Goal: Task Accomplishment & Management: Manage account settings

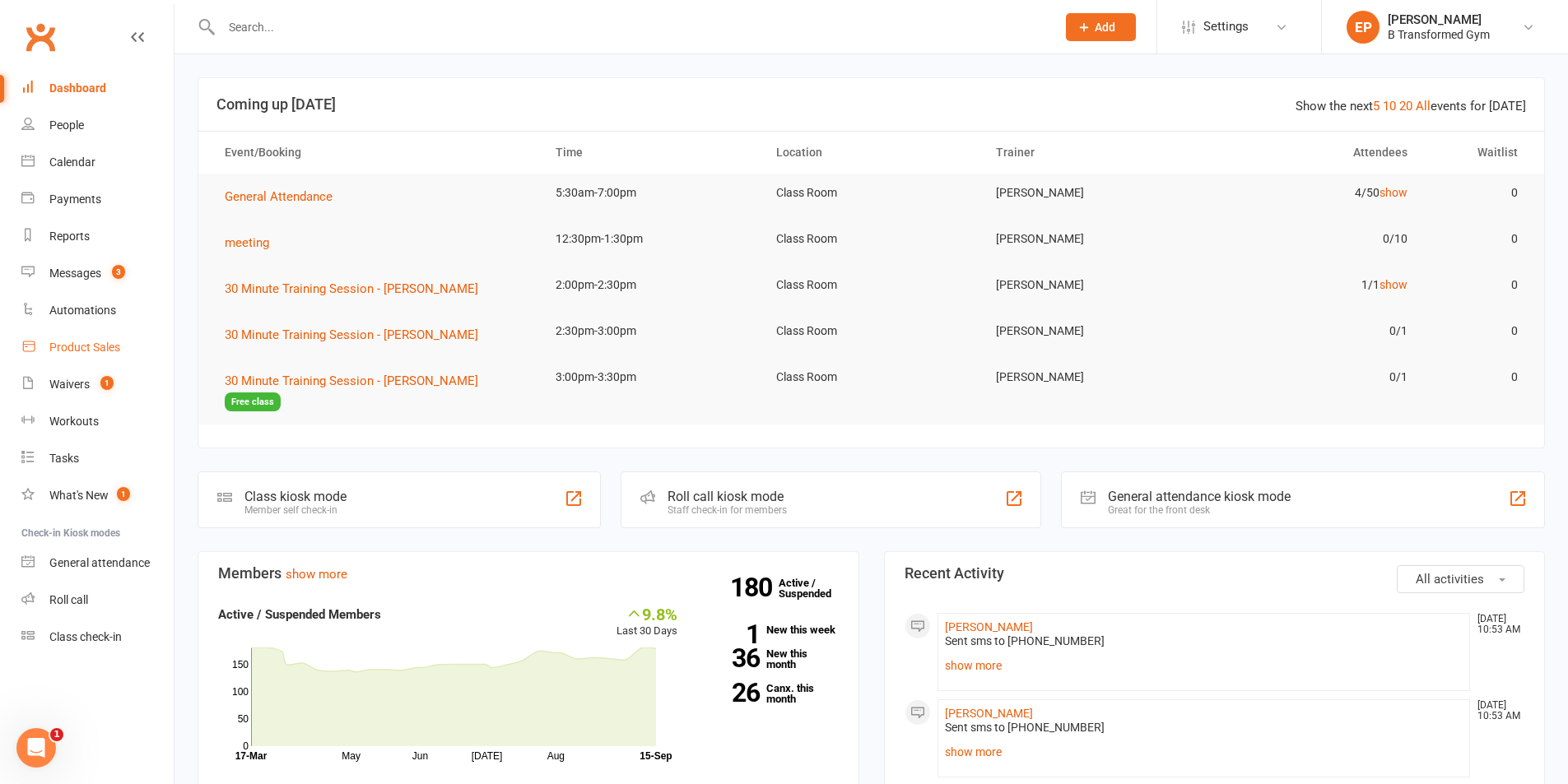
click at [69, 351] on div "Product Sales" at bounding box center [84, 347] width 71 height 13
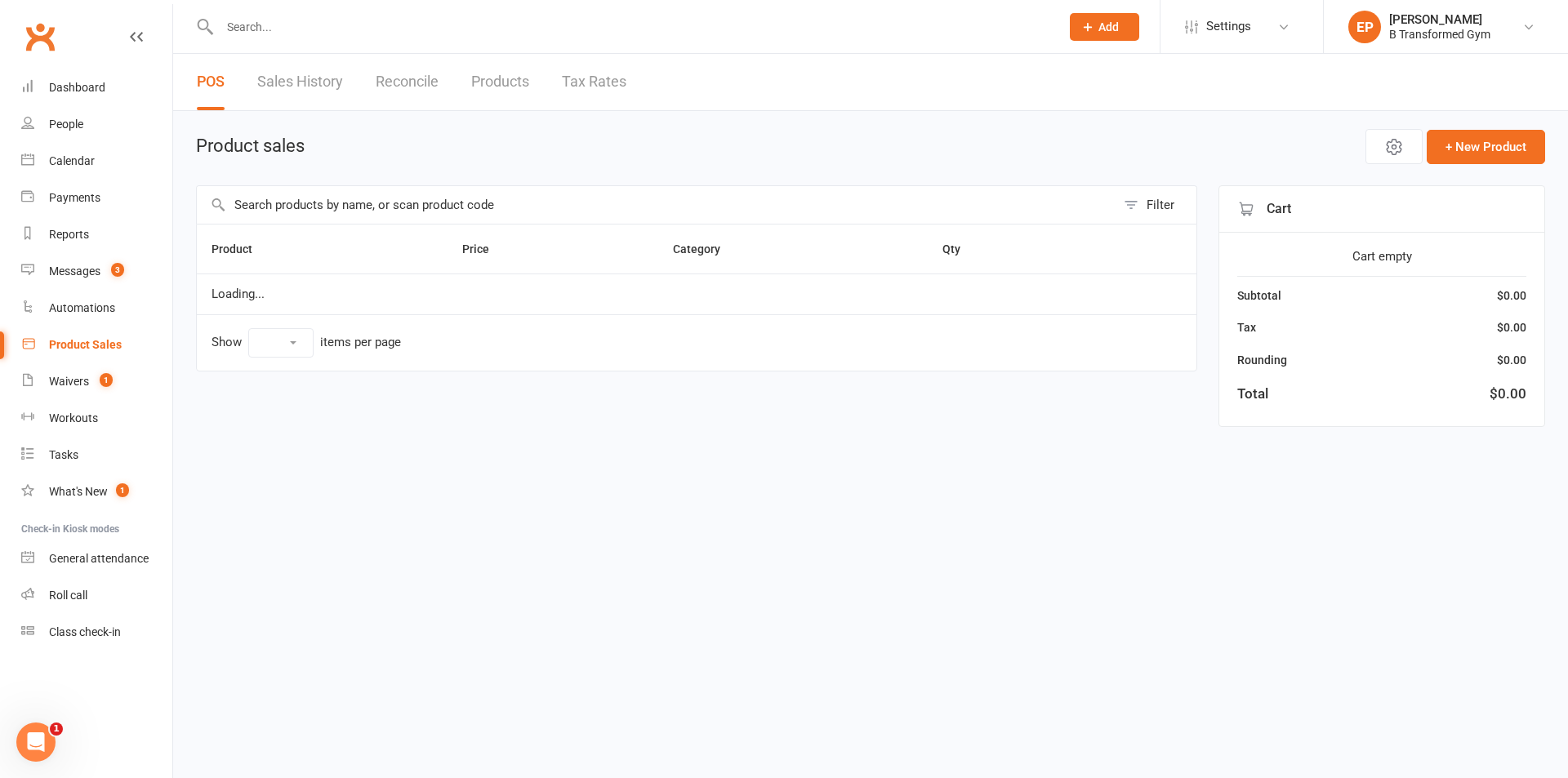
select select "10"
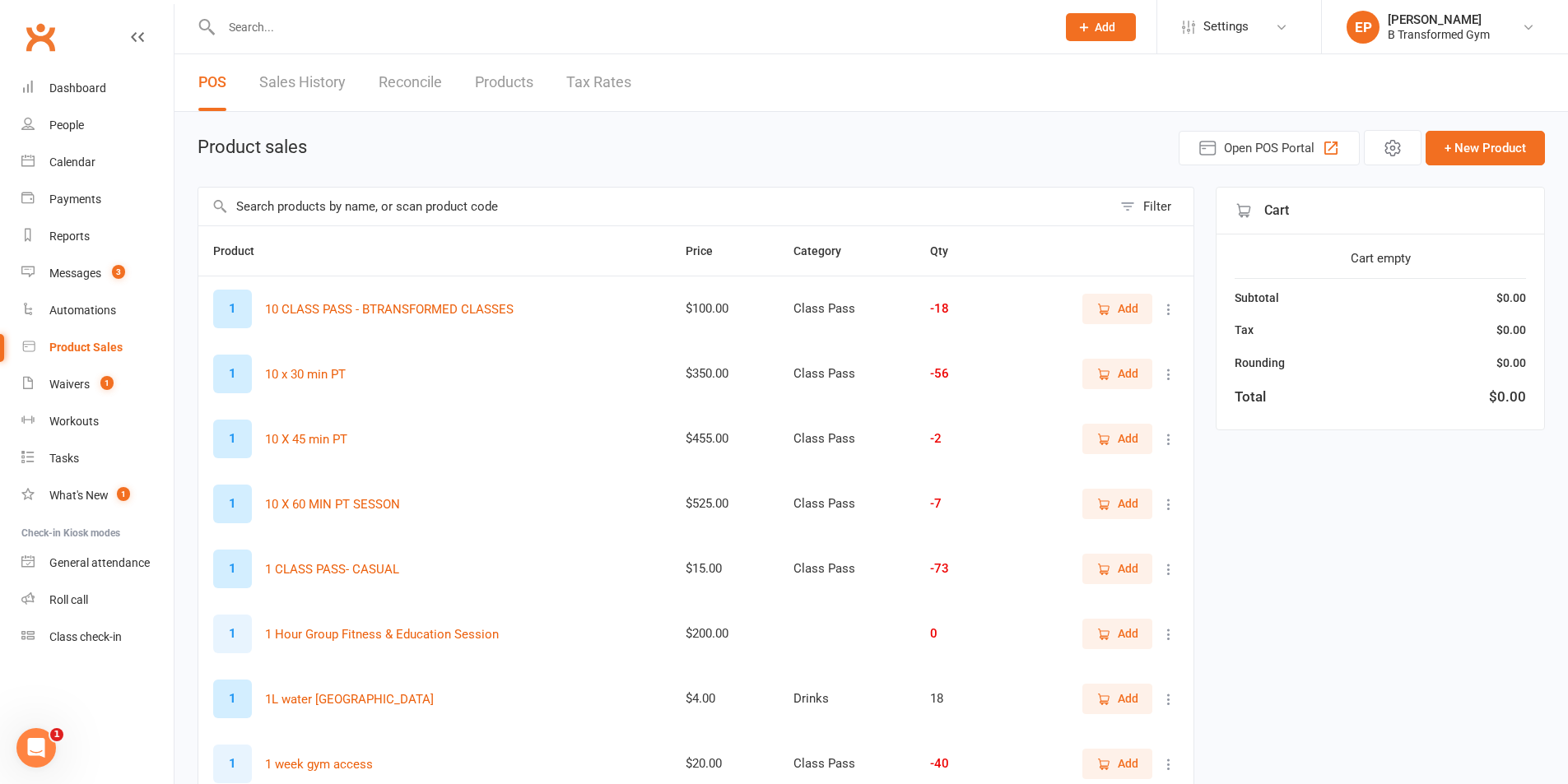
click at [385, 213] on input "text" at bounding box center [655, 207] width 913 height 38
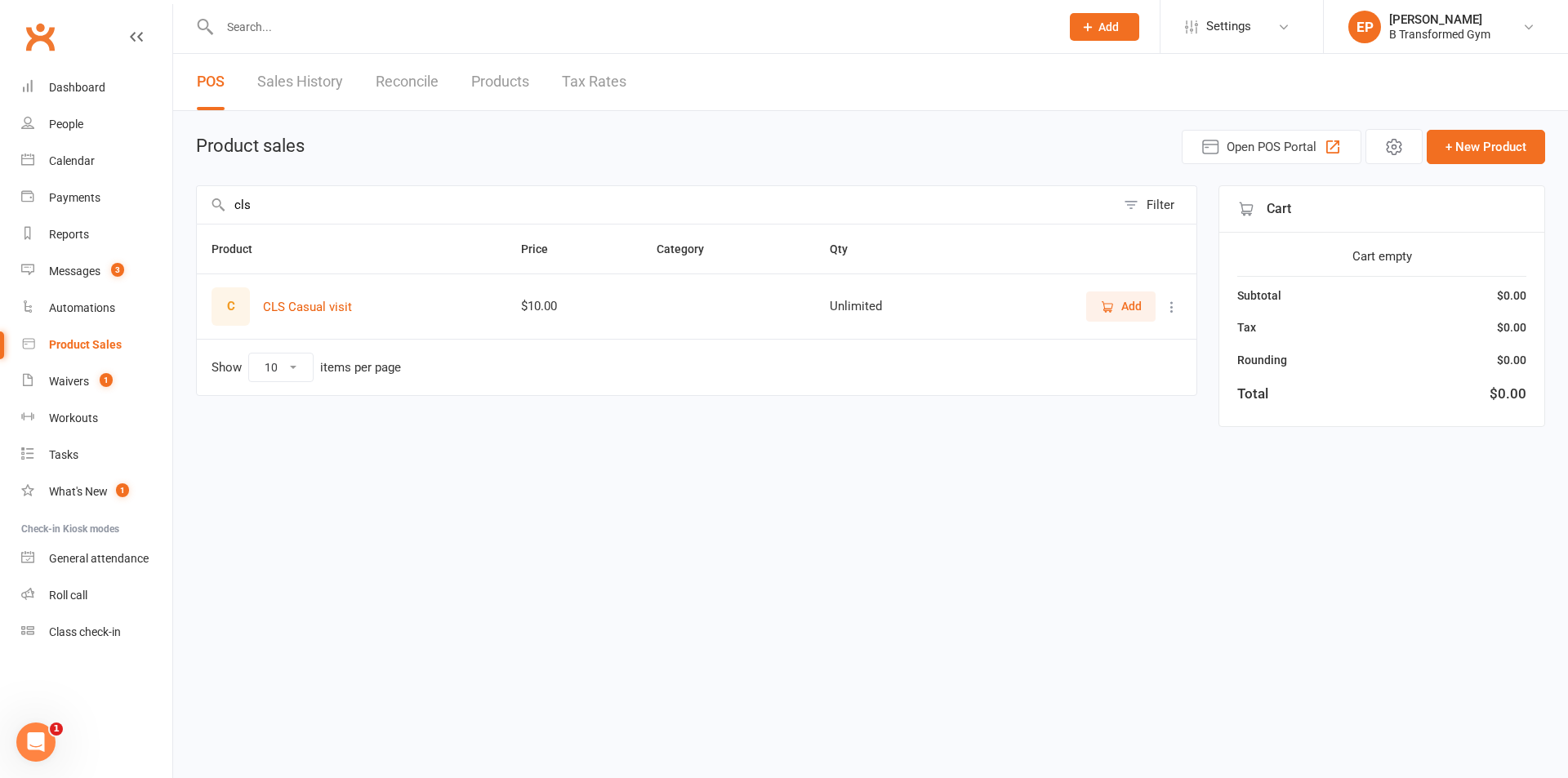
type input "cls"
click at [1130, 311] on span "Add" at bounding box center [1132, 306] width 21 height 18
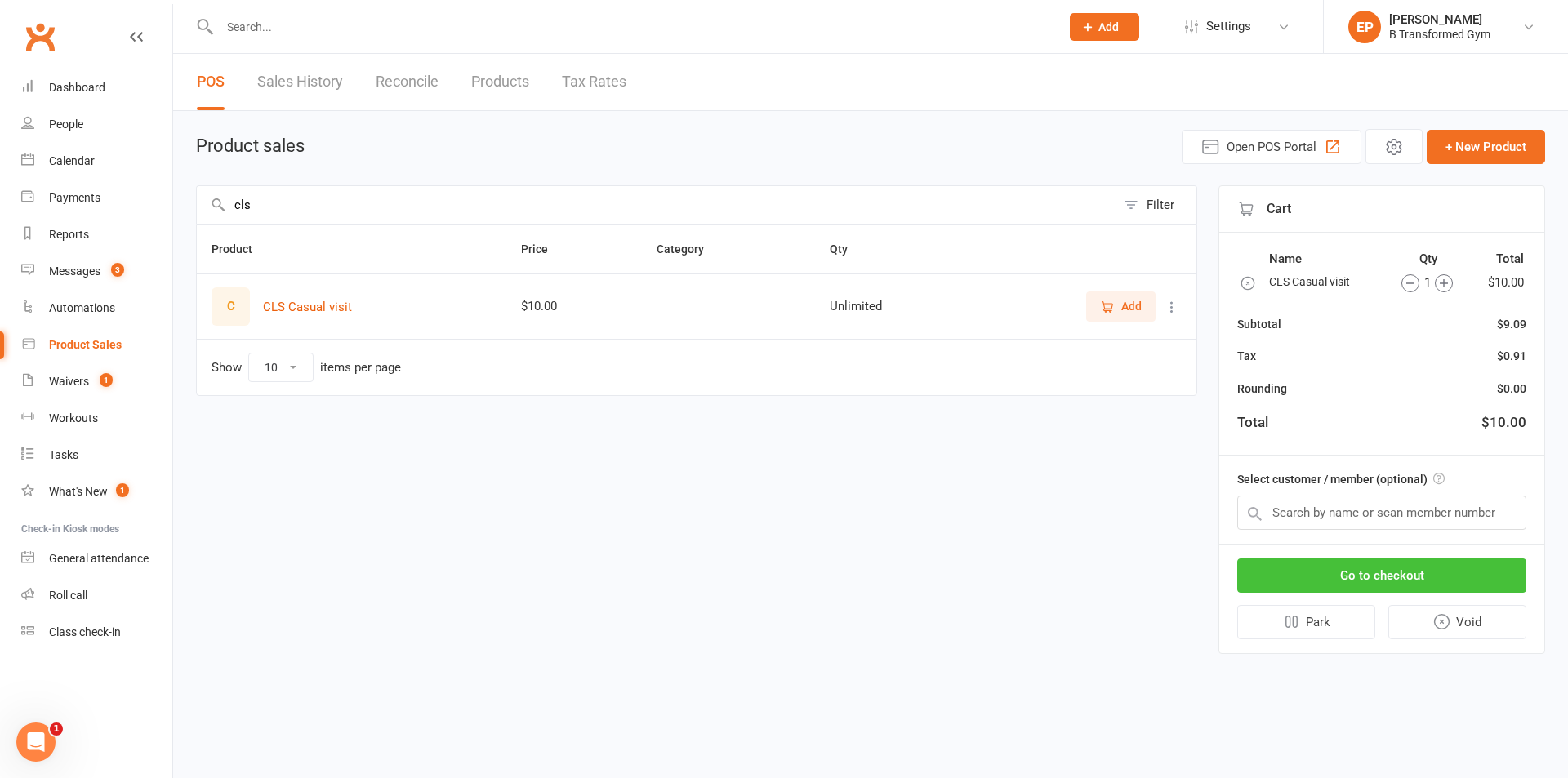
click at [1354, 574] on button "Go to checkout" at bounding box center [1381, 576] width 289 height 35
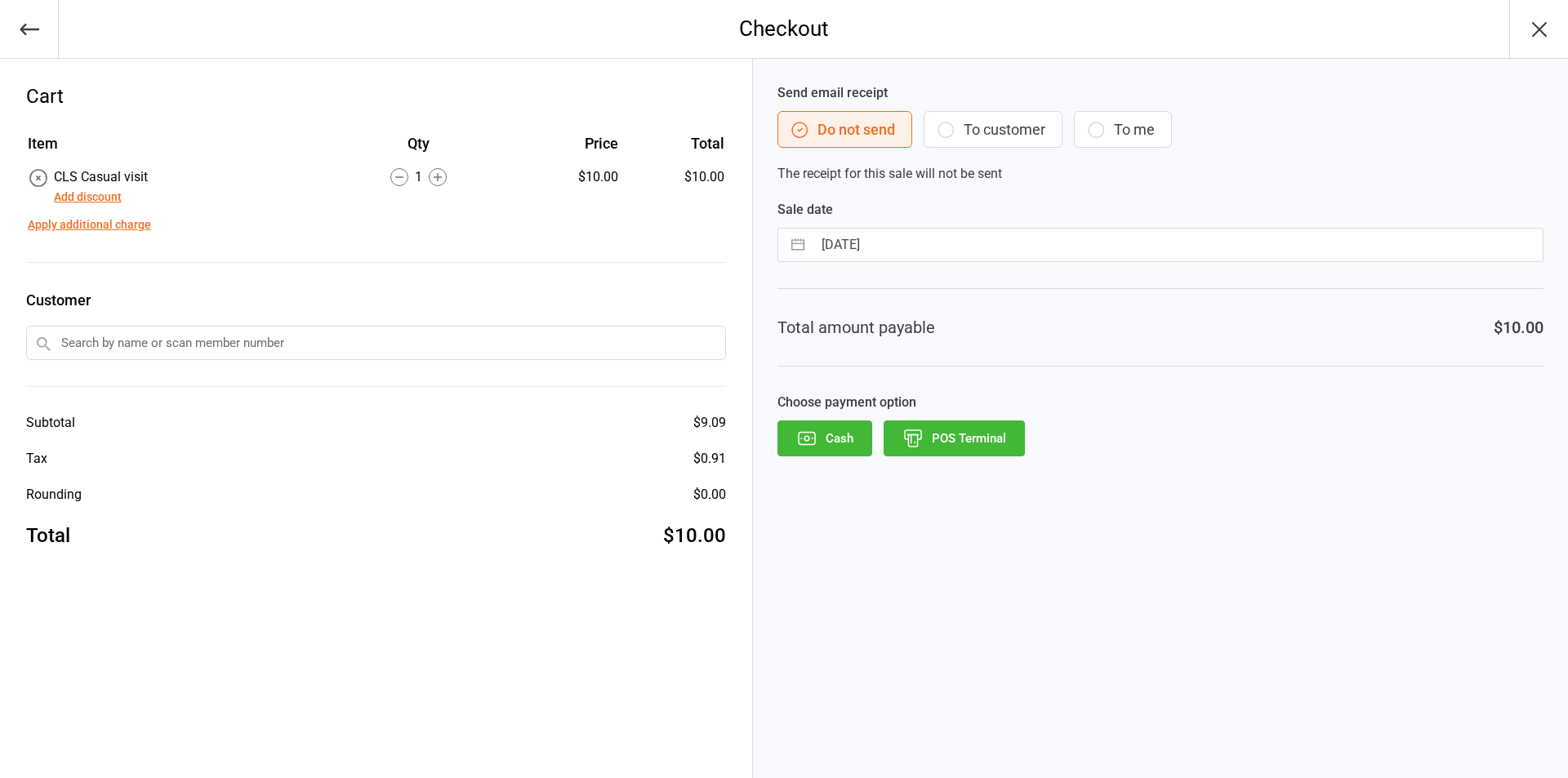
click at [827, 439] on button "Cash" at bounding box center [824, 438] width 95 height 36
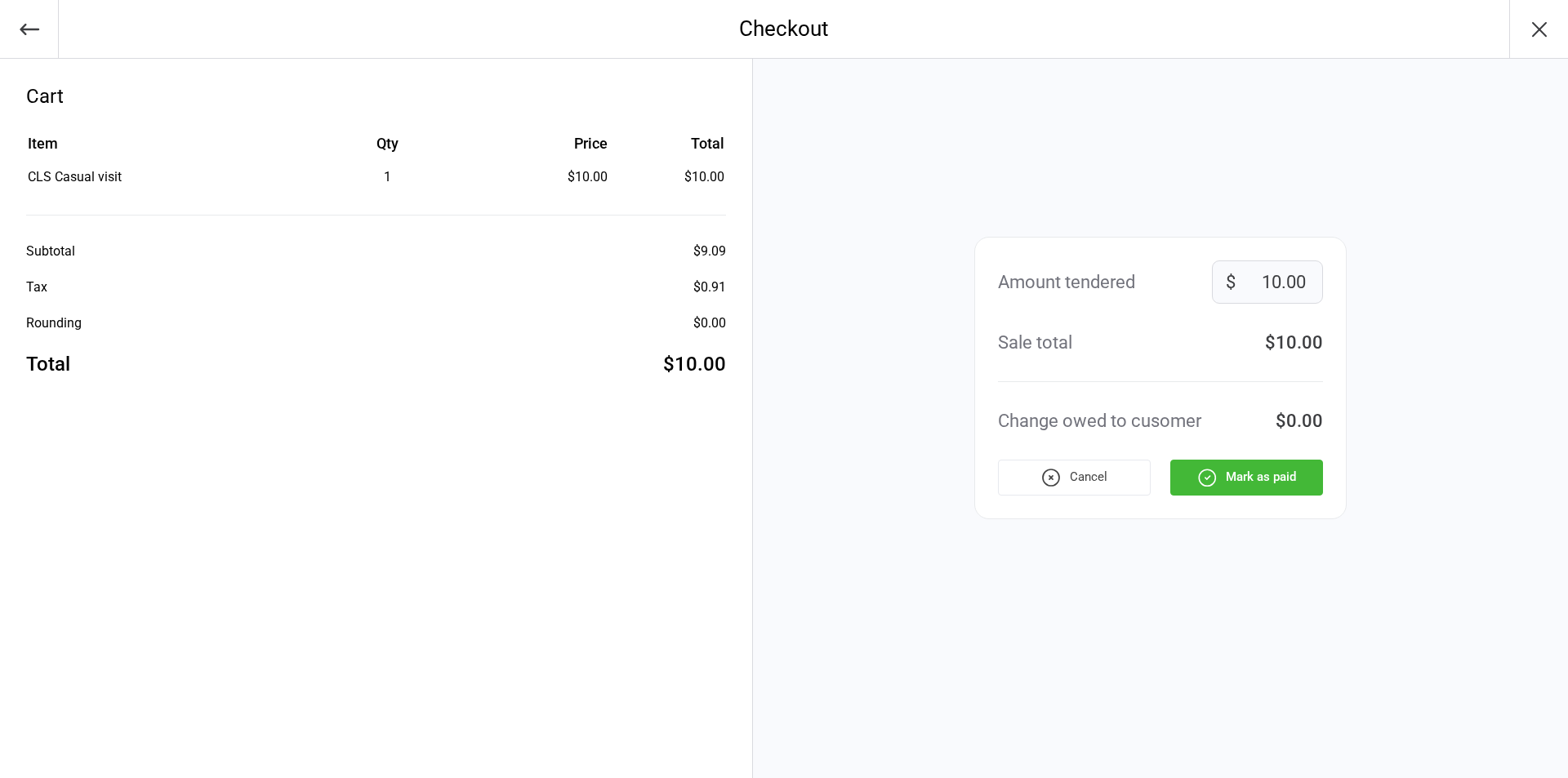
click at [1251, 485] on button "Mark as paid" at bounding box center [1246, 477] width 153 height 36
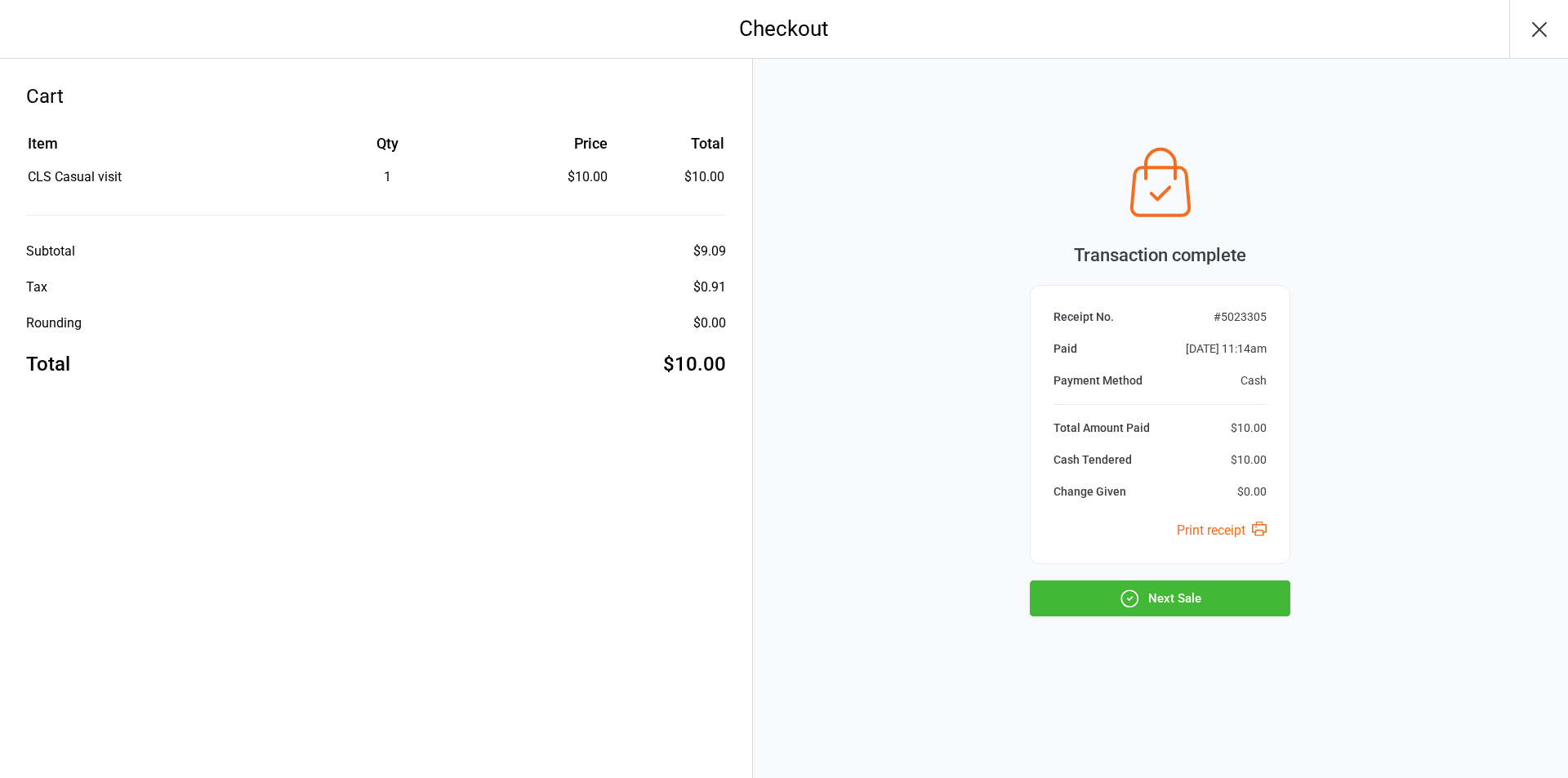
click at [1167, 591] on button "Next Sale" at bounding box center [1160, 598] width 260 height 36
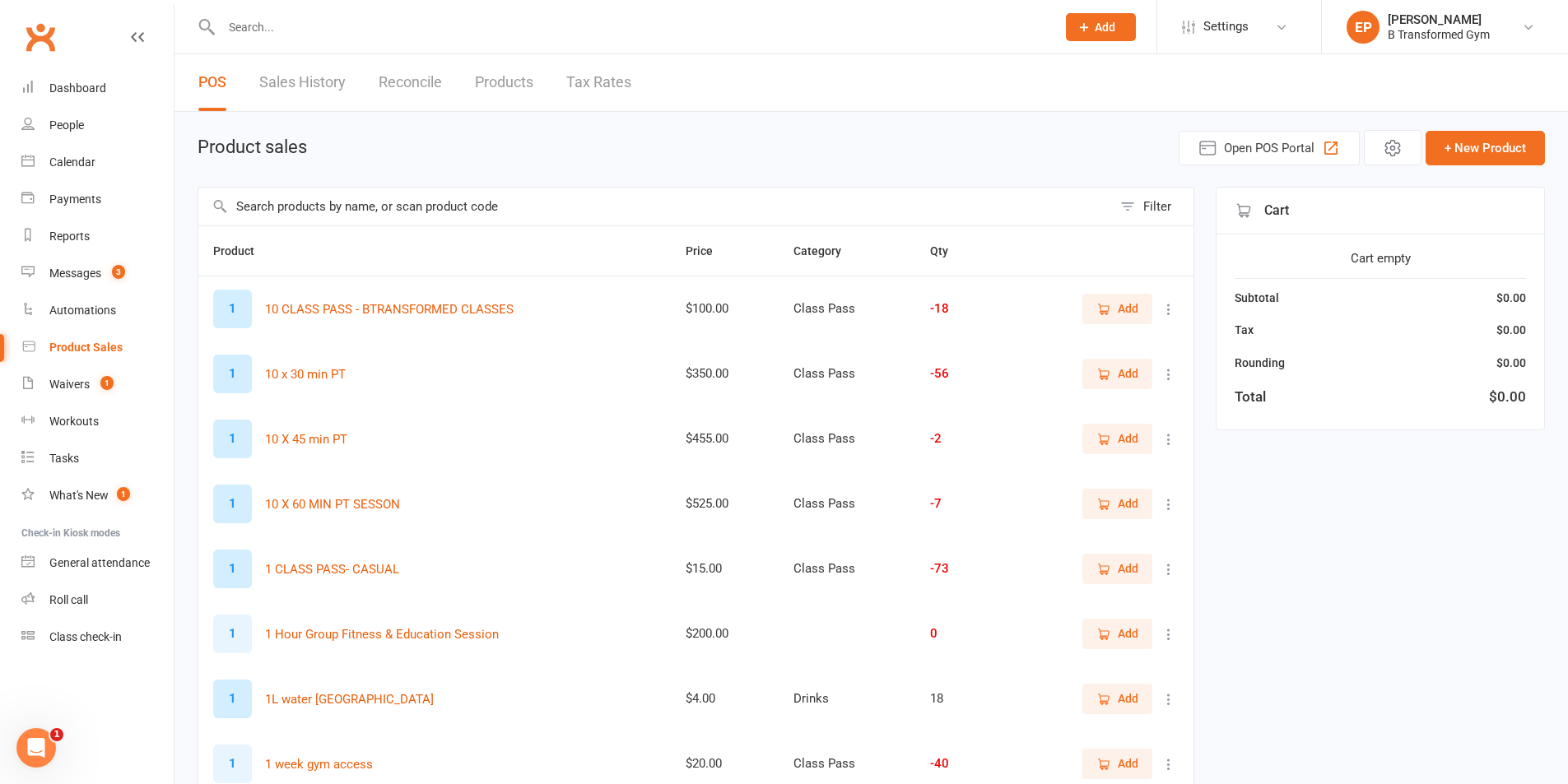
click at [425, 207] on input "text" at bounding box center [655, 207] width 913 height 38
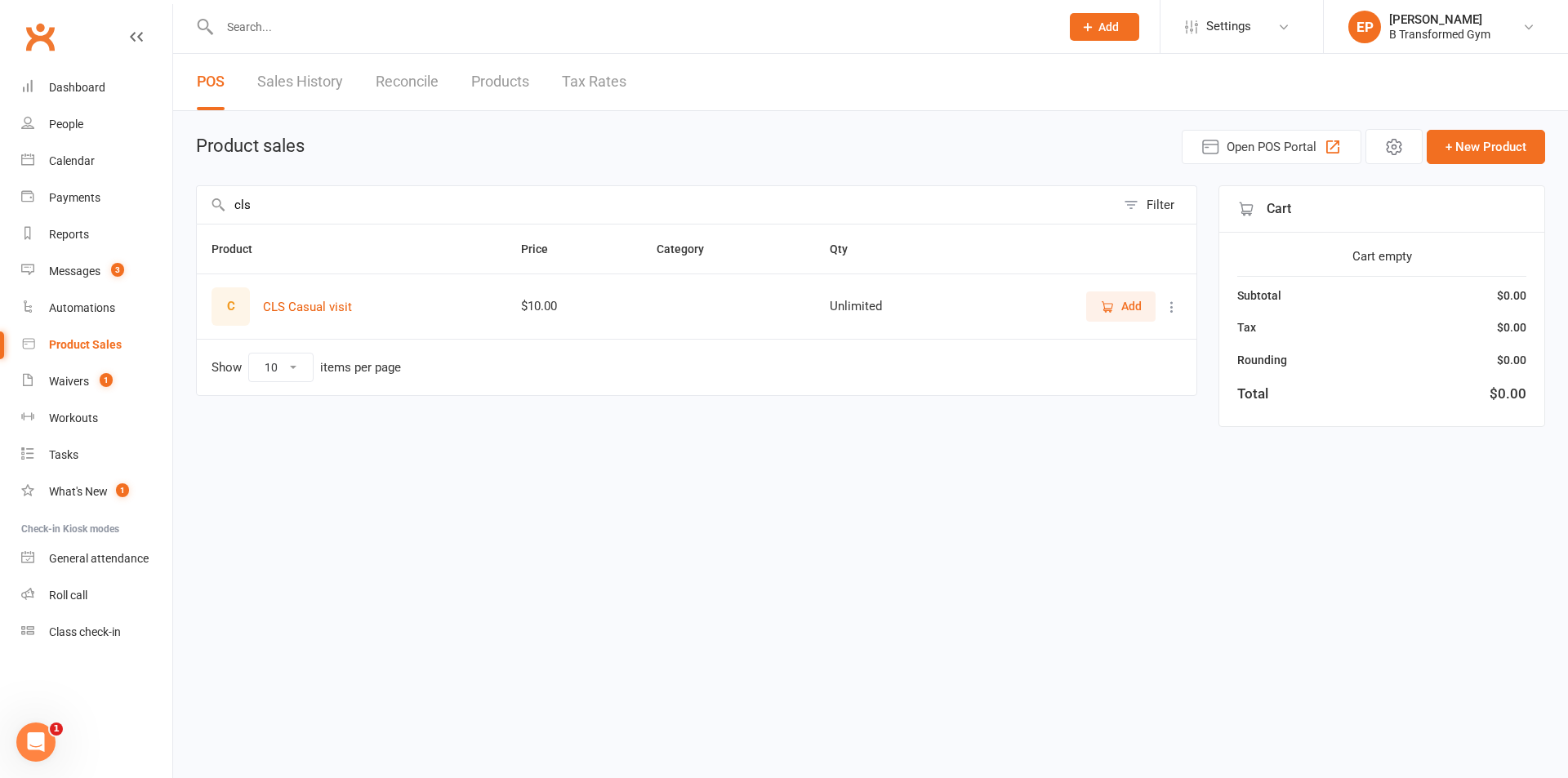
type input "cls"
click at [1139, 309] on span "Add" at bounding box center [1132, 306] width 21 height 18
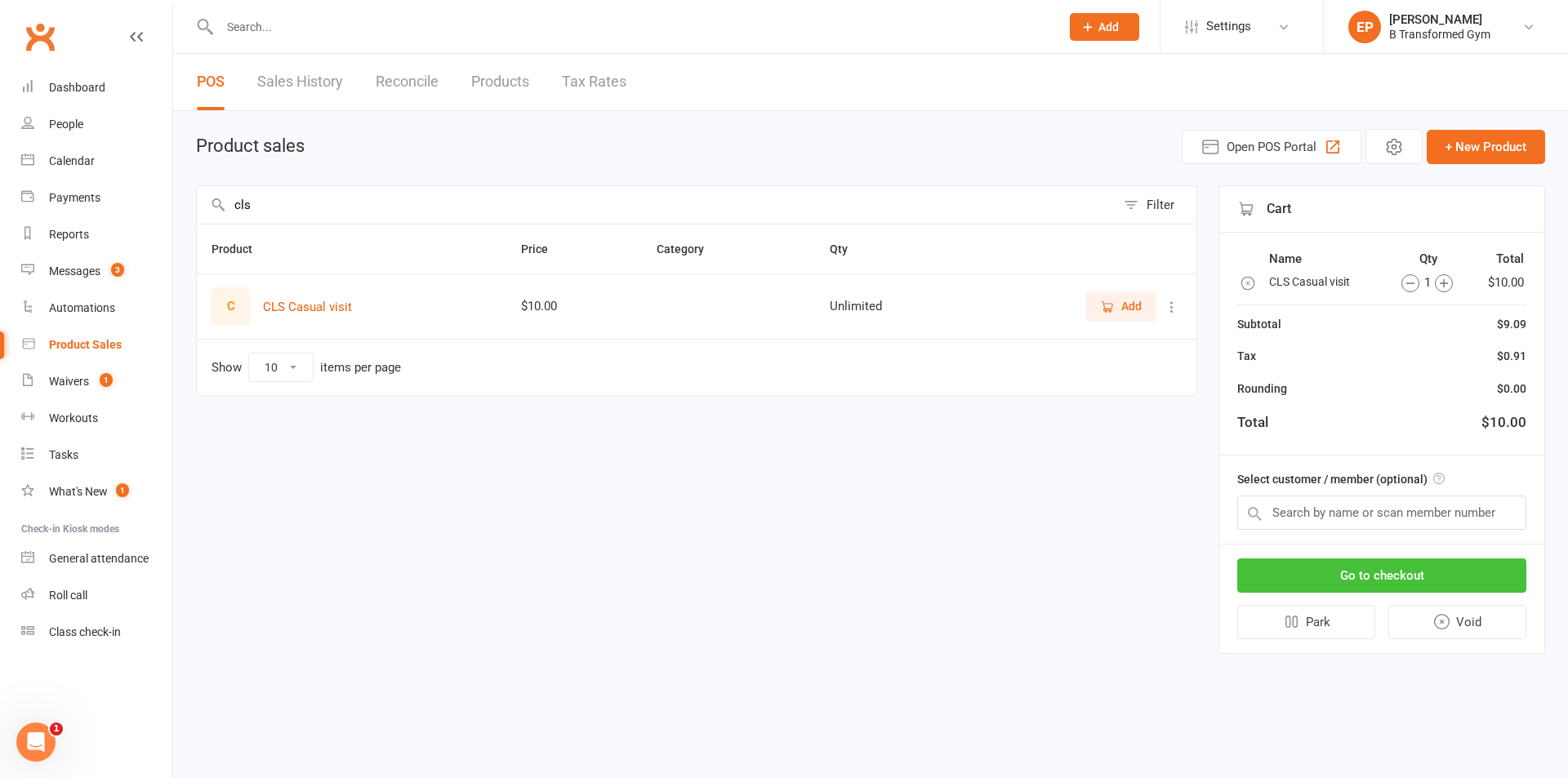
click at [1318, 574] on button "Go to checkout" at bounding box center [1381, 576] width 289 height 35
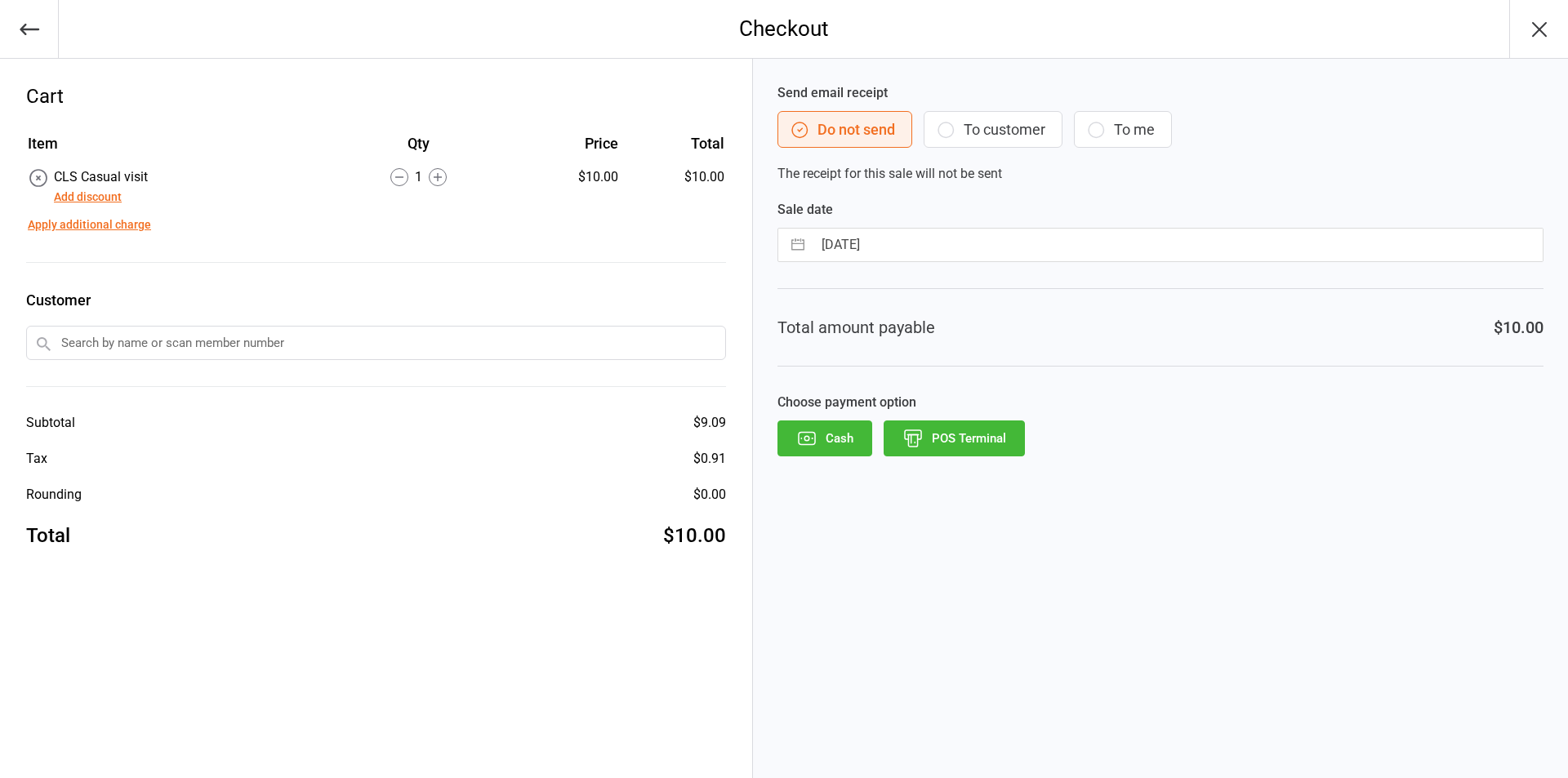
click at [962, 440] on button "POS Terminal" at bounding box center [954, 438] width 141 height 36
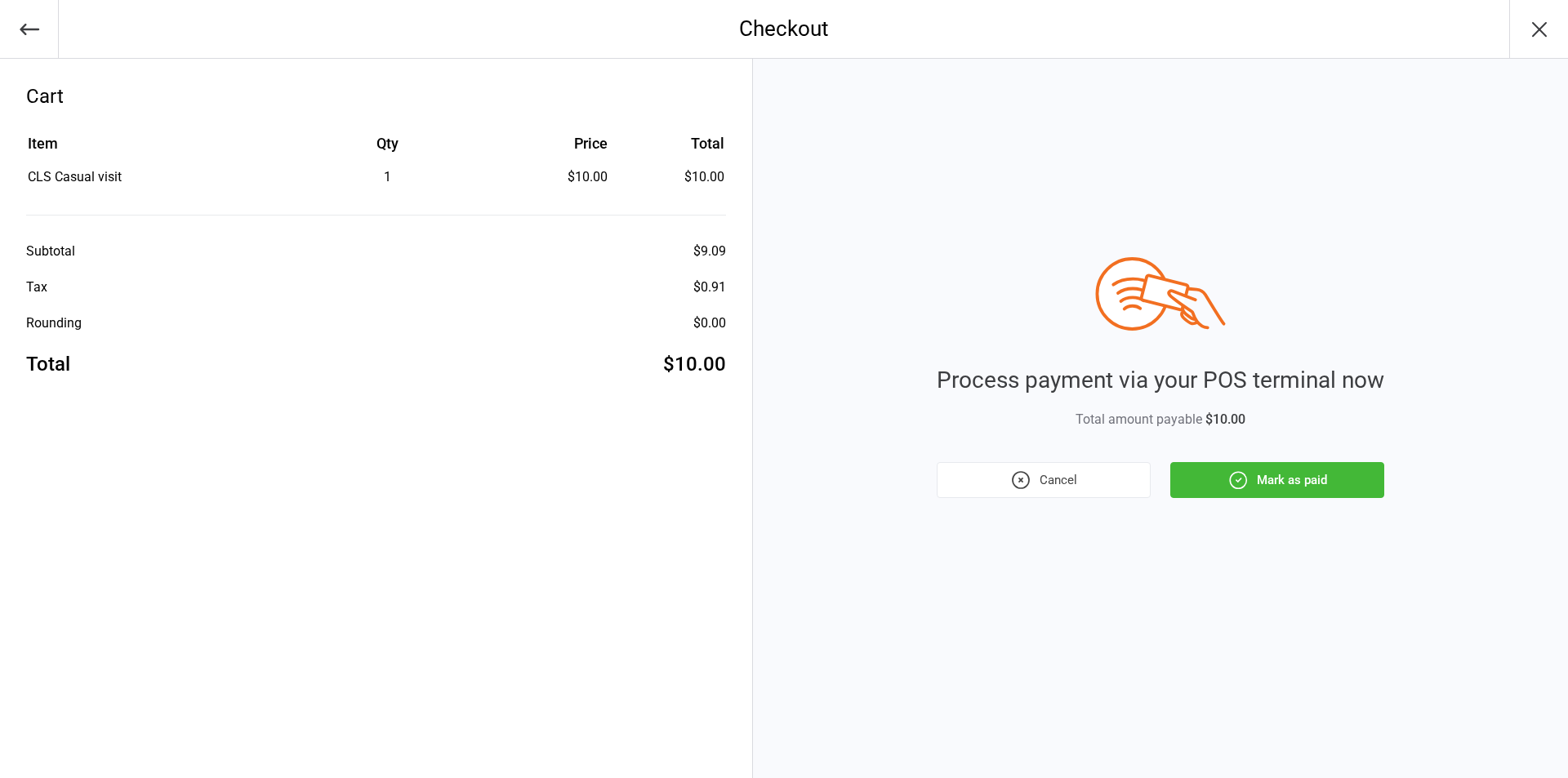
click at [1258, 473] on button "Mark as paid" at bounding box center [1277, 480] width 214 height 36
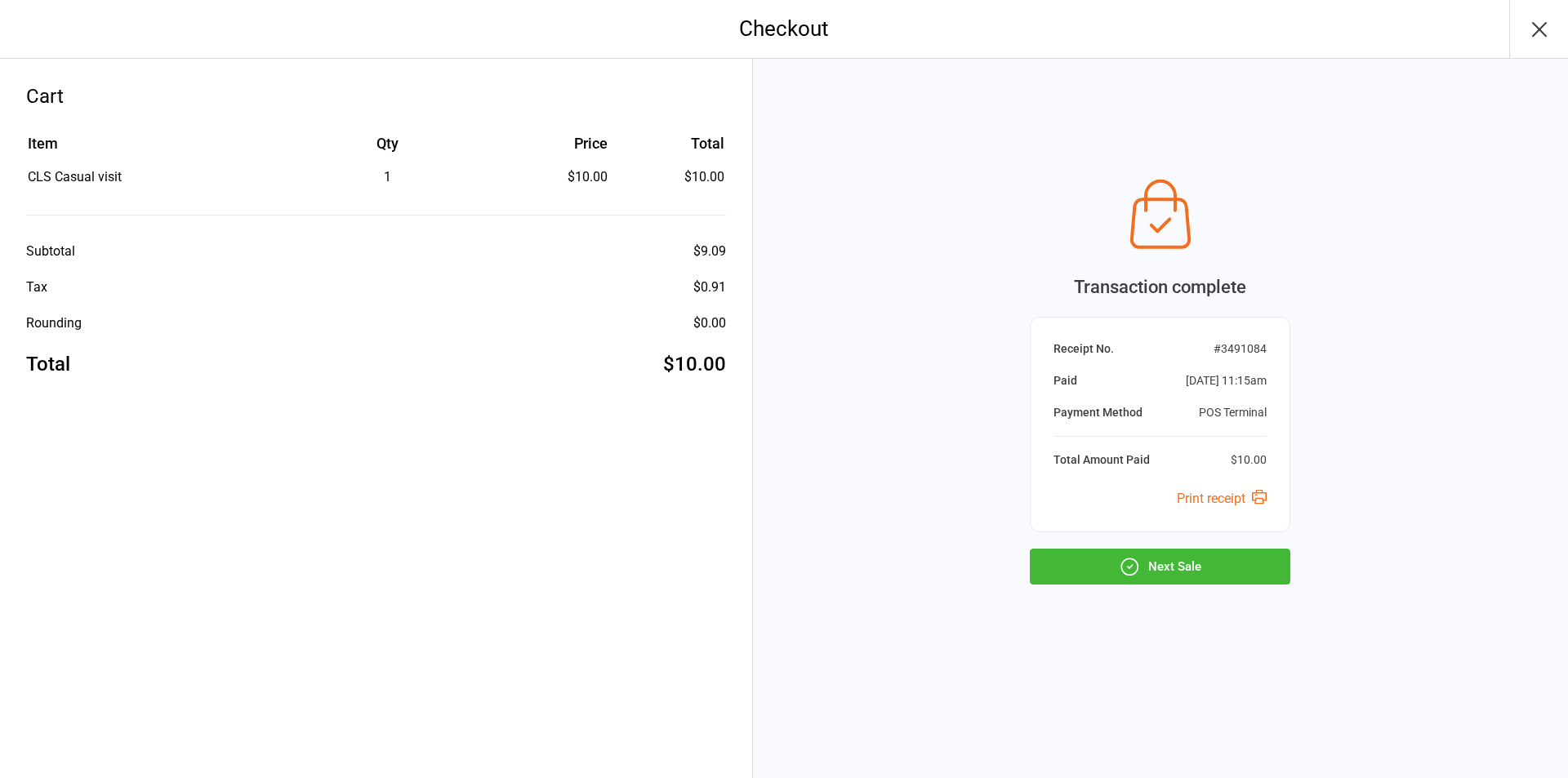
click at [1150, 565] on button "Next Sale" at bounding box center [1160, 566] width 260 height 36
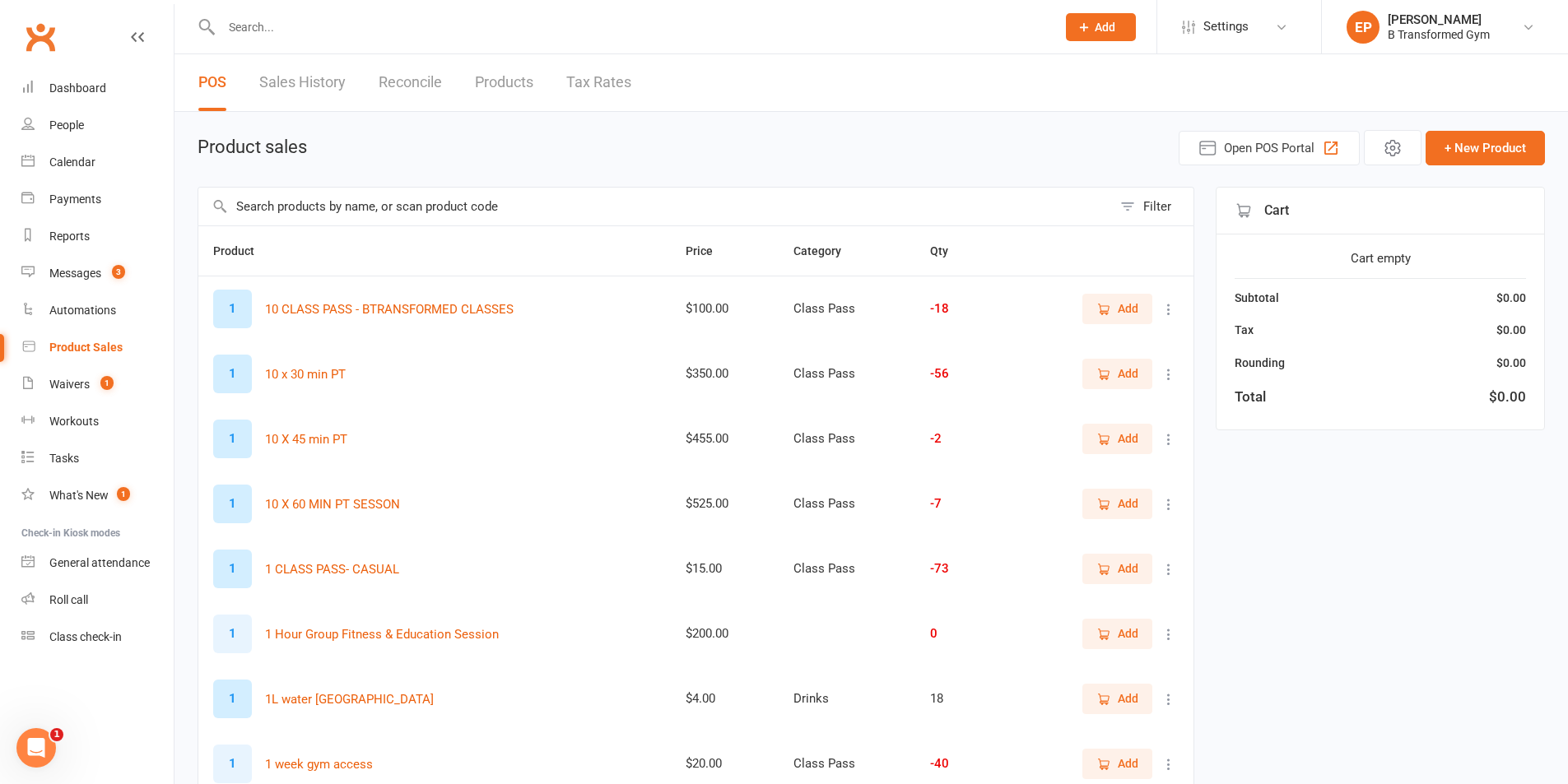
click at [365, 199] on input "text" at bounding box center [655, 207] width 913 height 38
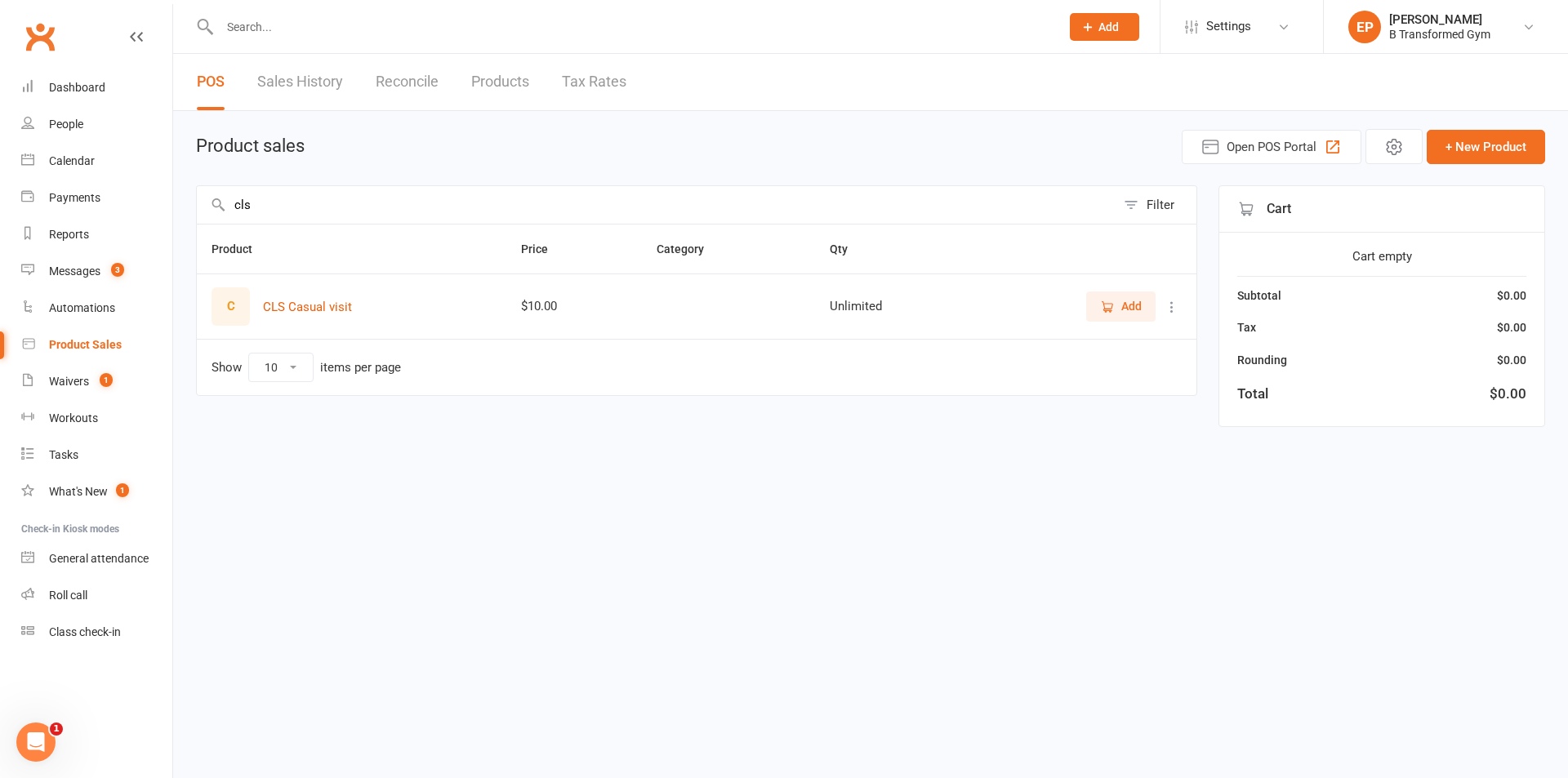
type input "cls"
click at [1097, 301] on button "Add" at bounding box center [1121, 305] width 69 height 29
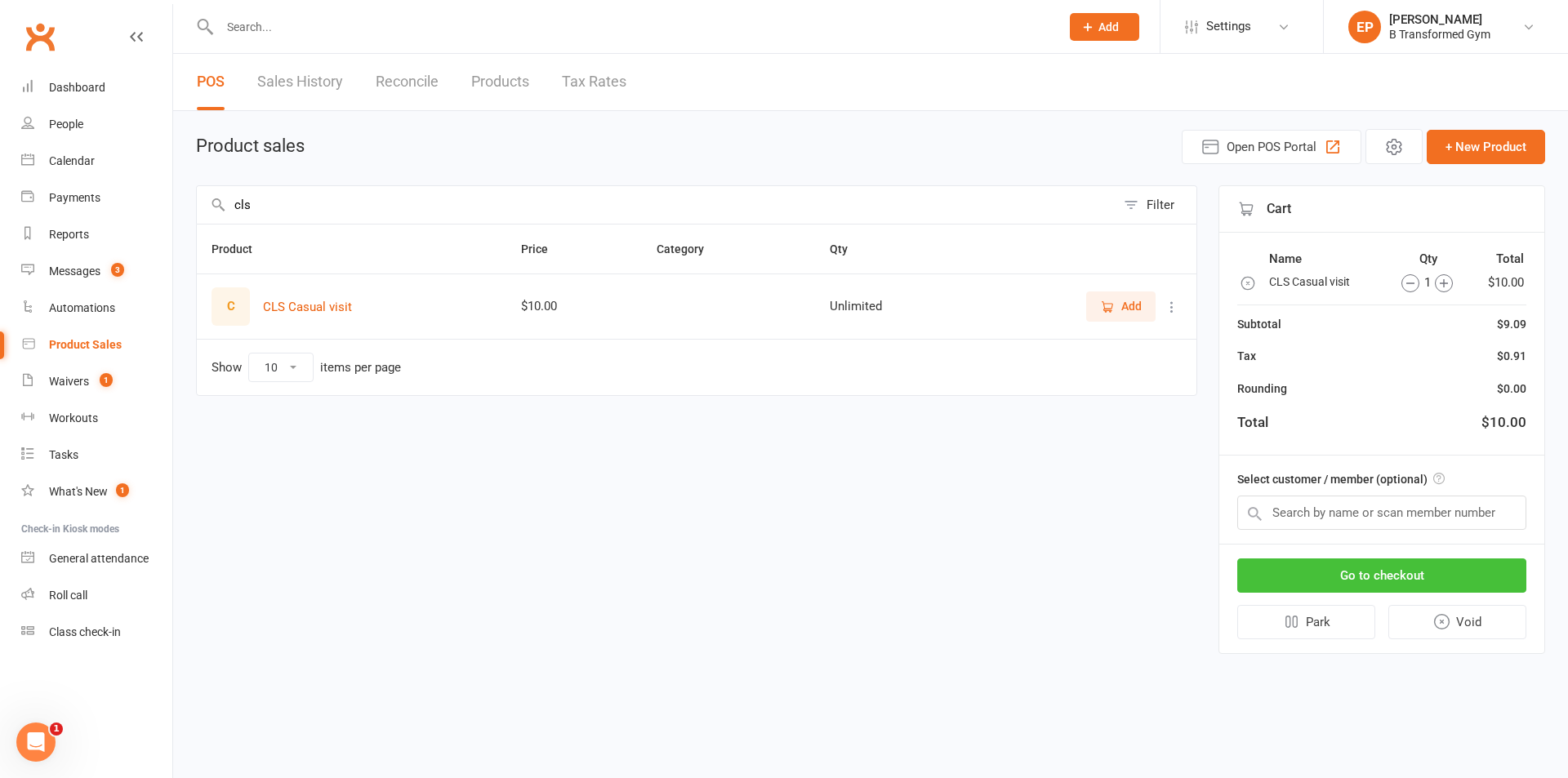
click at [1361, 576] on button "Go to checkout" at bounding box center [1381, 576] width 289 height 35
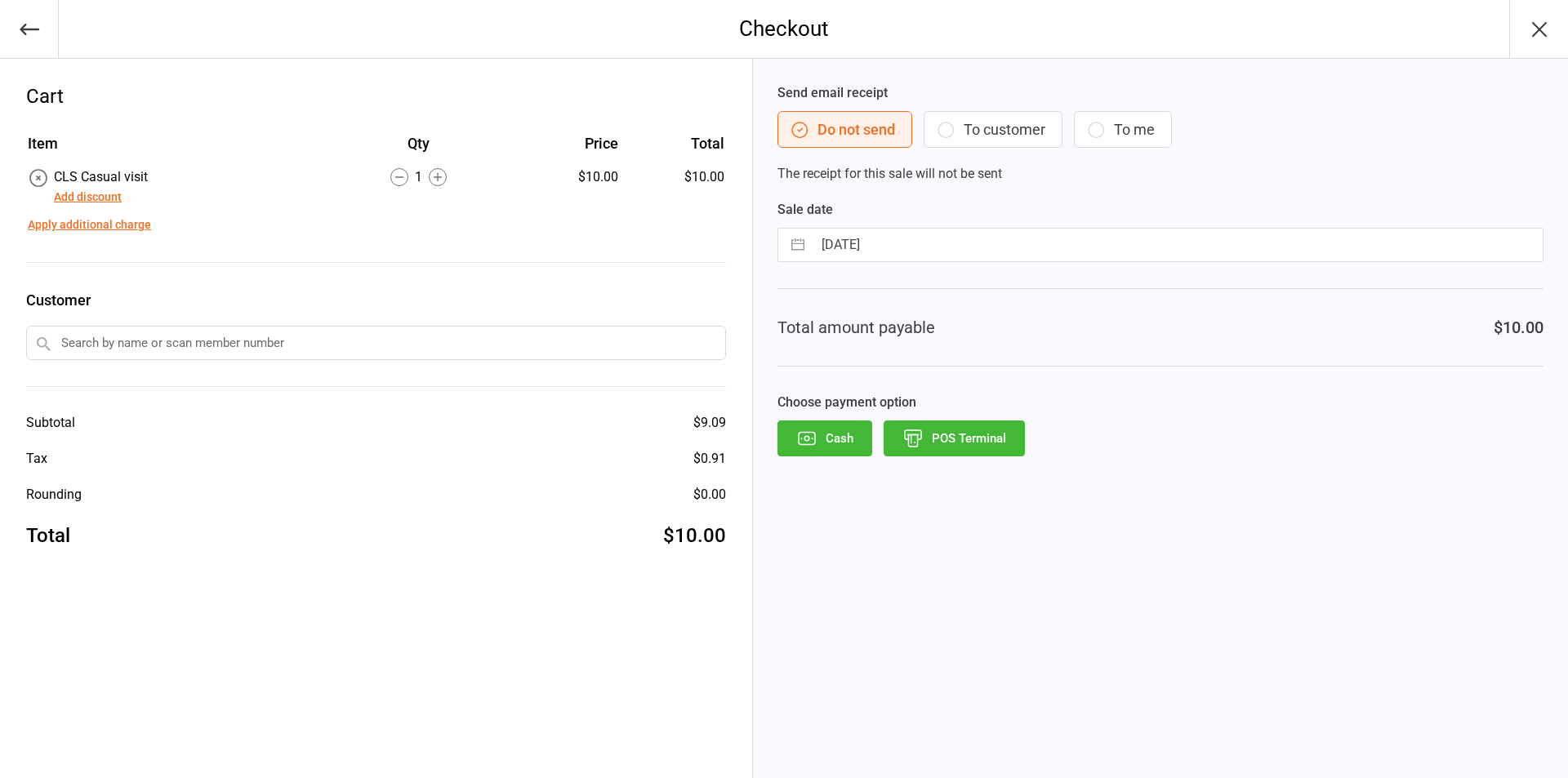
click at [950, 434] on button "POS Terminal" at bounding box center [954, 438] width 141 height 36
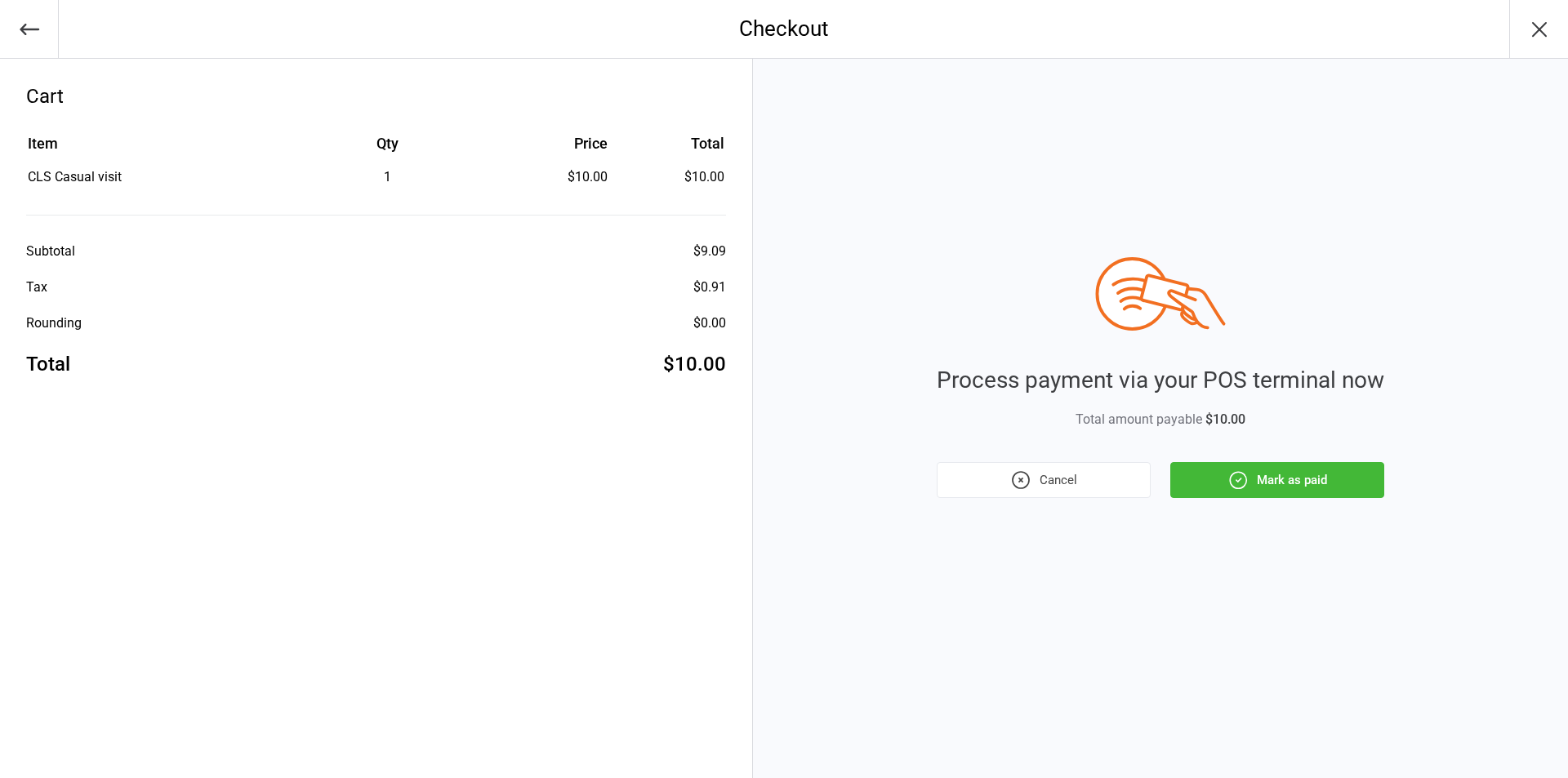
click at [1231, 483] on icon "button" at bounding box center [1238, 480] width 22 height 22
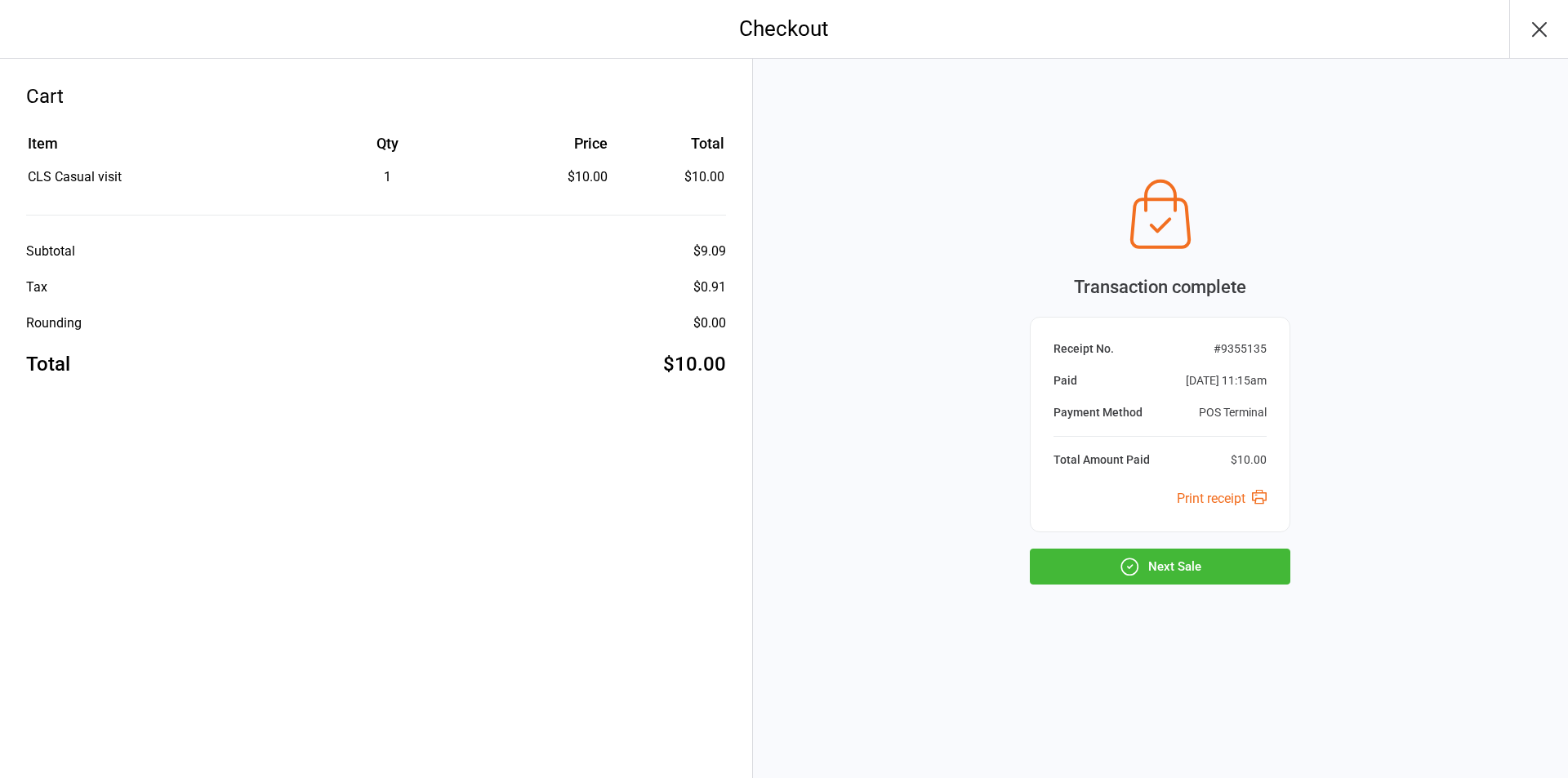
click at [1231, 580] on button "Next Sale" at bounding box center [1160, 566] width 260 height 36
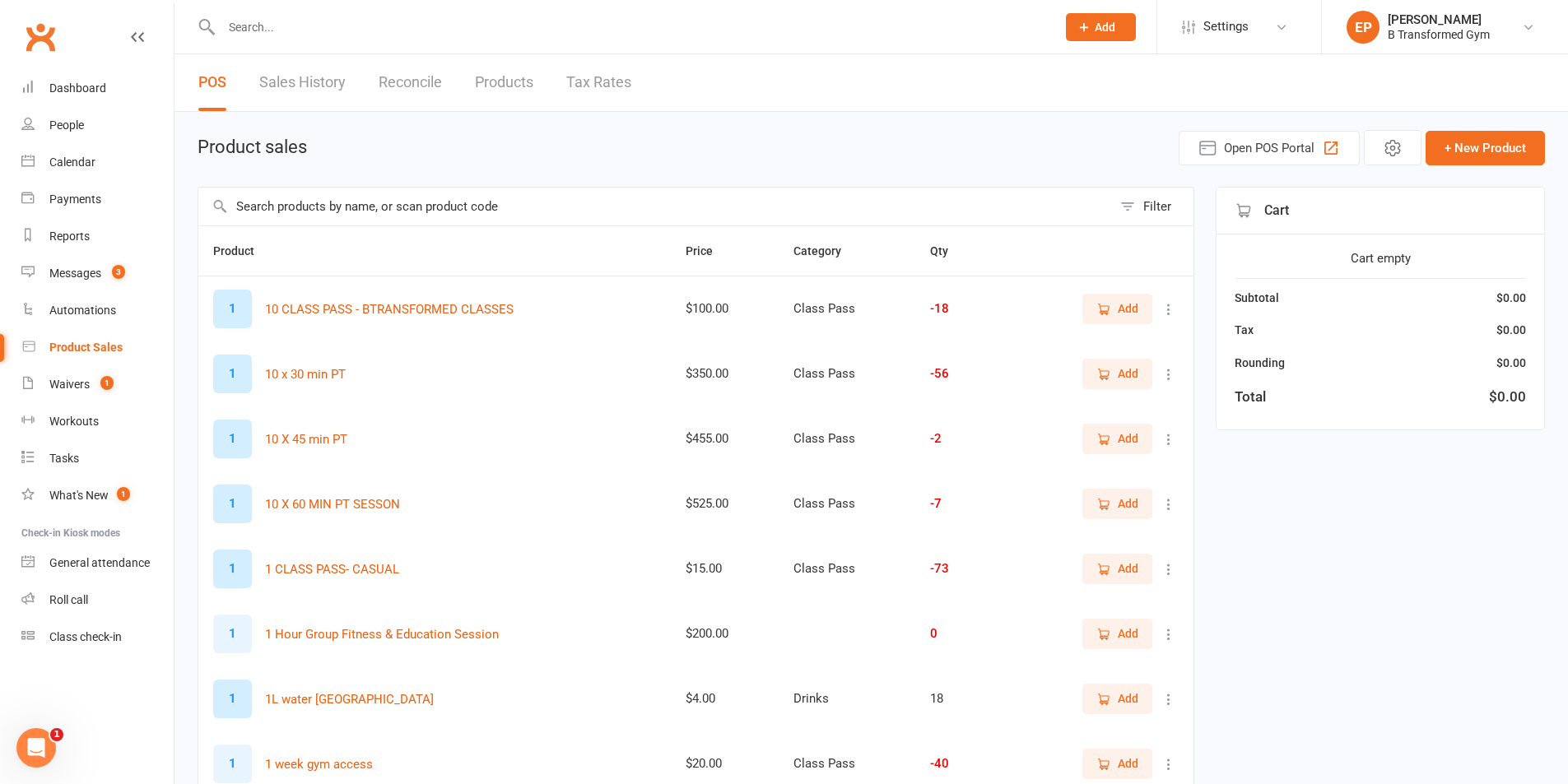
click at [437, 209] on input "text" at bounding box center [655, 207] width 913 height 38
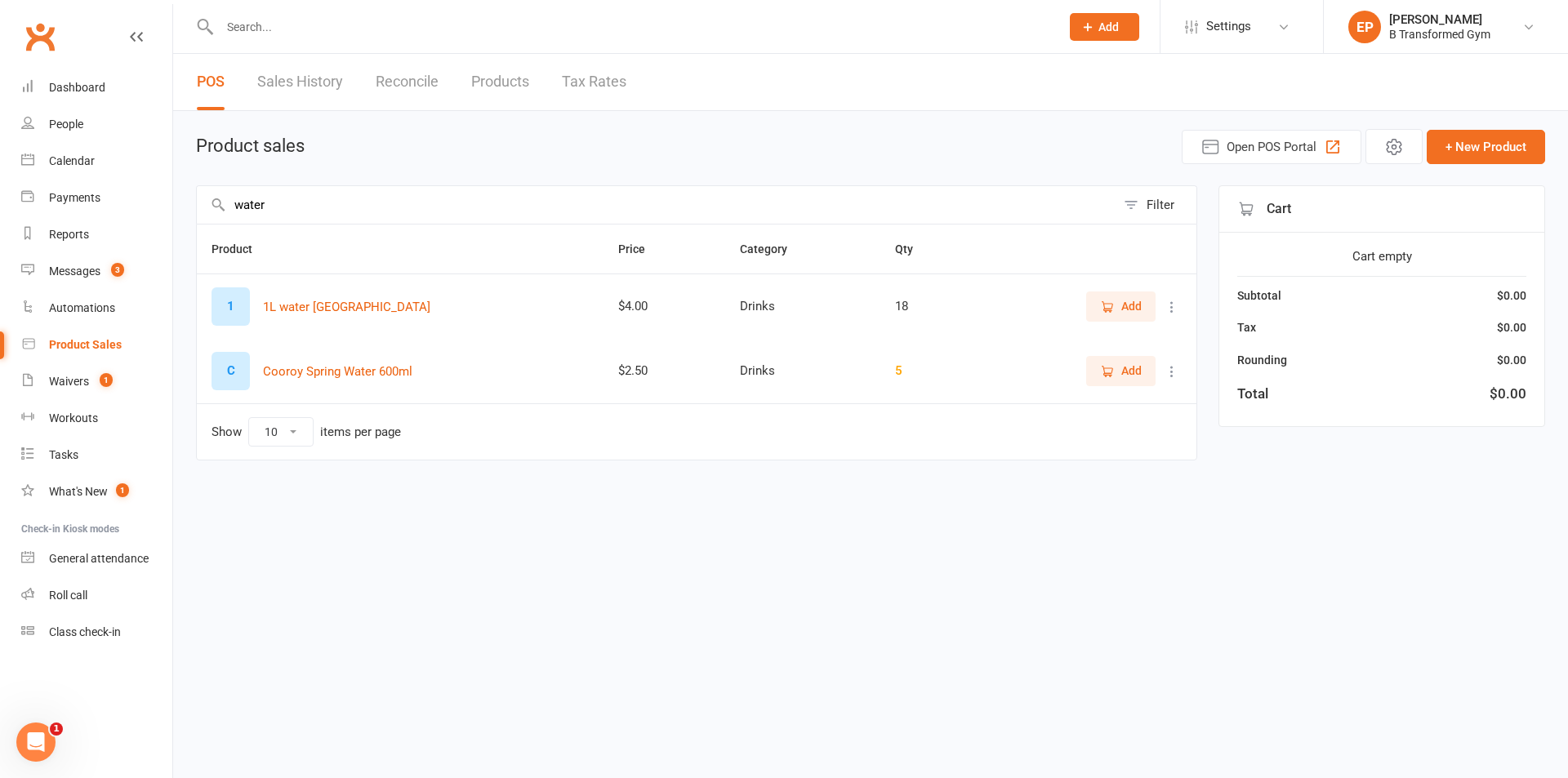
type input "water"
click at [1105, 302] on icon "button" at bounding box center [1107, 307] width 15 height 15
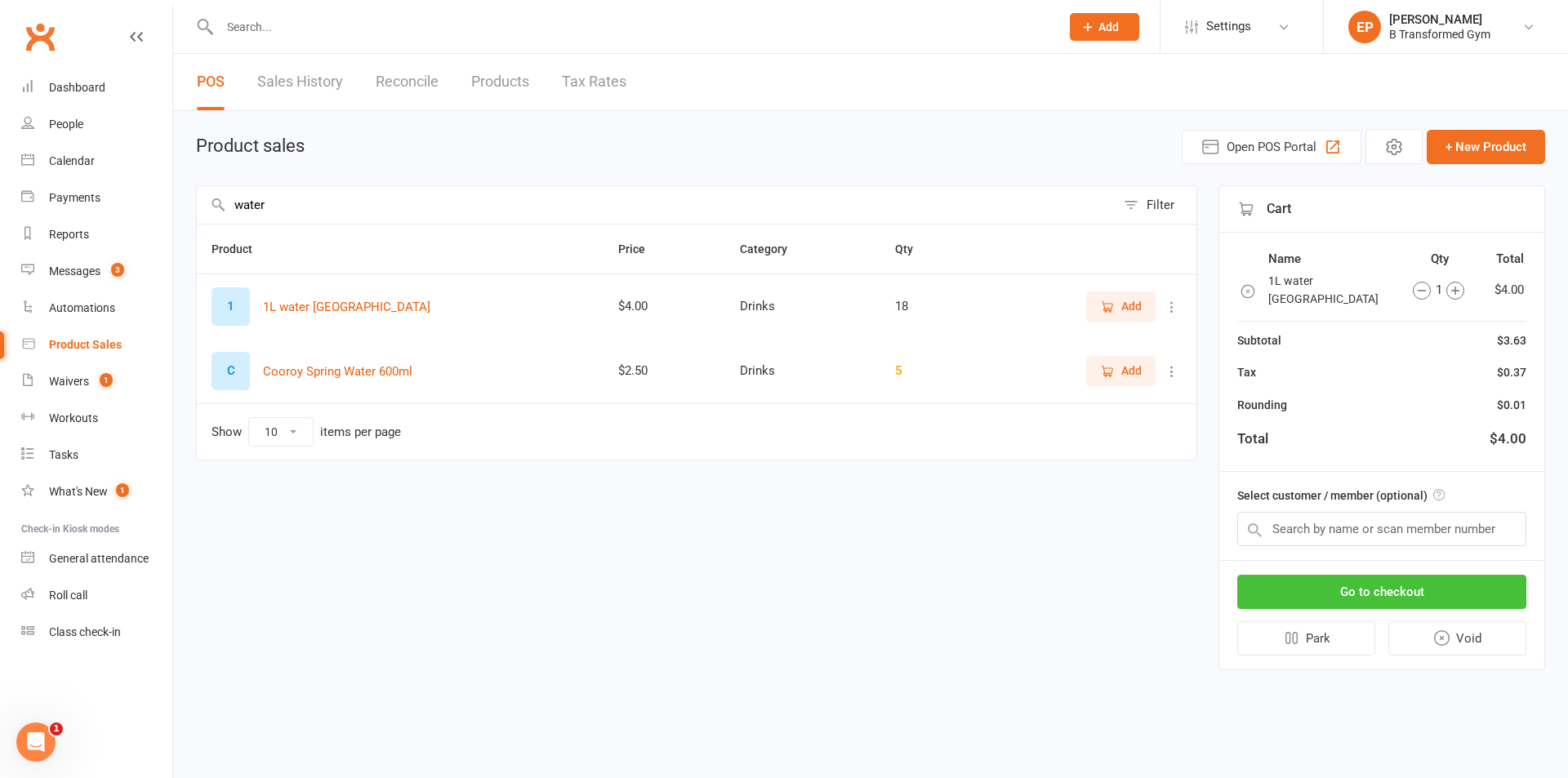
click at [1438, 599] on button "Go to checkout" at bounding box center [1381, 592] width 289 height 35
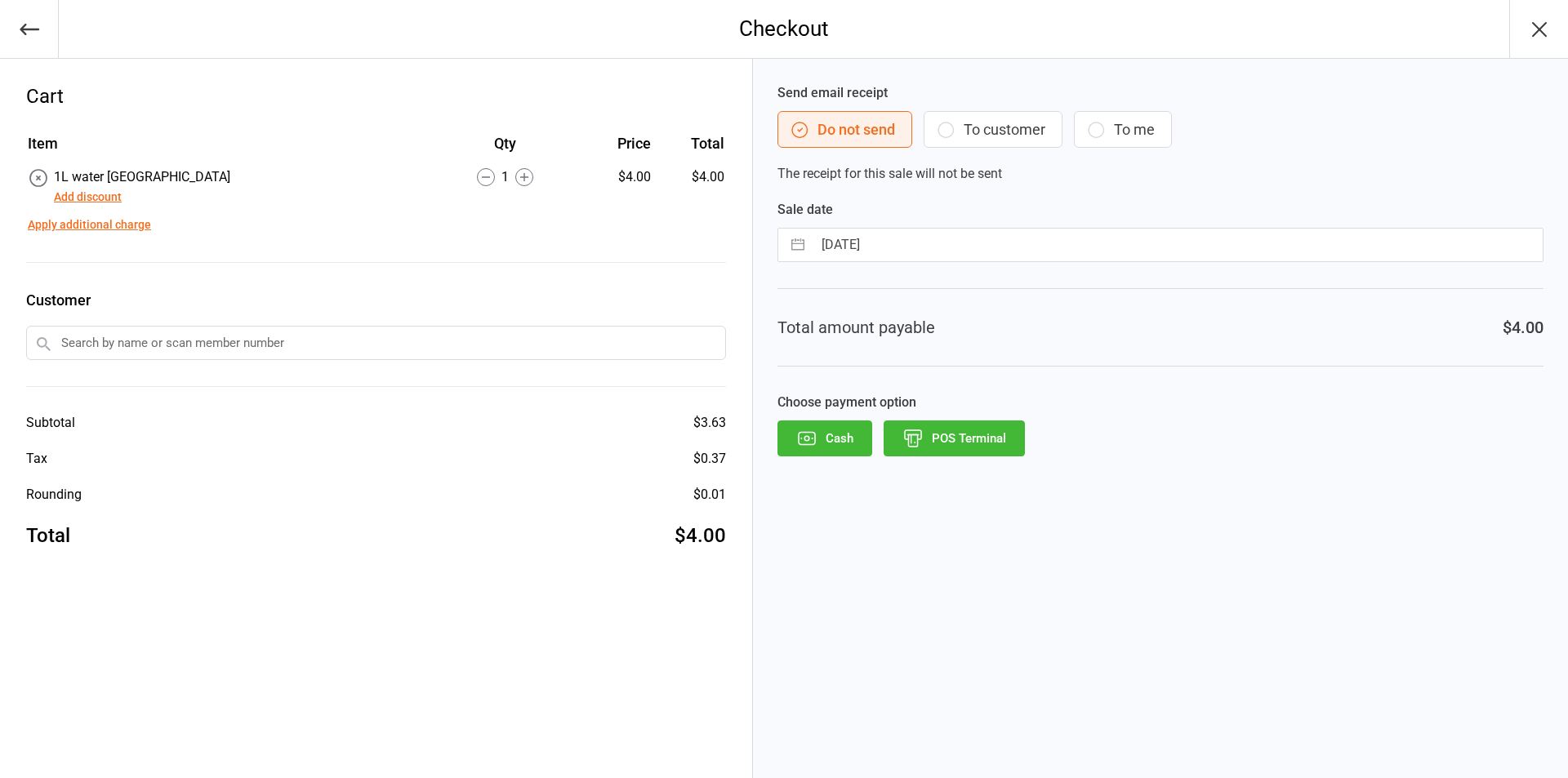
click at [946, 426] on button "POS Terminal" at bounding box center [954, 438] width 141 height 36
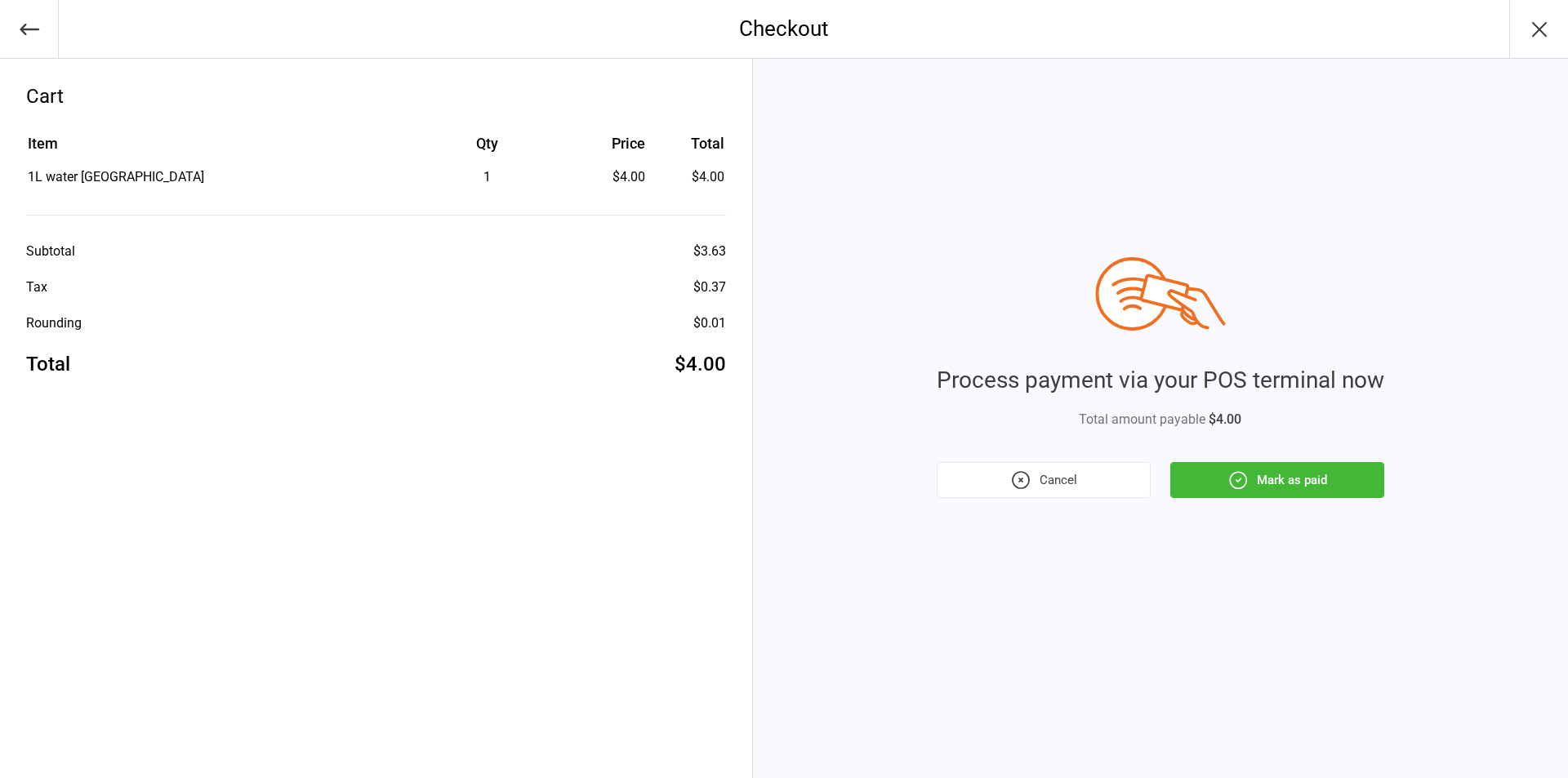
click at [1295, 485] on button "Mark as paid" at bounding box center [1277, 480] width 214 height 36
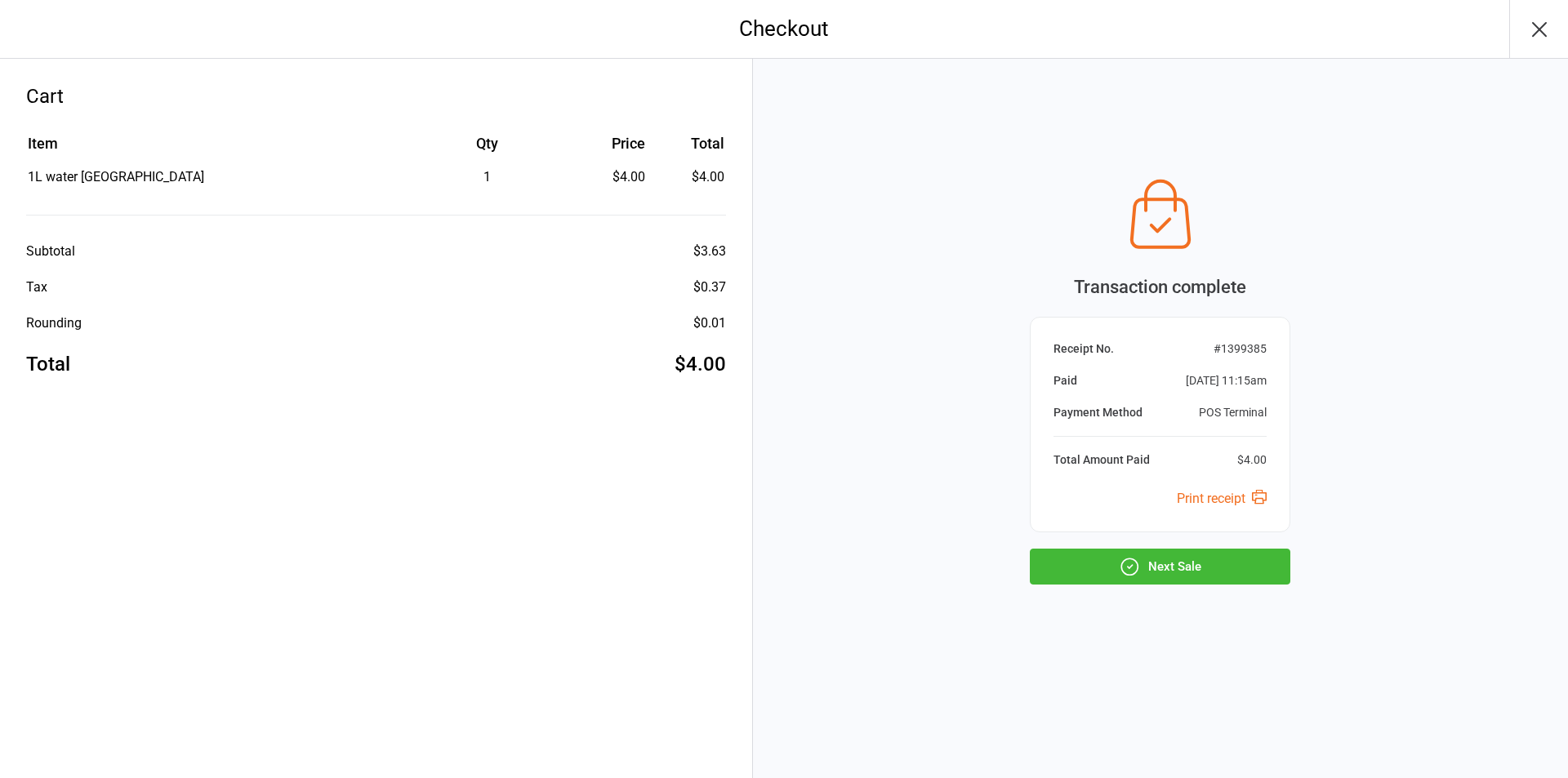
click at [1225, 560] on button "Next Sale" at bounding box center [1160, 566] width 260 height 36
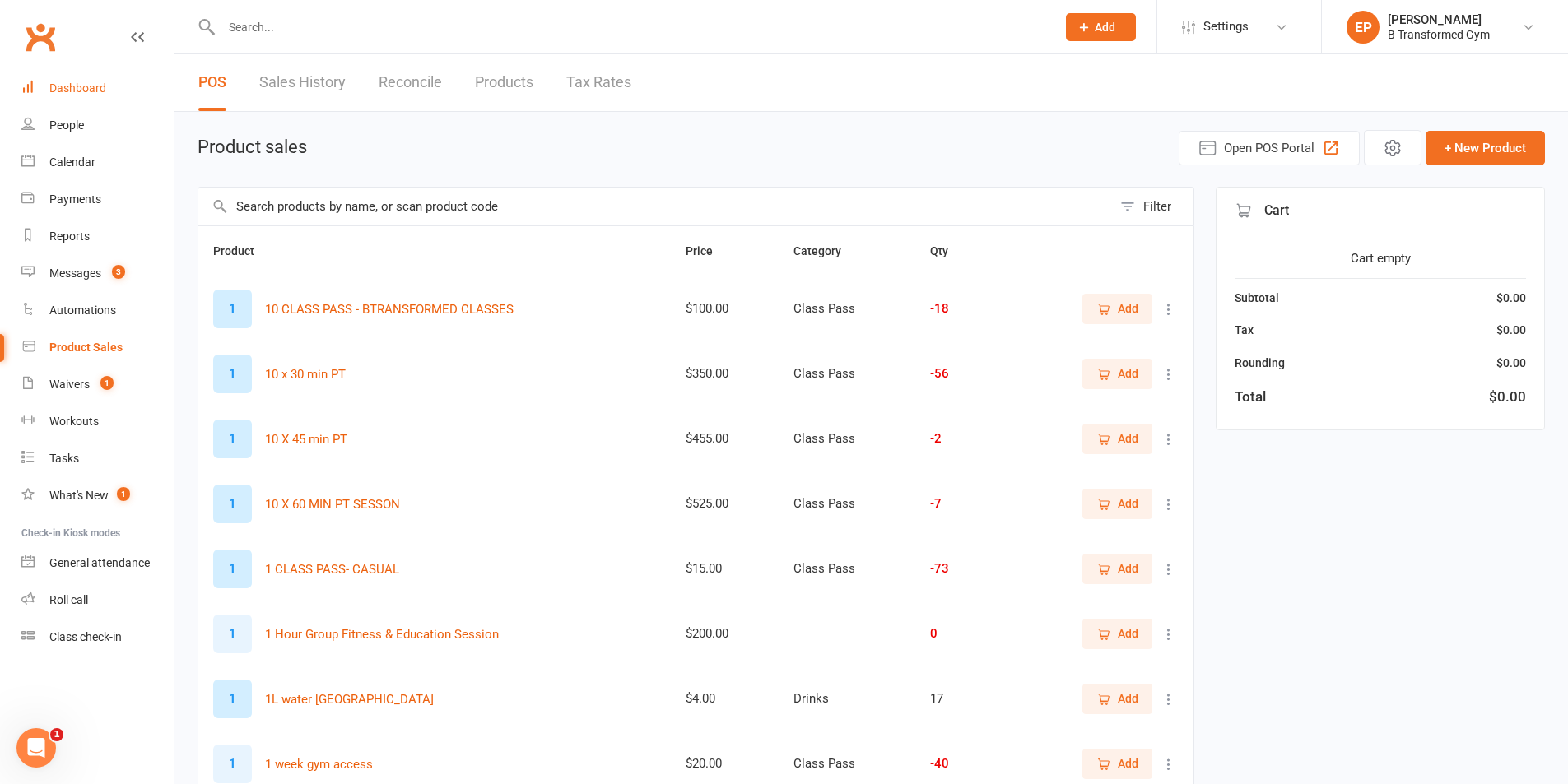
click at [87, 93] on div "Dashboard" at bounding box center [77, 88] width 57 height 13
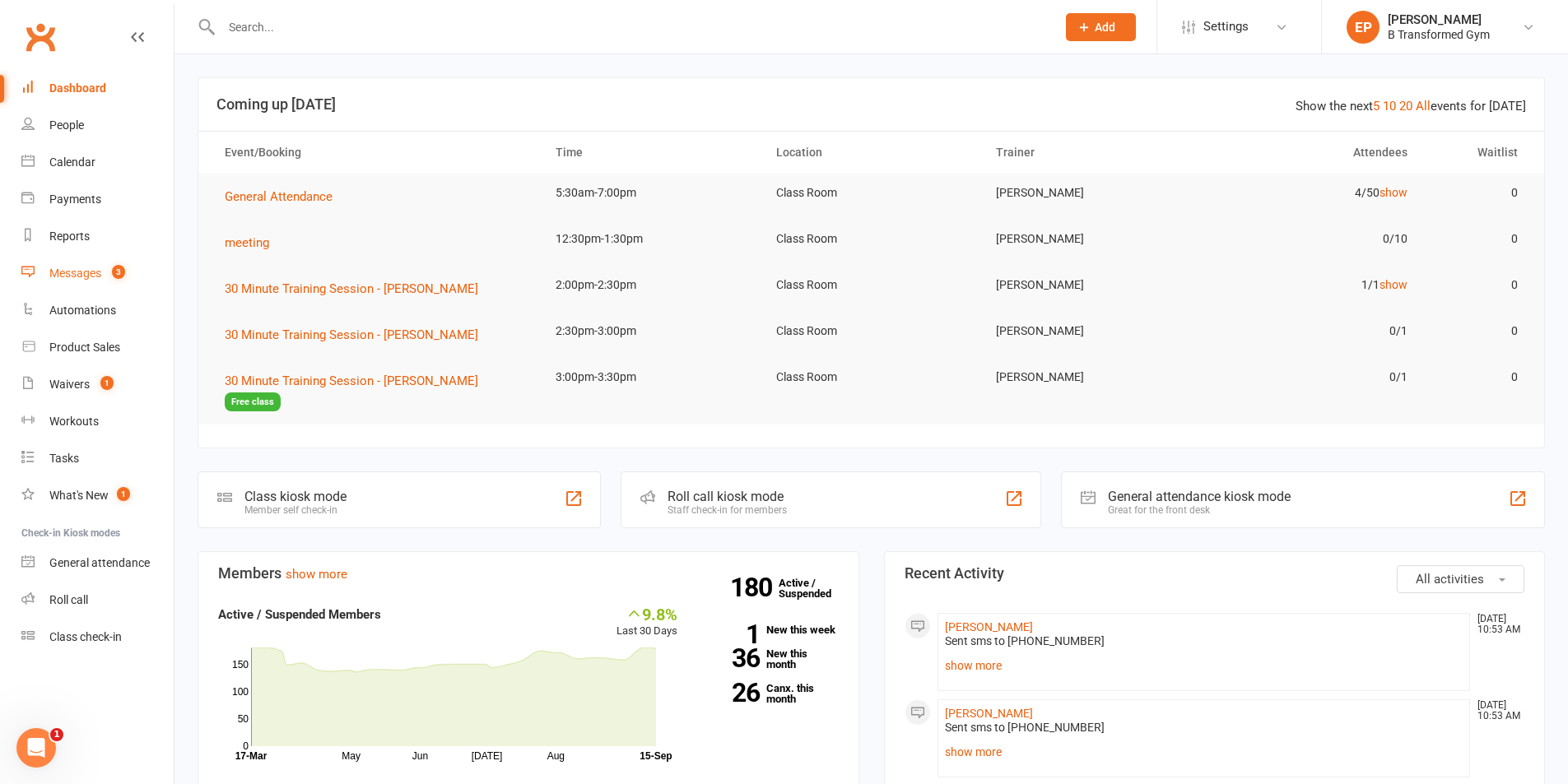
click at [81, 274] on div "Messages" at bounding box center [75, 274] width 52 height 13
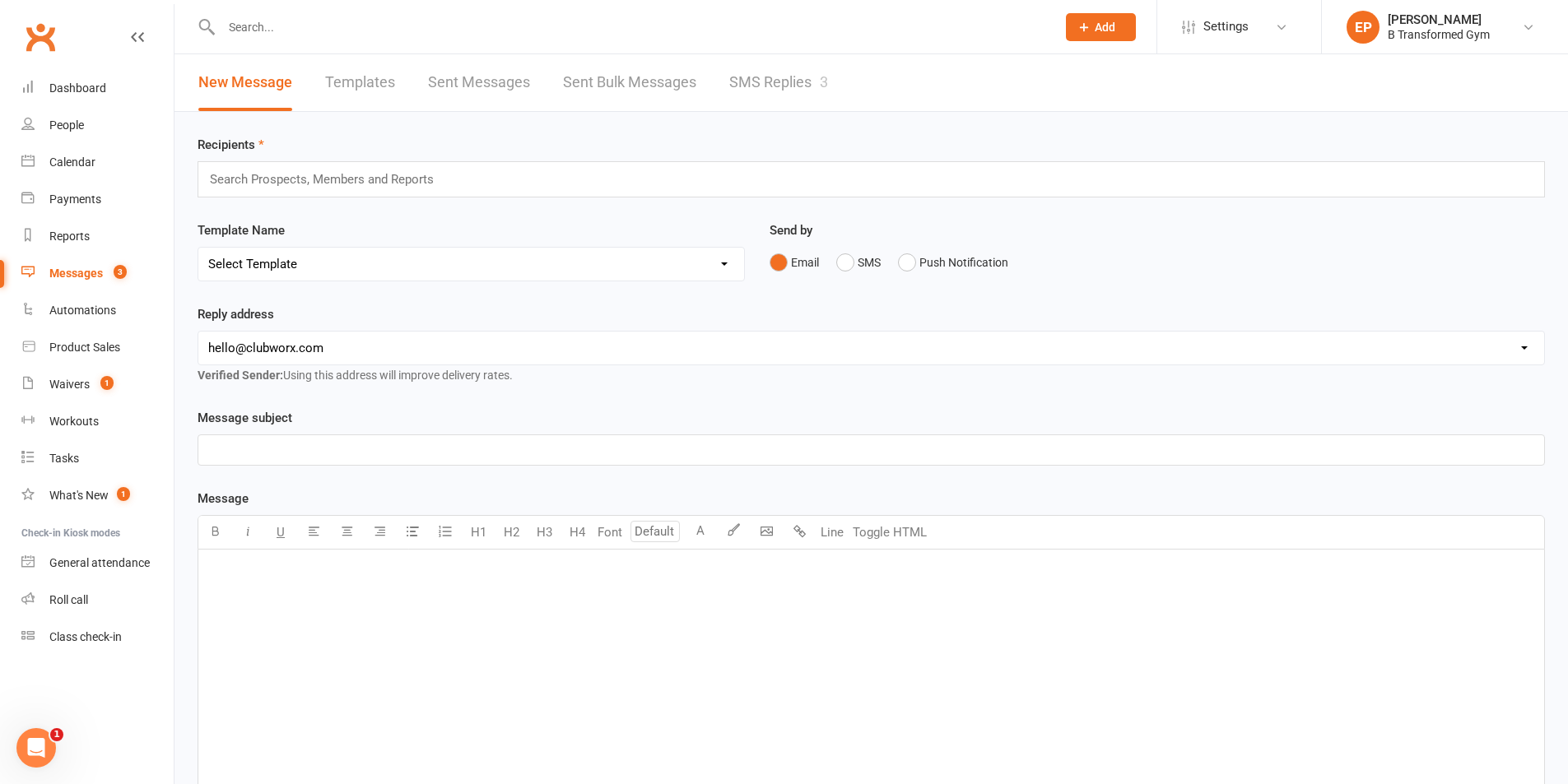
click at [802, 85] on link "SMS Replies 3" at bounding box center [778, 83] width 99 height 57
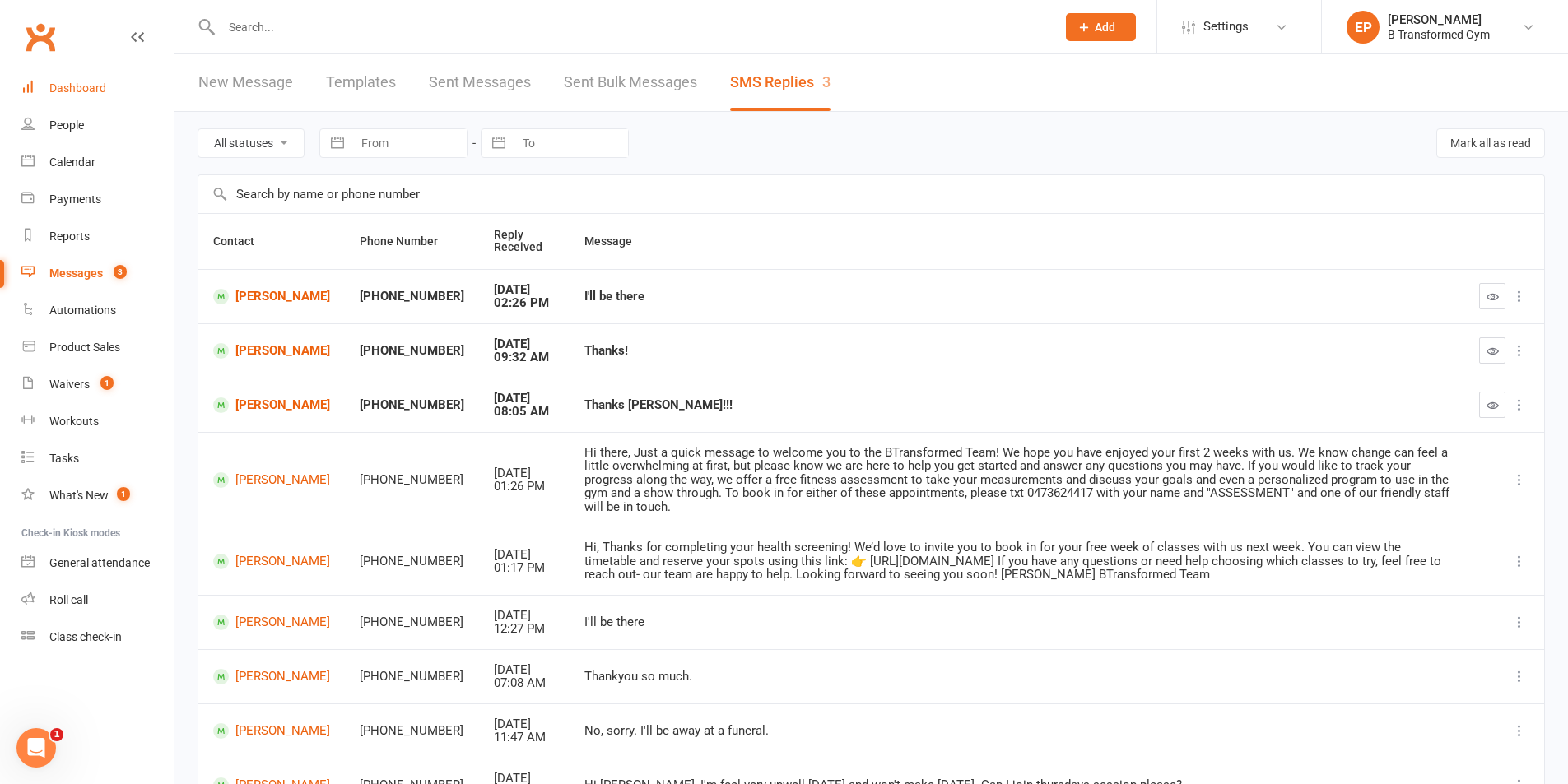
click at [100, 75] on link "Dashboard" at bounding box center [97, 88] width 152 height 37
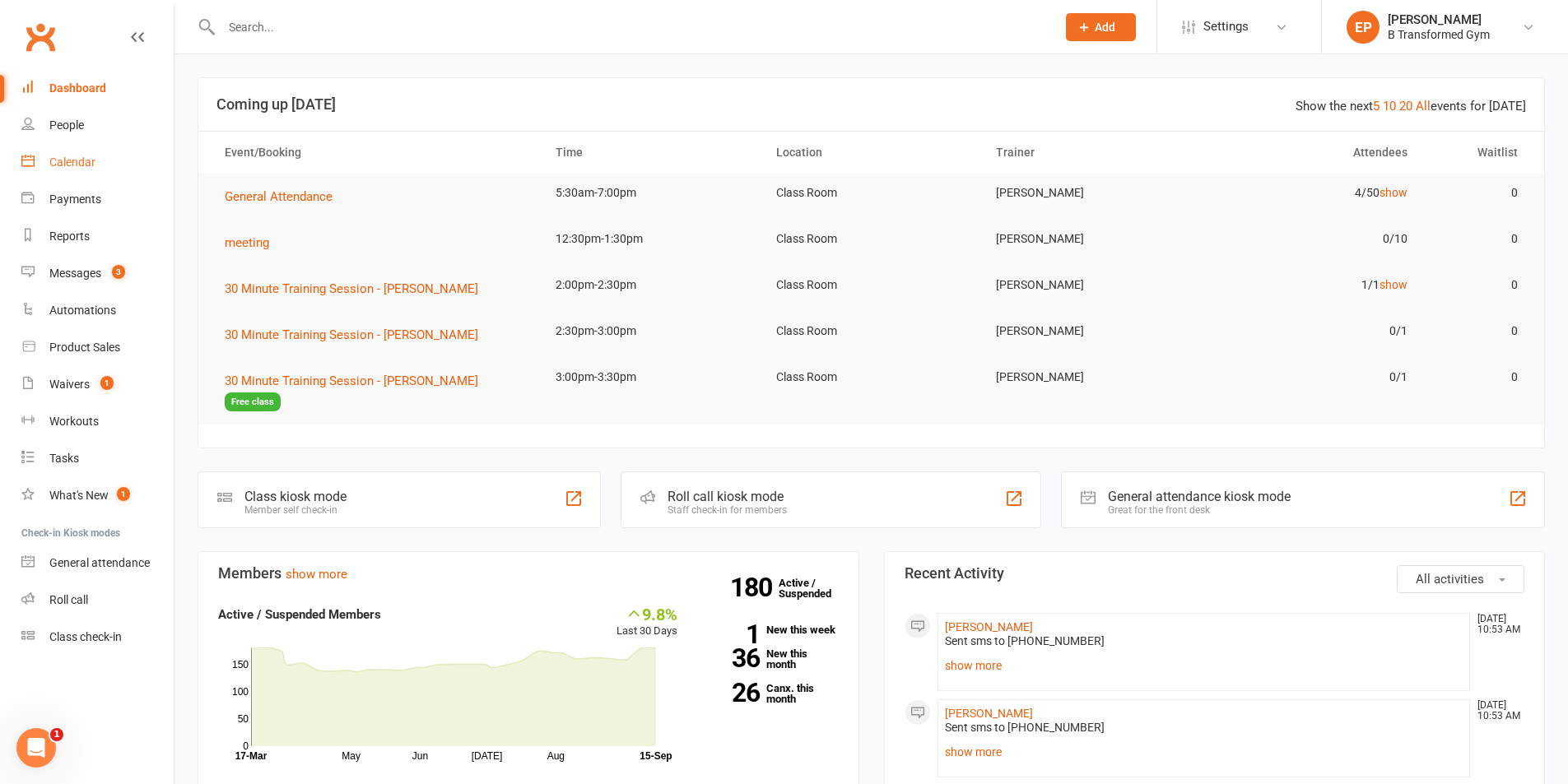
click at [82, 167] on div "Calendar" at bounding box center [72, 162] width 46 height 13
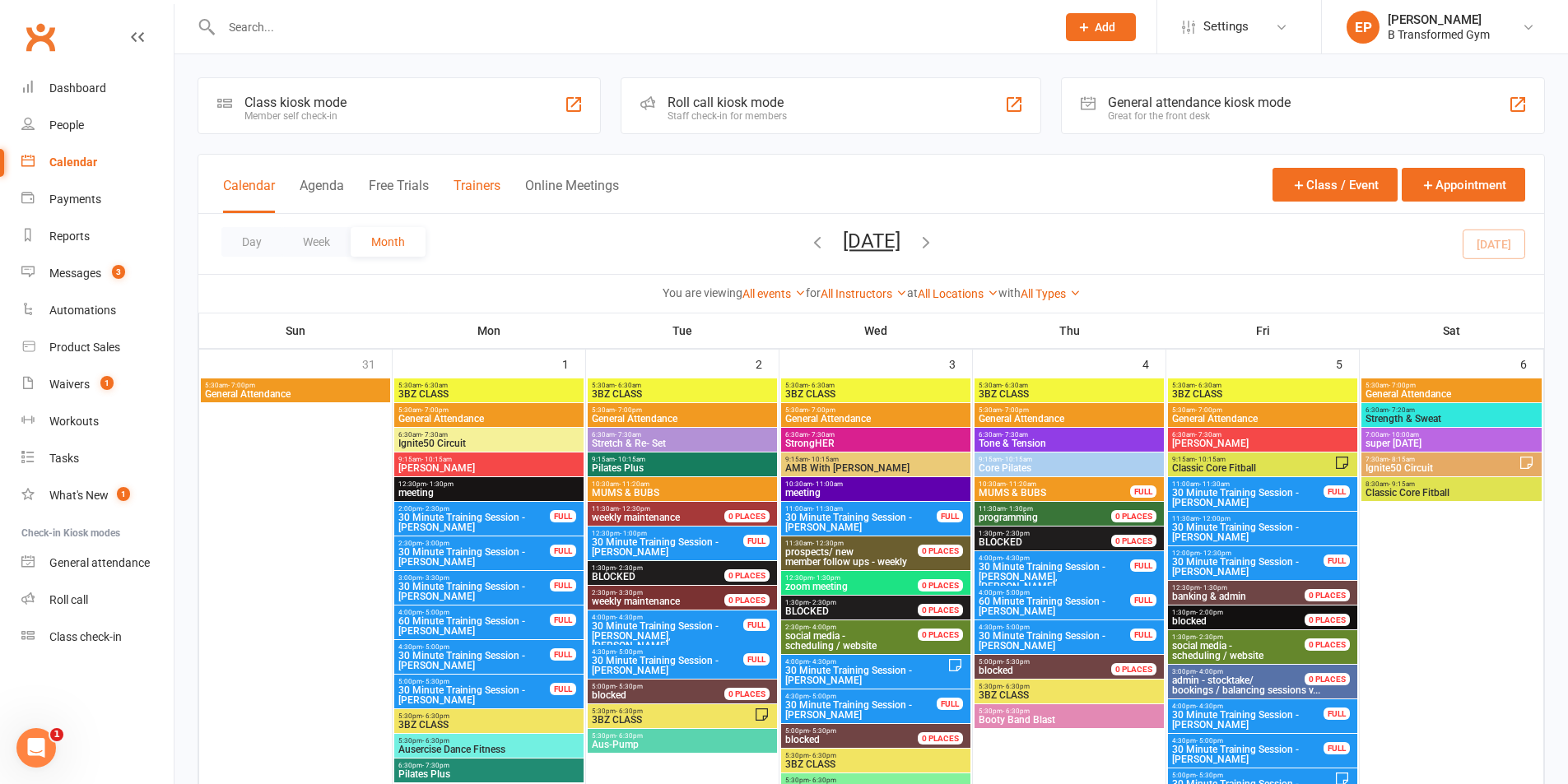
click at [474, 192] on button "Trainers" at bounding box center [477, 195] width 47 height 36
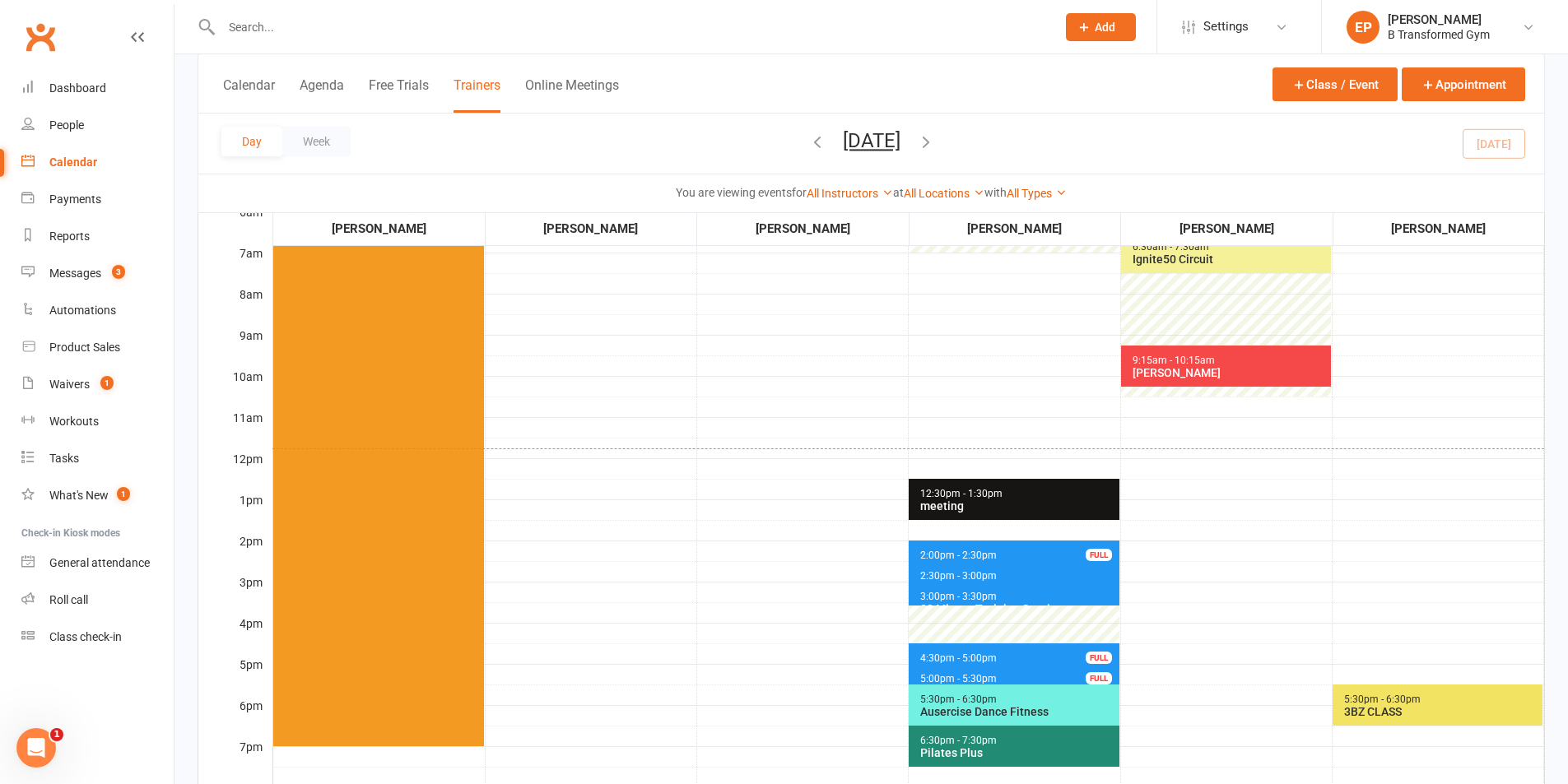
scroll to position [247, 0]
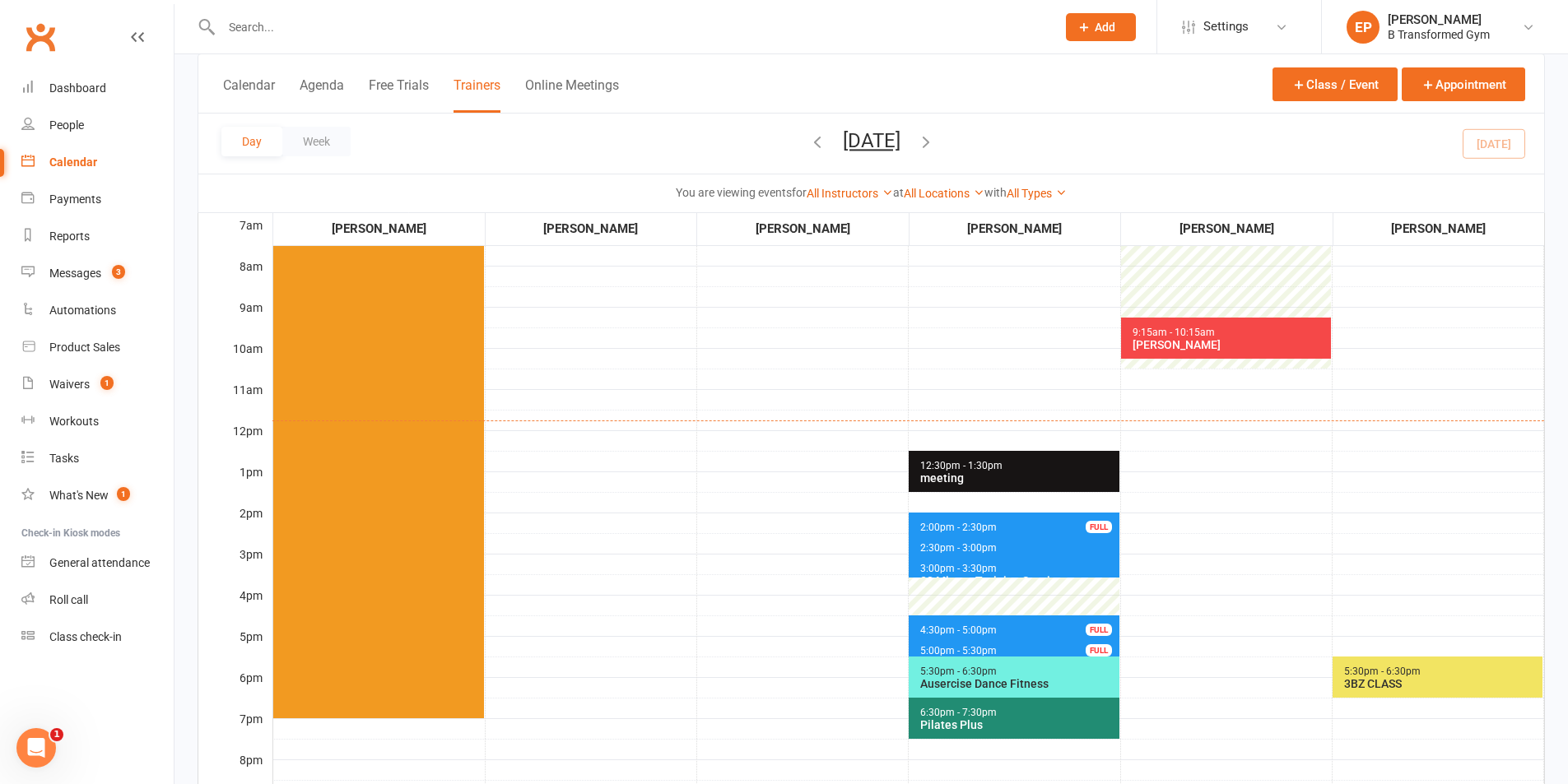
click at [1258, 339] on div "[PERSON_NAME]" at bounding box center [1229, 344] width 196 height 13
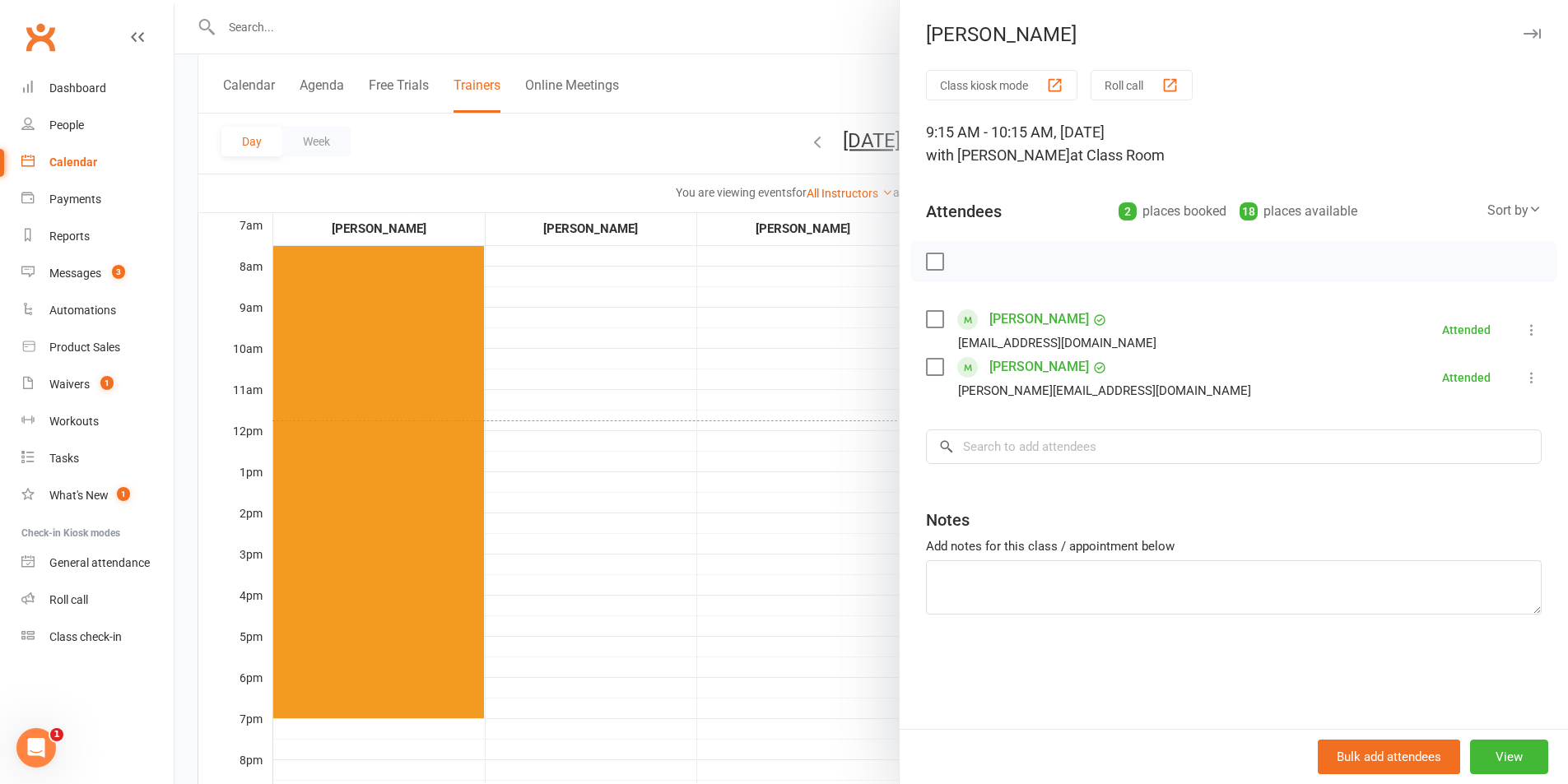
click at [654, 124] on div at bounding box center [871, 392] width 1393 height 784
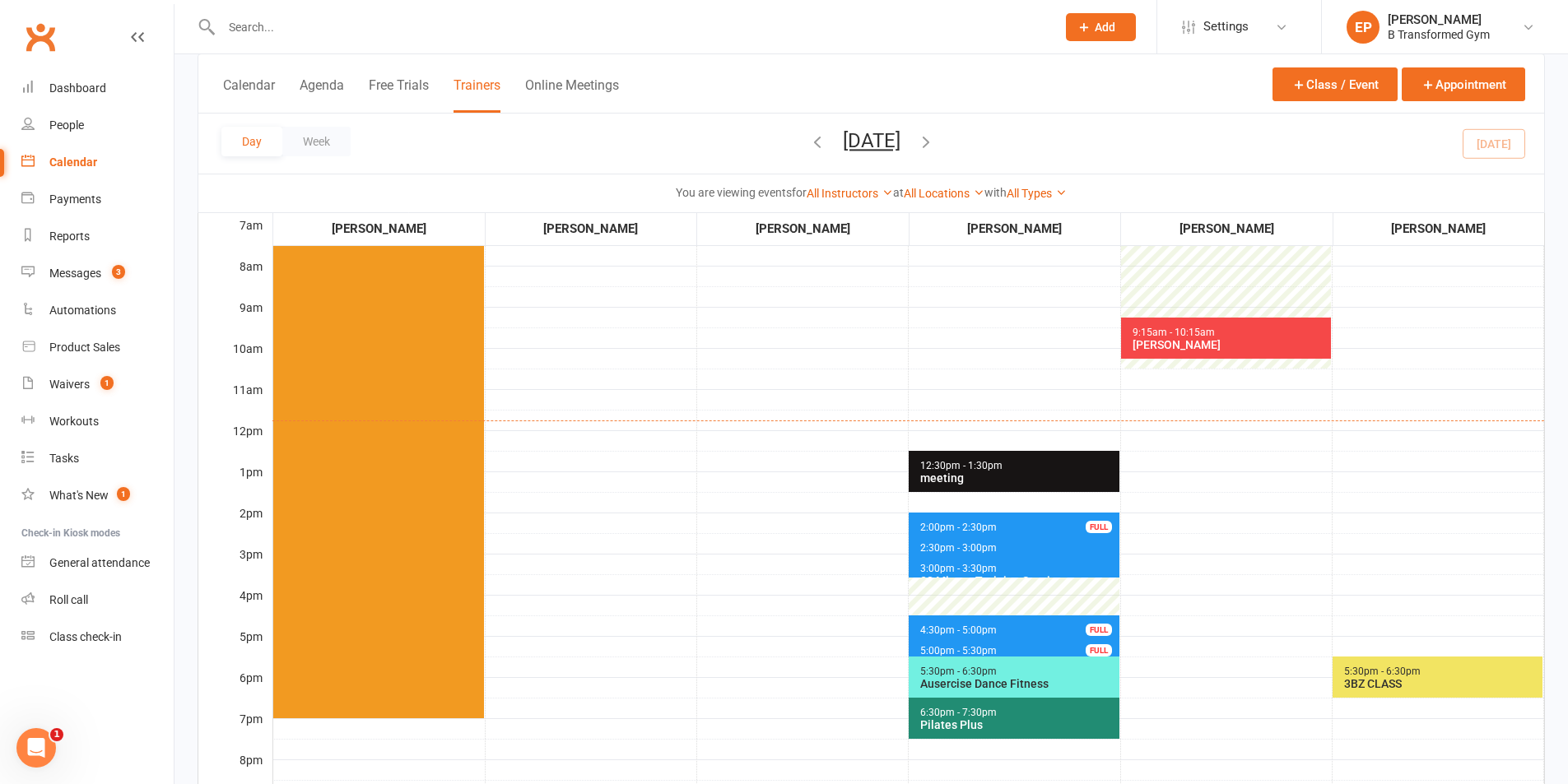
click at [1014, 521] on span "2:00pm - 2:30pm 30 Minute Training Session - [PERSON_NAME] FULL" at bounding box center [1013, 524] width 209 height 24
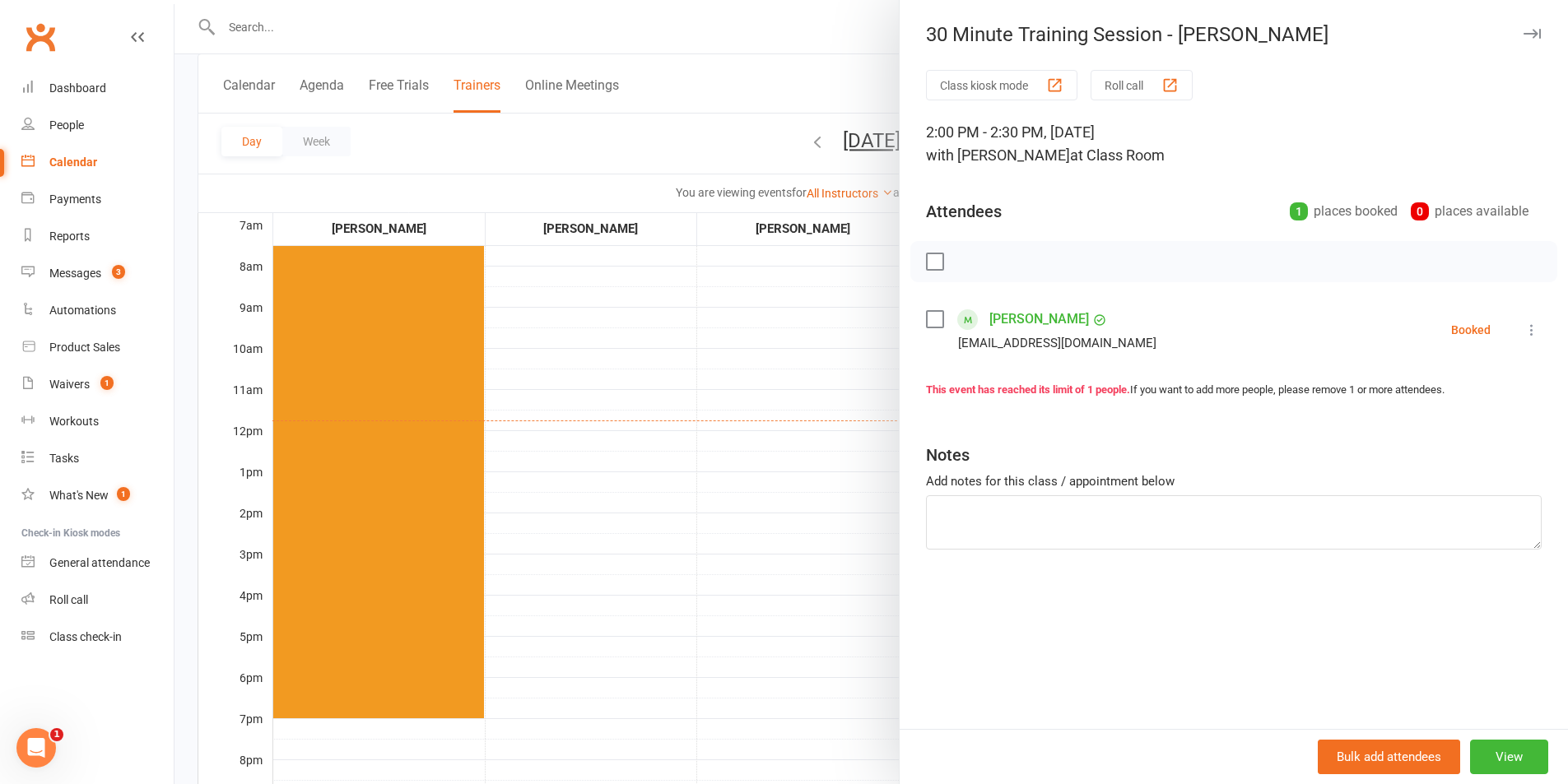
click at [663, 45] on div at bounding box center [871, 392] width 1393 height 784
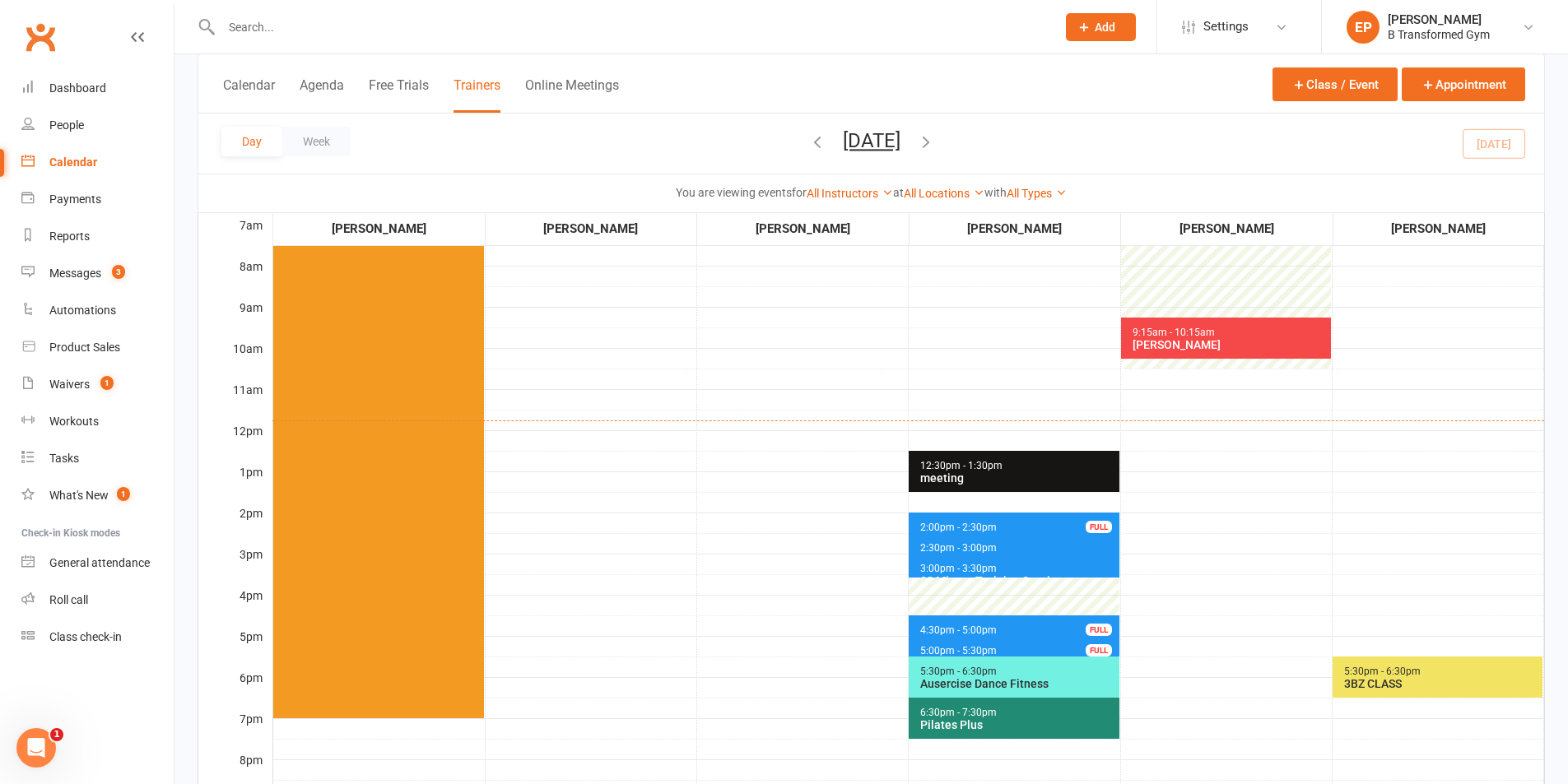
click at [1019, 548] on span "2:30pm - 3:00pm 30 Minute Training Session - [PERSON_NAME]" at bounding box center [1013, 544] width 209 height 24
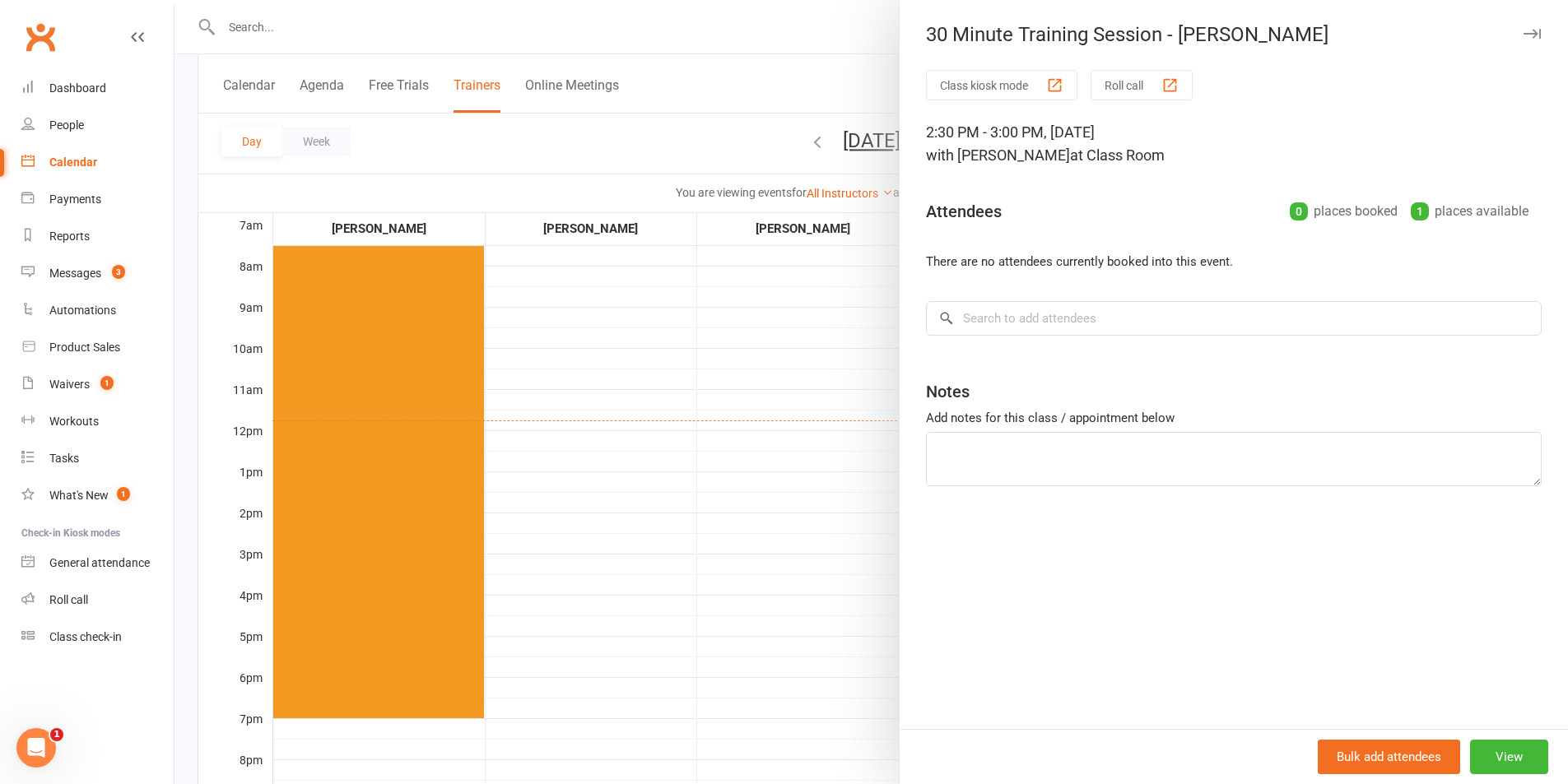
click at [808, 42] on div at bounding box center [871, 392] width 1393 height 784
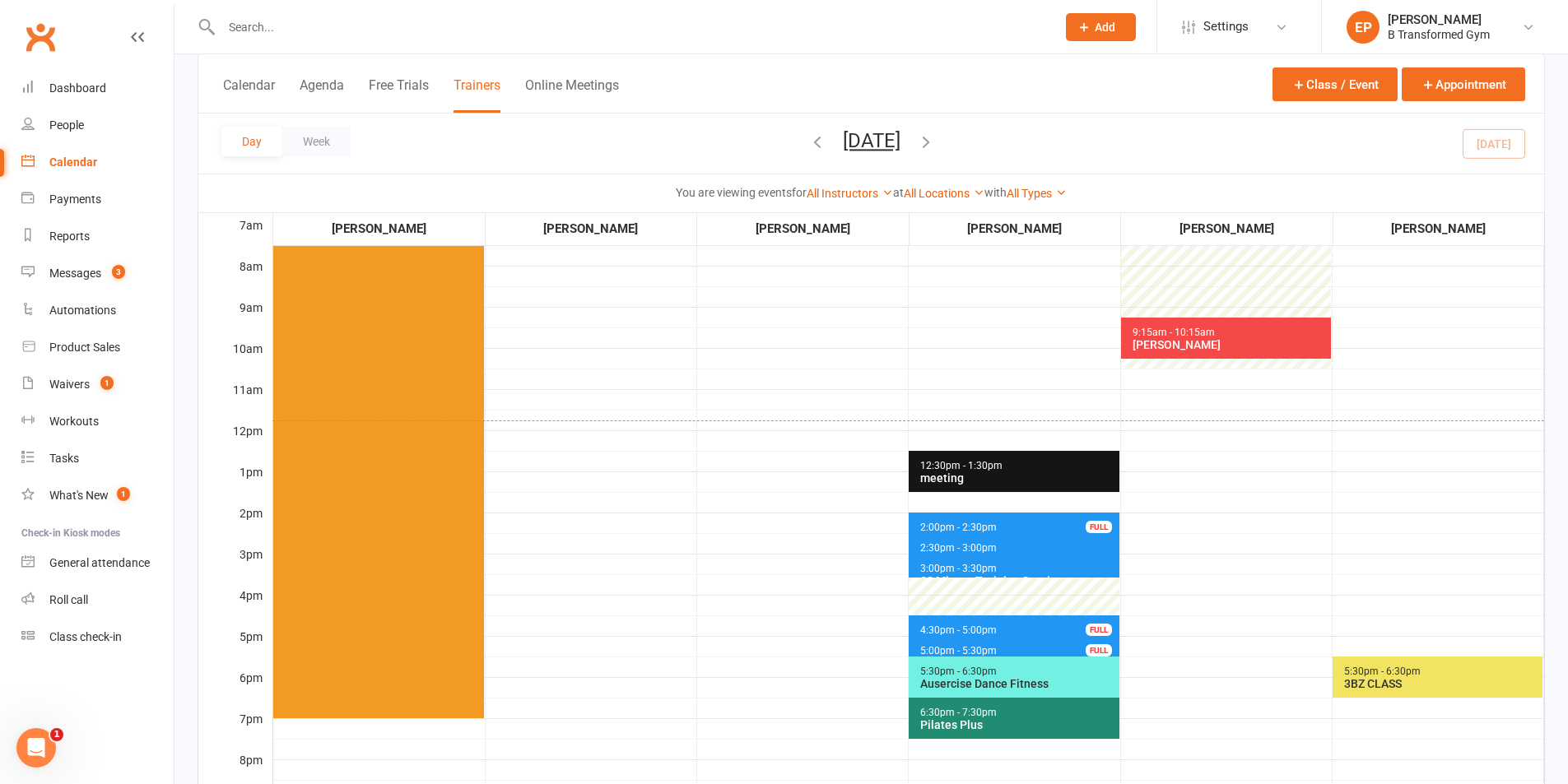
click at [1067, 567] on span "3:00pm - 3:30pm 30 Minute Training Session - [PERSON_NAME]" at bounding box center [1013, 565] width 209 height 24
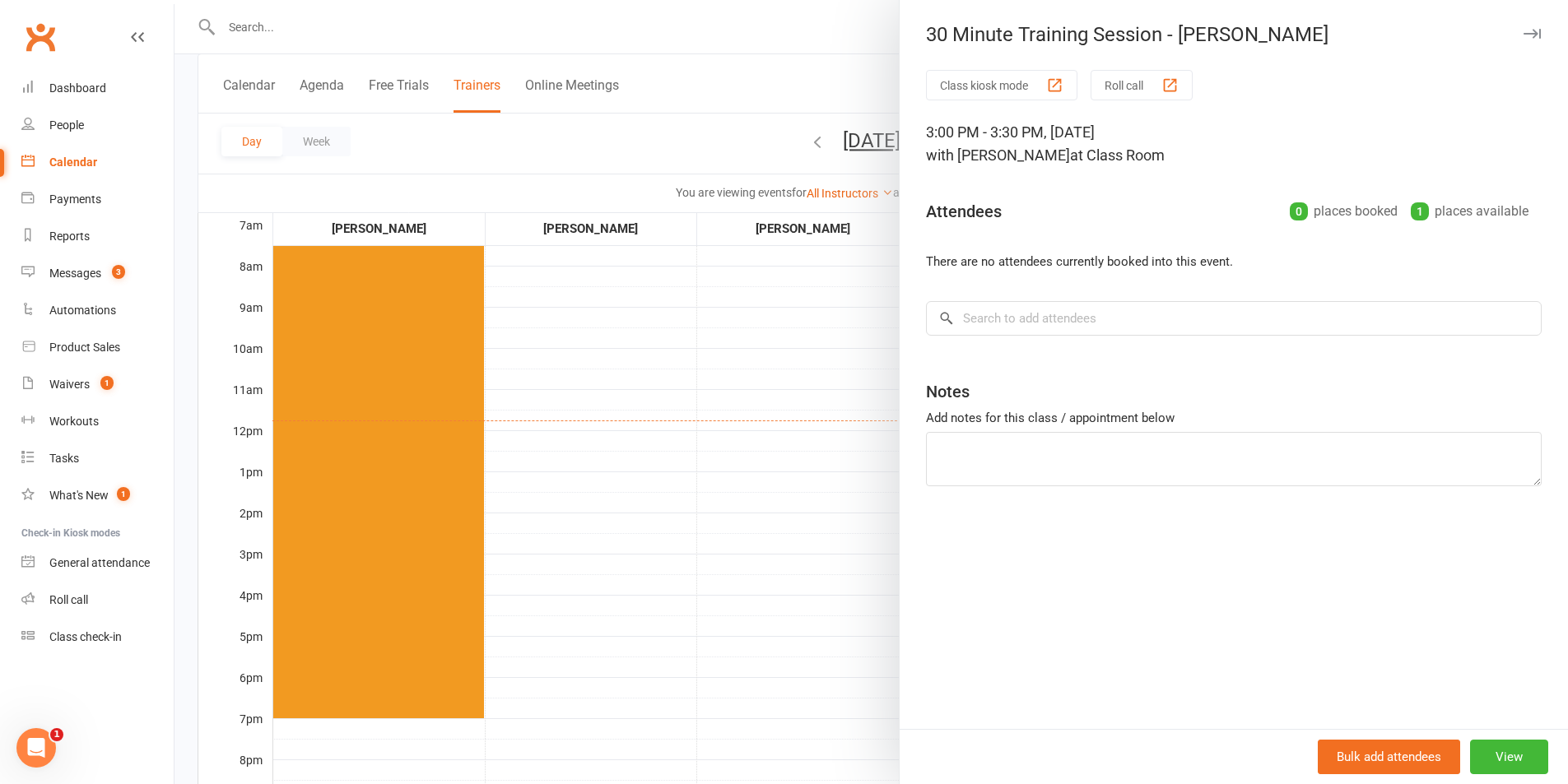
click at [776, 28] on div at bounding box center [871, 392] width 1393 height 784
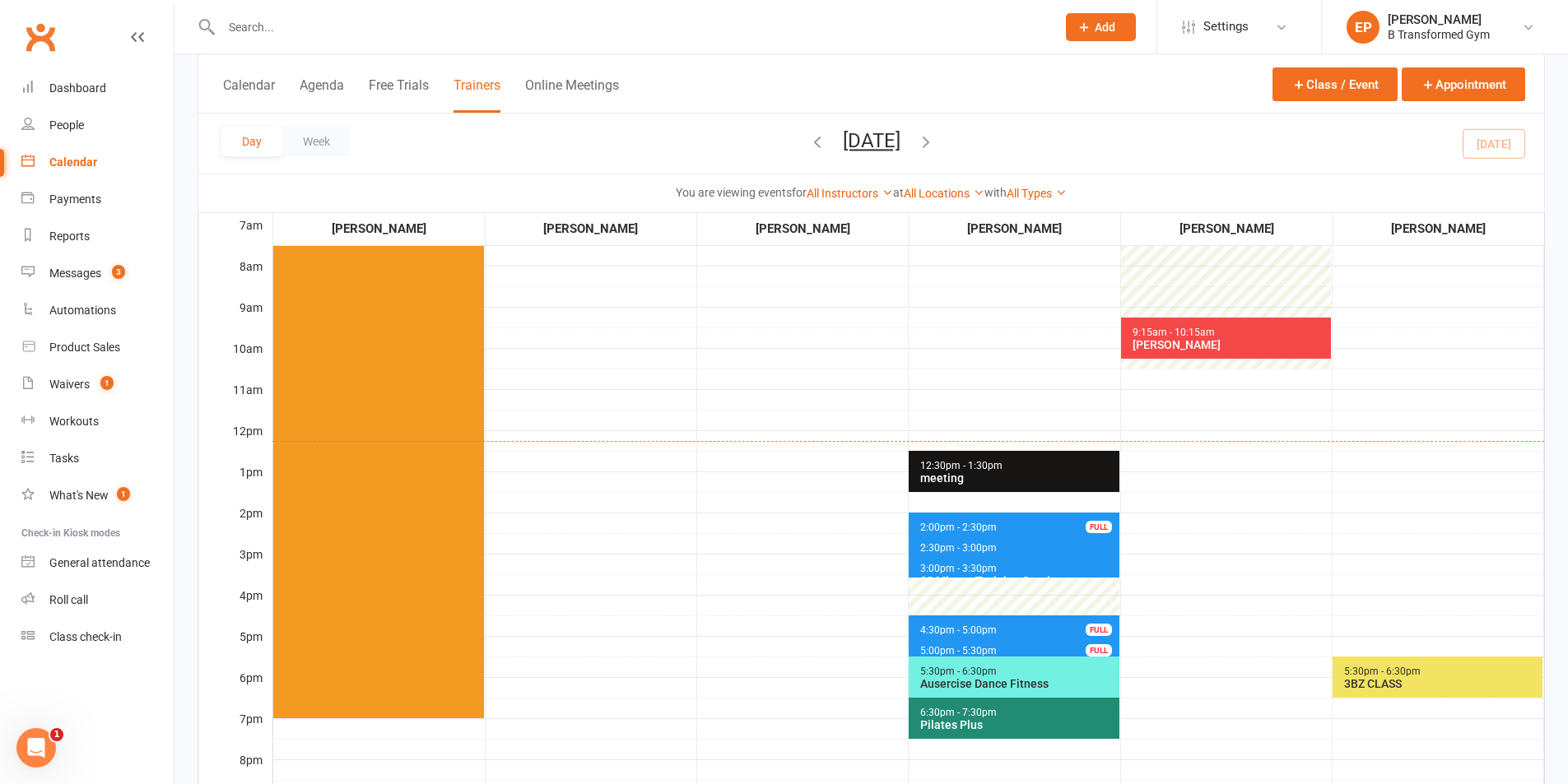
click at [402, 29] on input "text" at bounding box center [629, 27] width 827 height 23
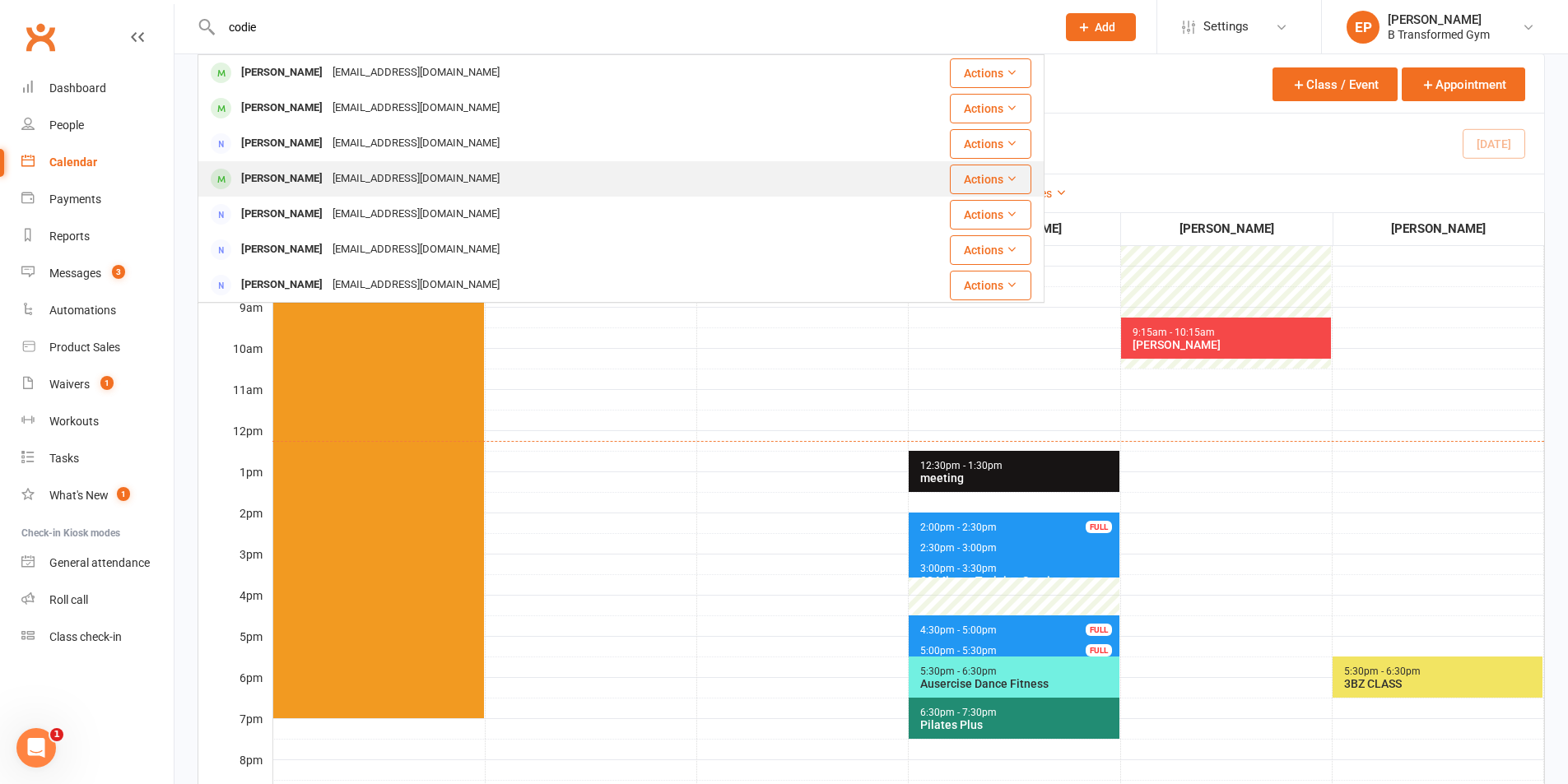
type input "codie"
click at [287, 179] on div "[PERSON_NAME]" at bounding box center [281, 178] width 92 height 24
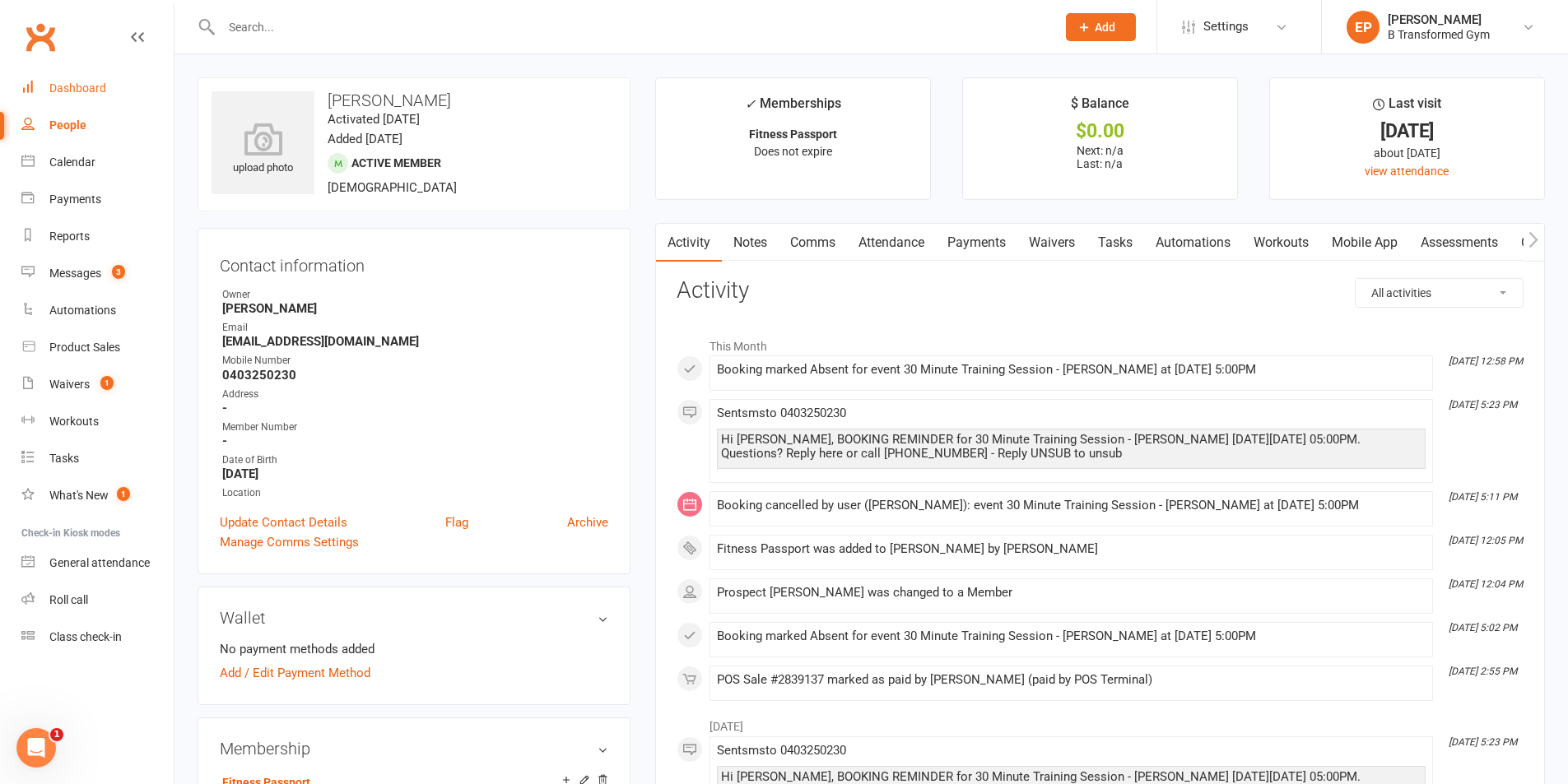
click at [101, 91] on div "Dashboard" at bounding box center [77, 88] width 57 height 13
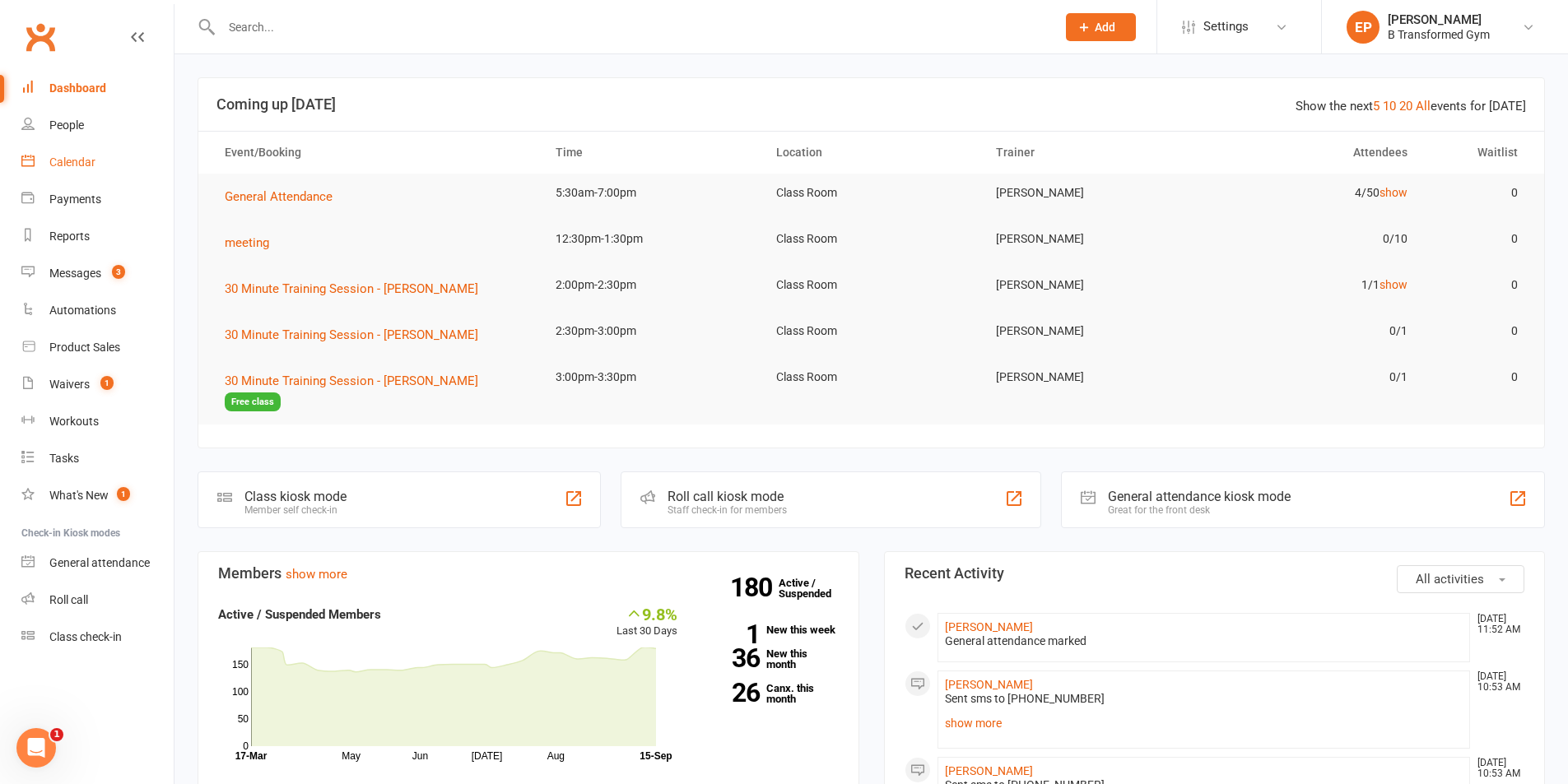
click at [68, 163] on div "Calendar" at bounding box center [72, 162] width 46 height 13
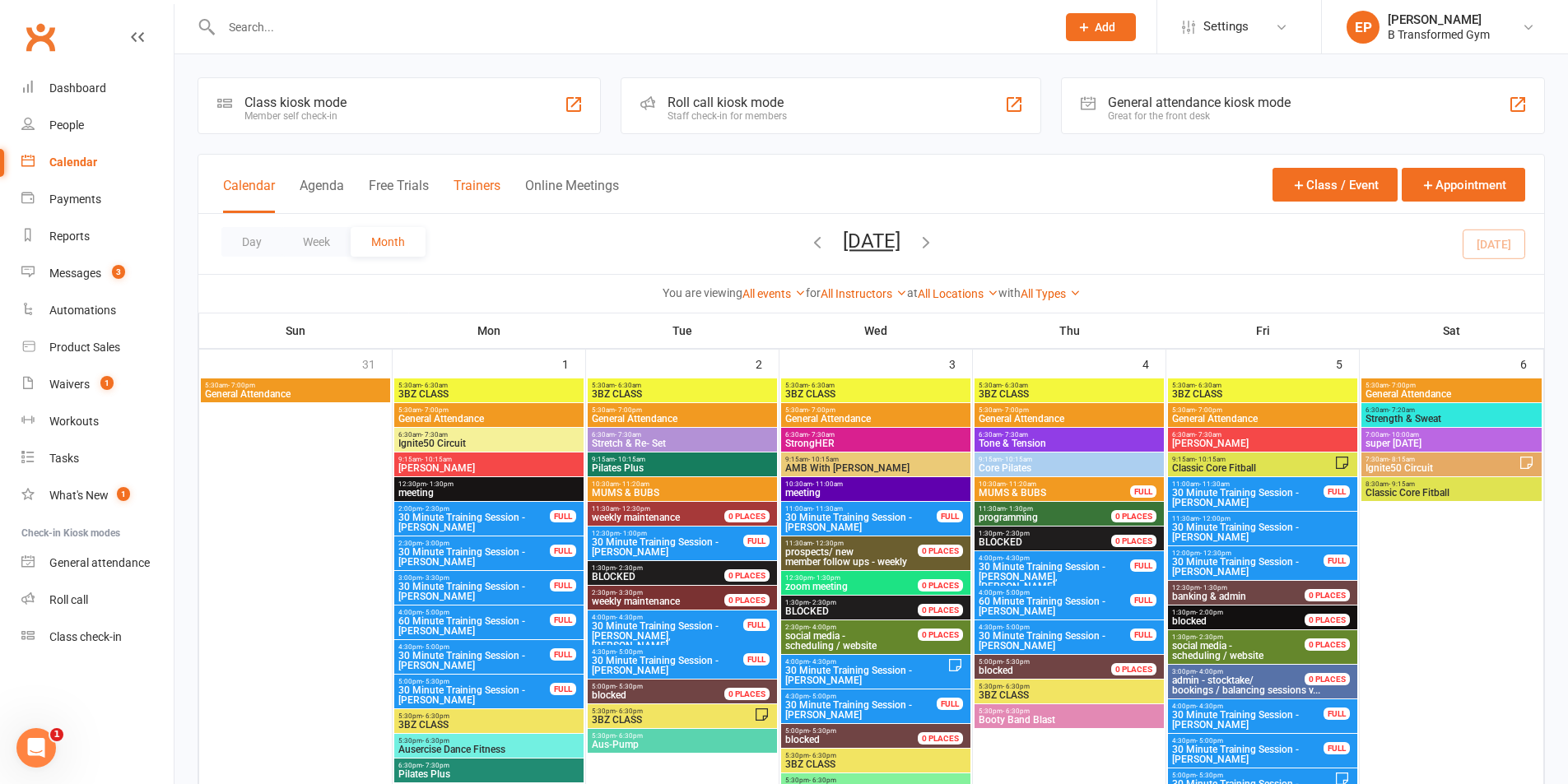
click at [496, 192] on button "Trainers" at bounding box center [477, 195] width 47 height 36
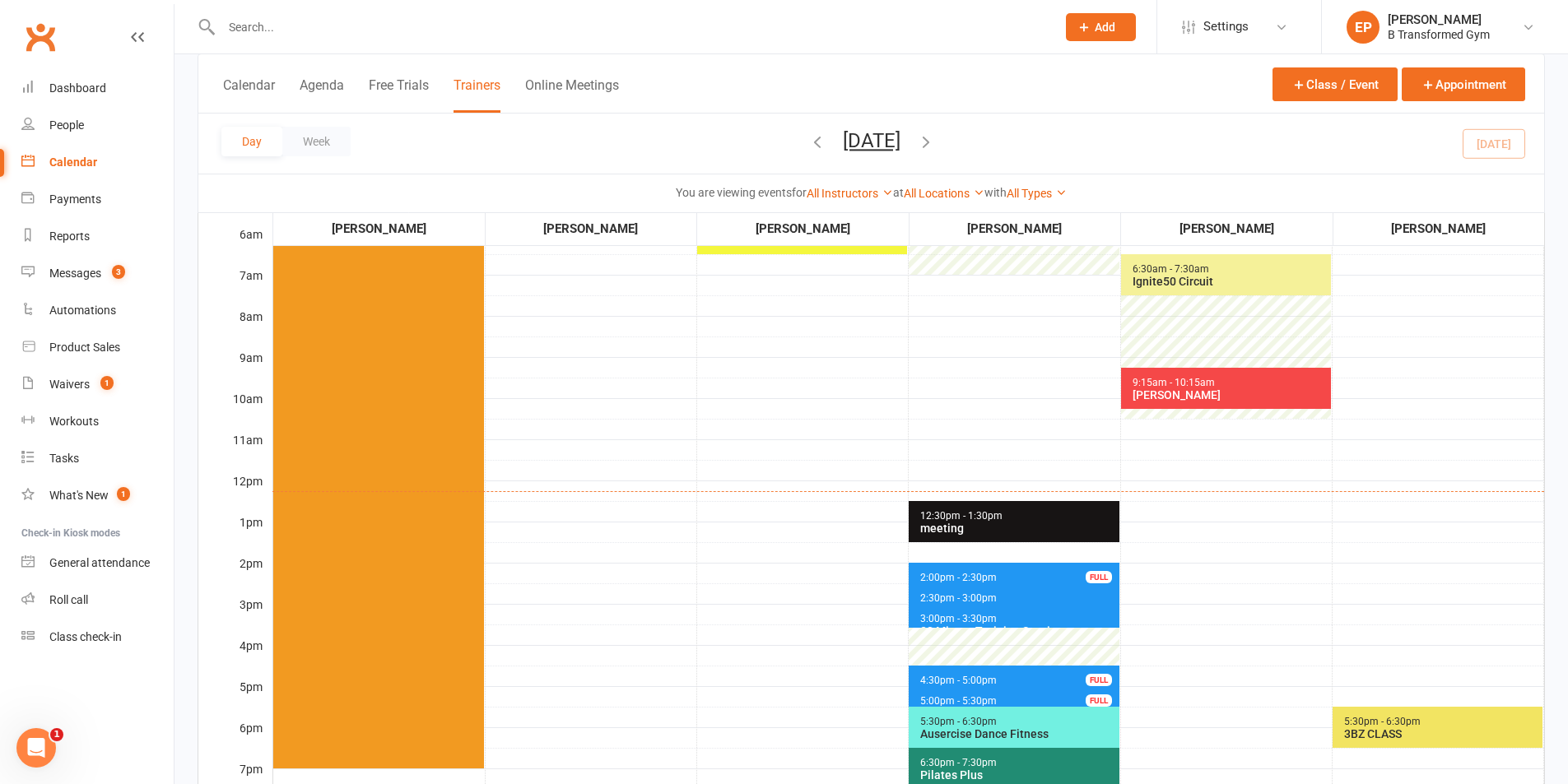
scroll to position [329, 0]
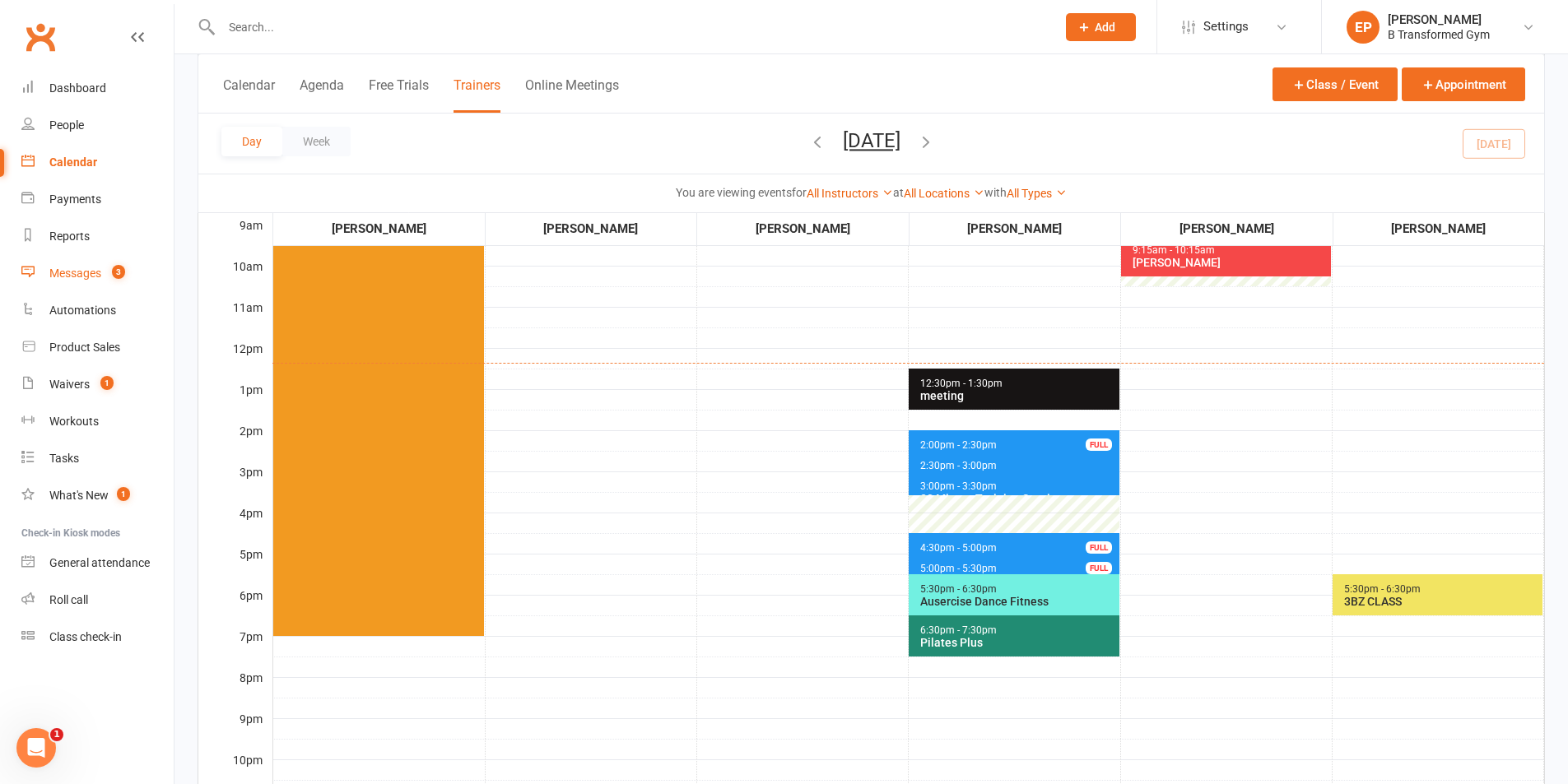
click at [83, 263] on link "Messages 3" at bounding box center [97, 273] width 152 height 37
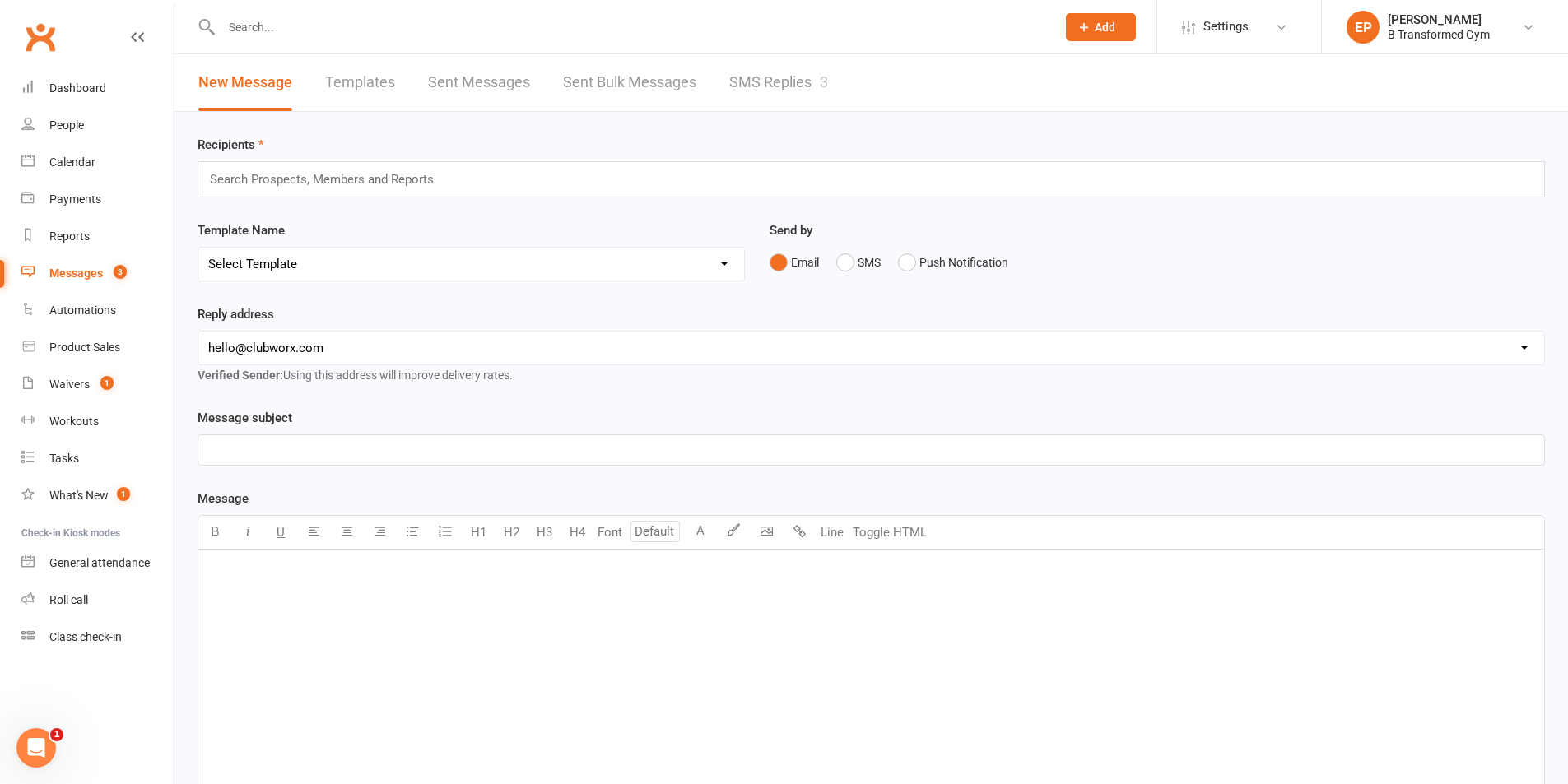
click at [774, 78] on link "SMS Replies 3" at bounding box center [778, 83] width 99 height 57
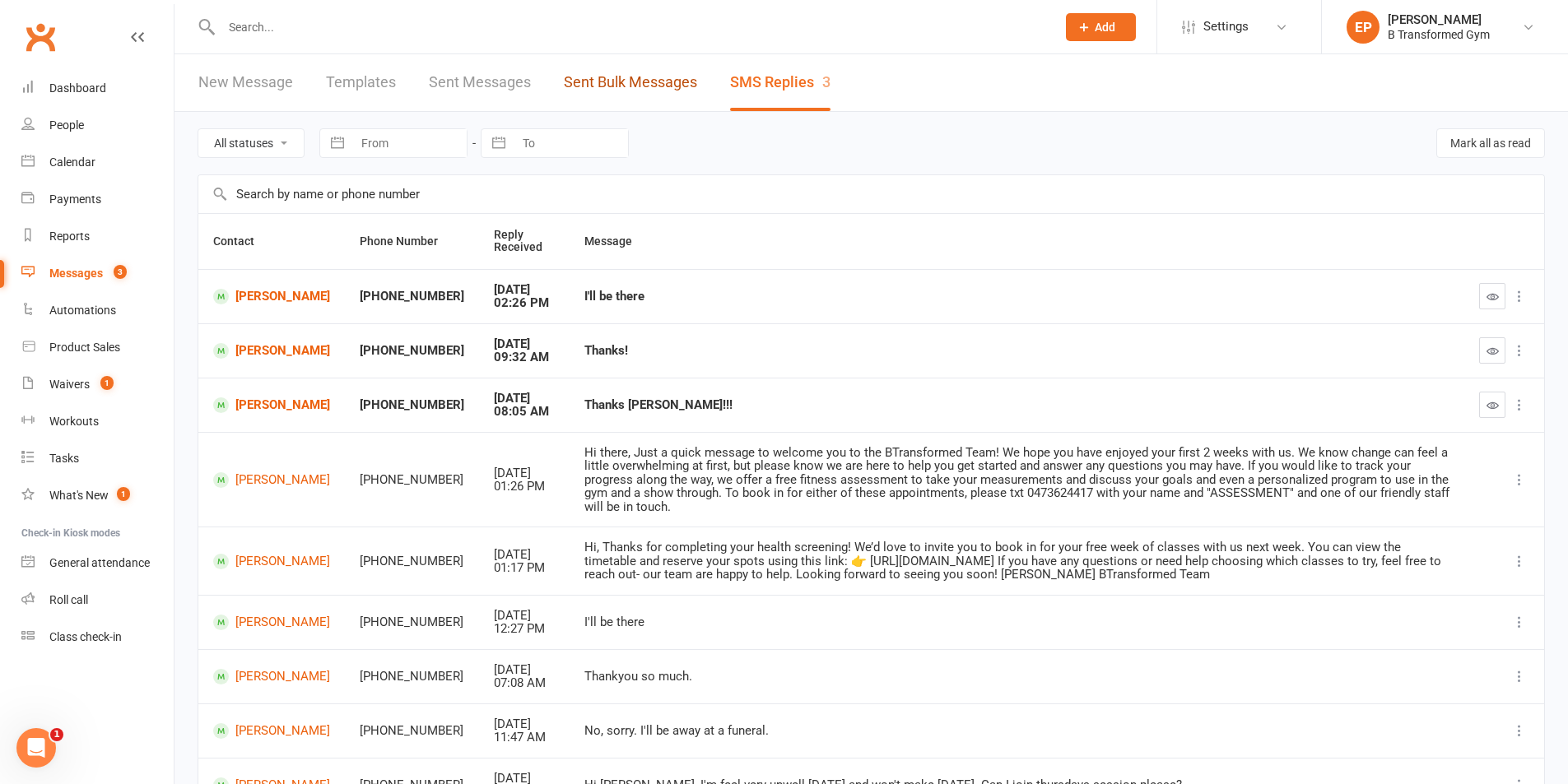
click at [664, 76] on link "Sent Bulk Messages" at bounding box center [629, 83] width 133 height 57
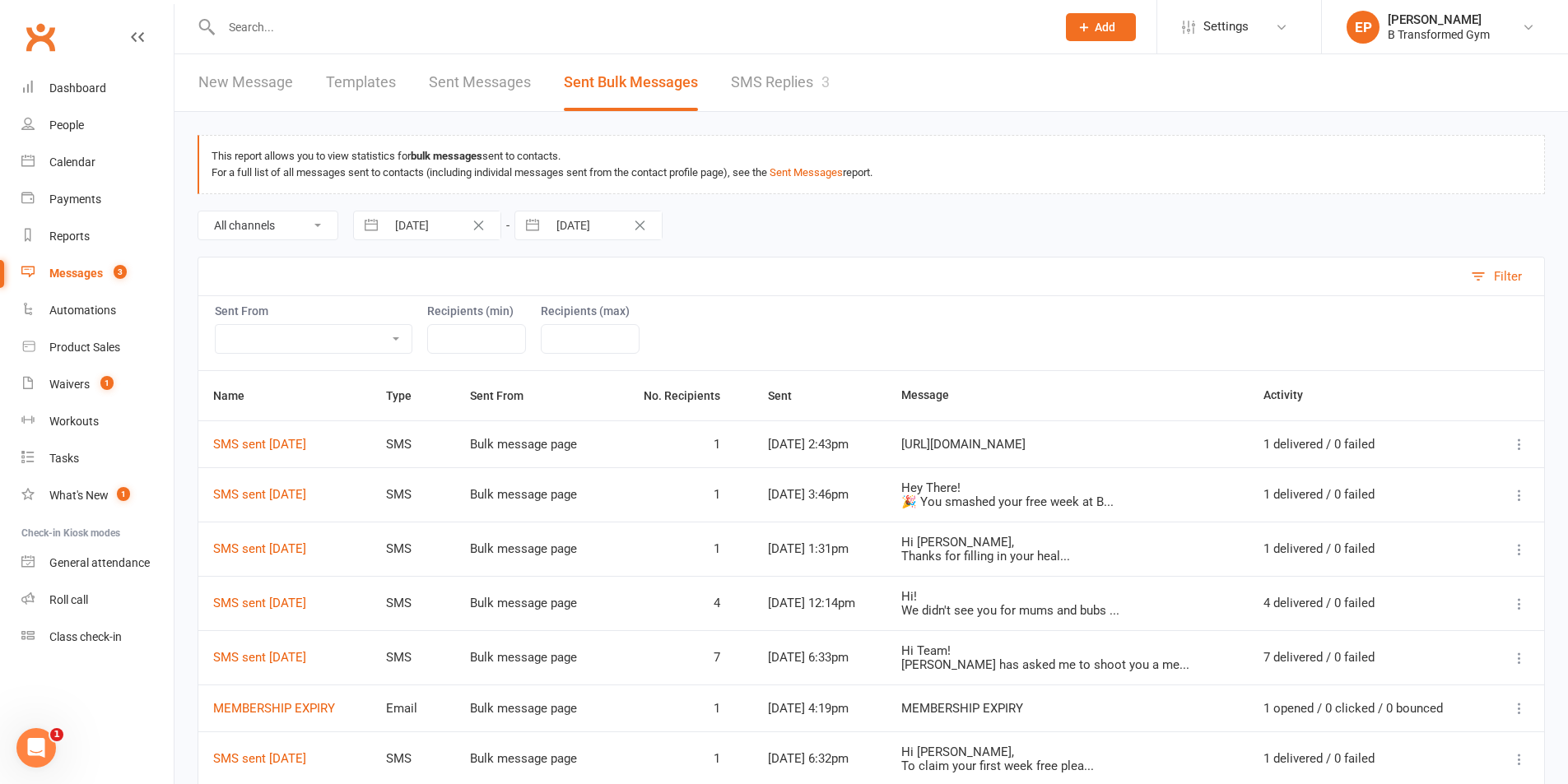
click at [447, 75] on link "Sent Messages" at bounding box center [479, 83] width 102 height 57
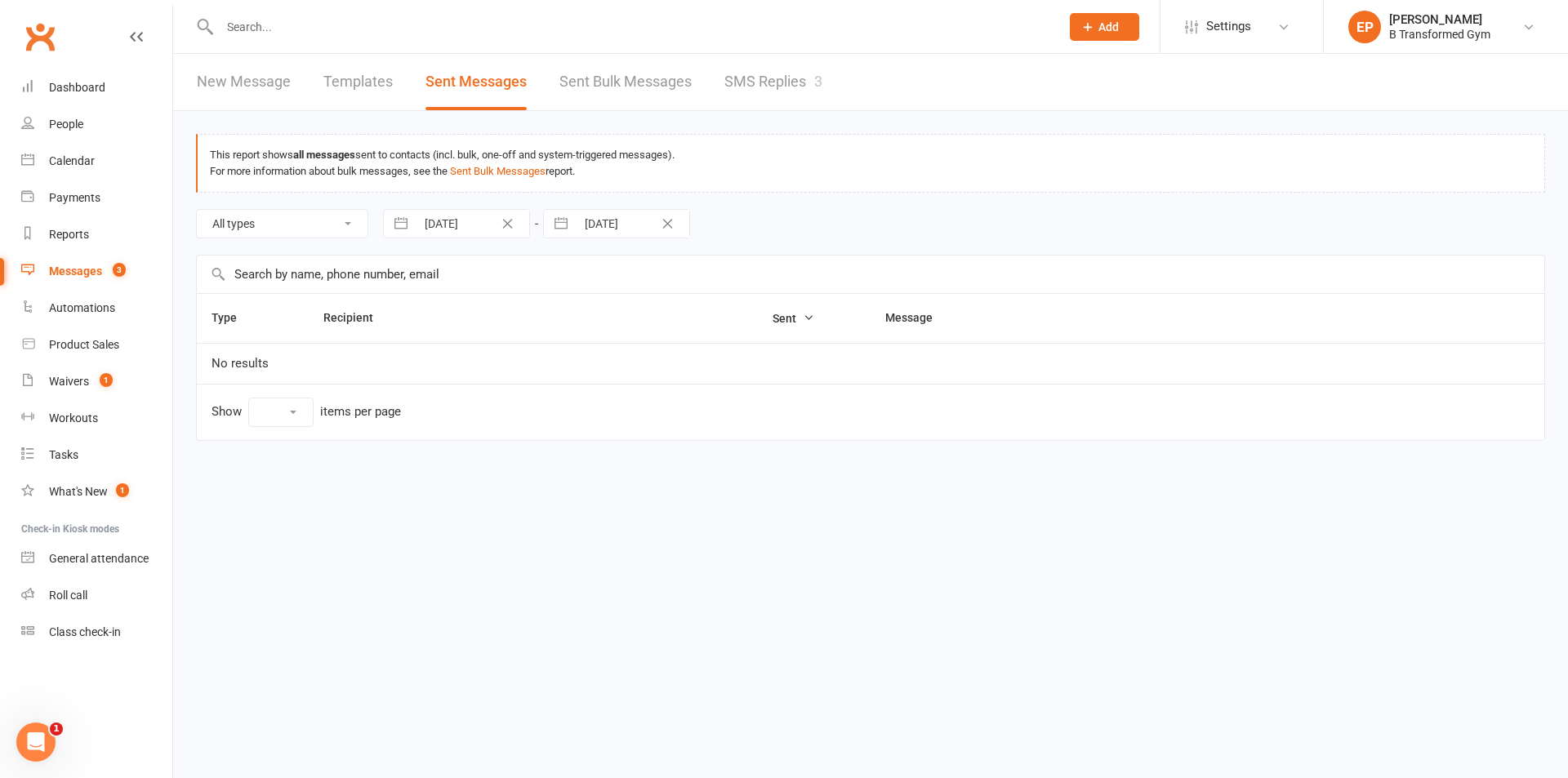
select select "10"
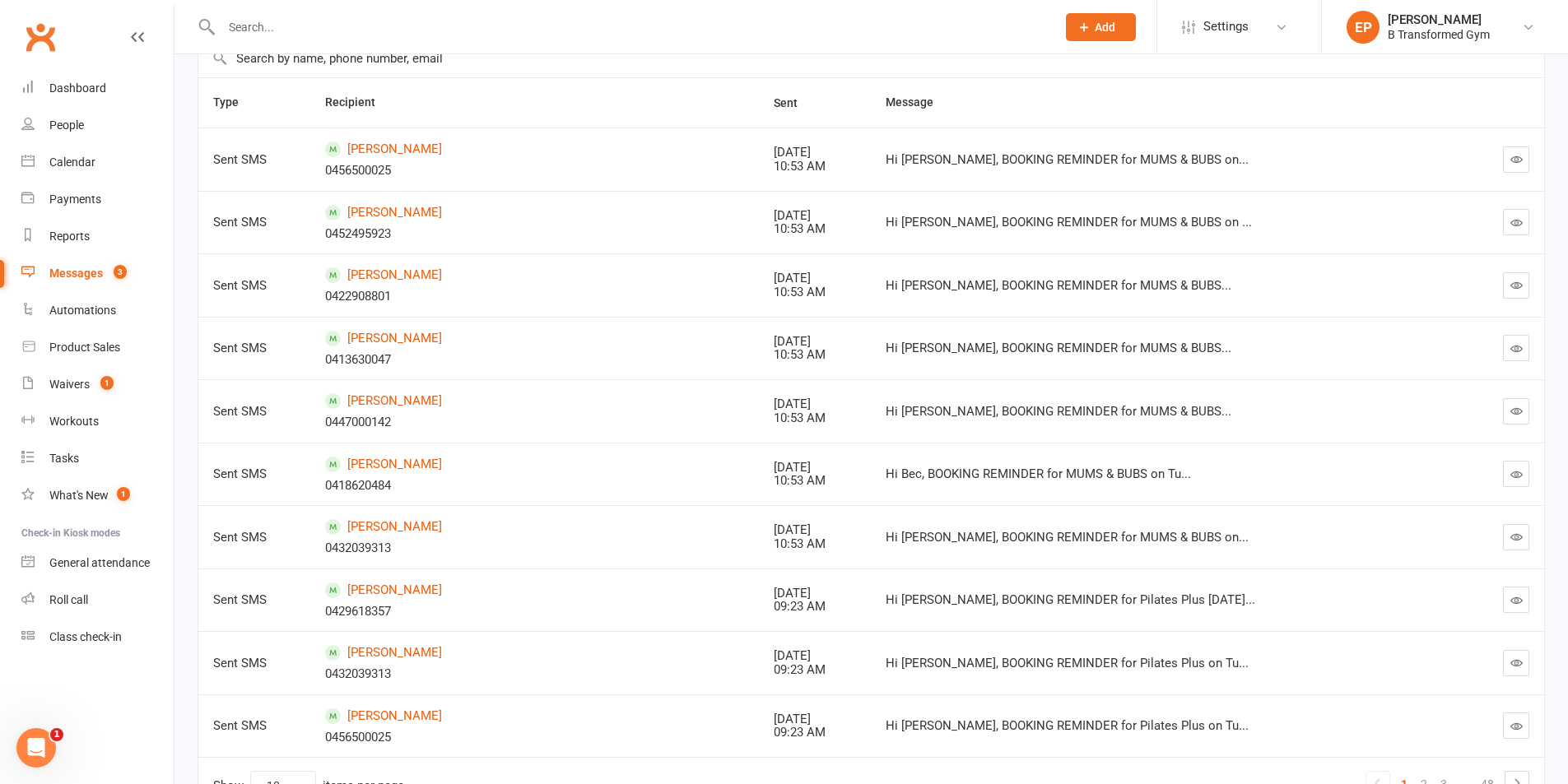
scroll to position [72, 0]
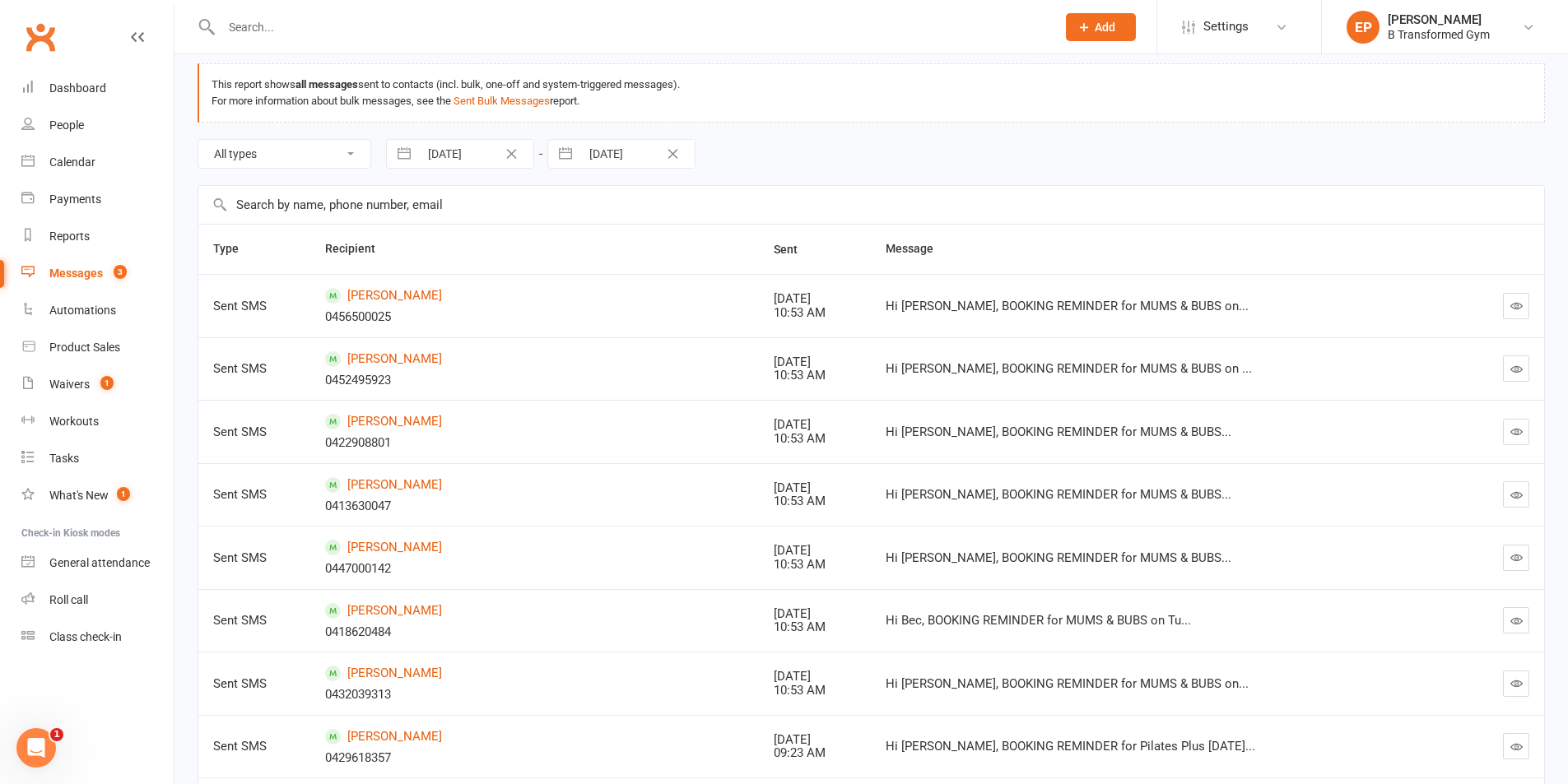
click at [273, 16] on input "text" at bounding box center [629, 27] width 827 height 23
type input "kent"
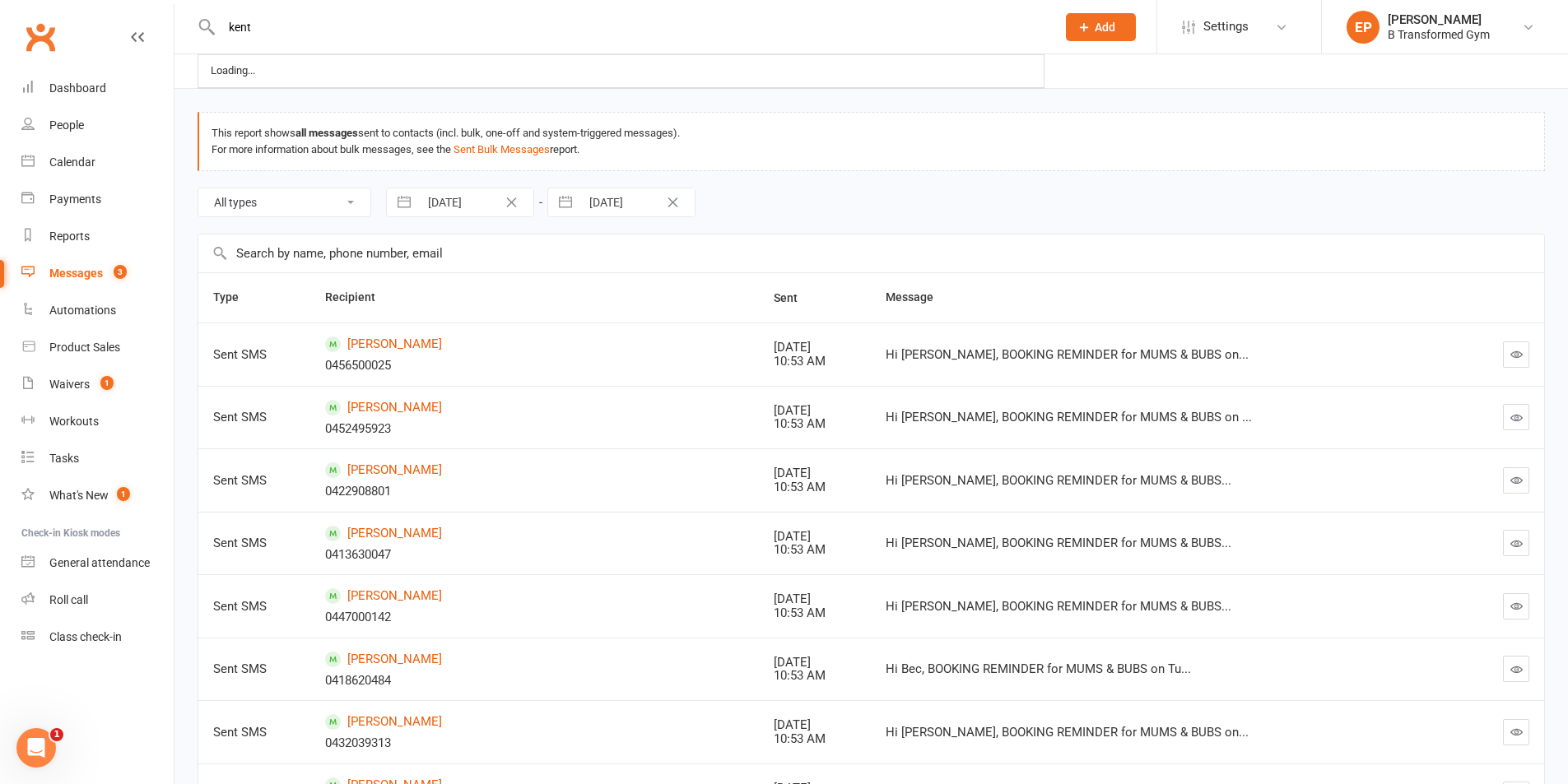
scroll to position [0, 0]
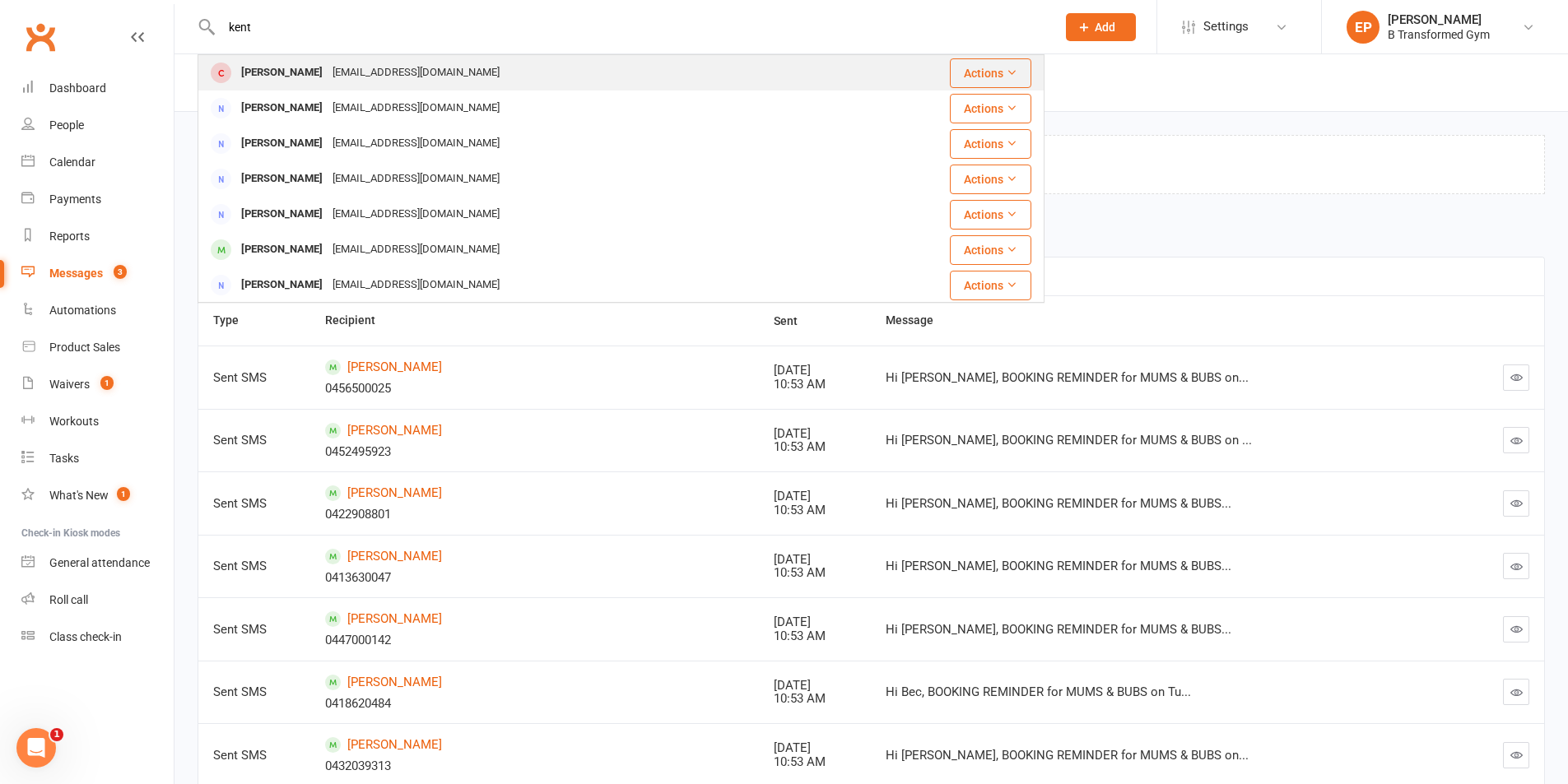
click at [318, 61] on div "[PERSON_NAME] [EMAIL_ADDRESS][DOMAIN_NAME]" at bounding box center [523, 73] width 647 height 34
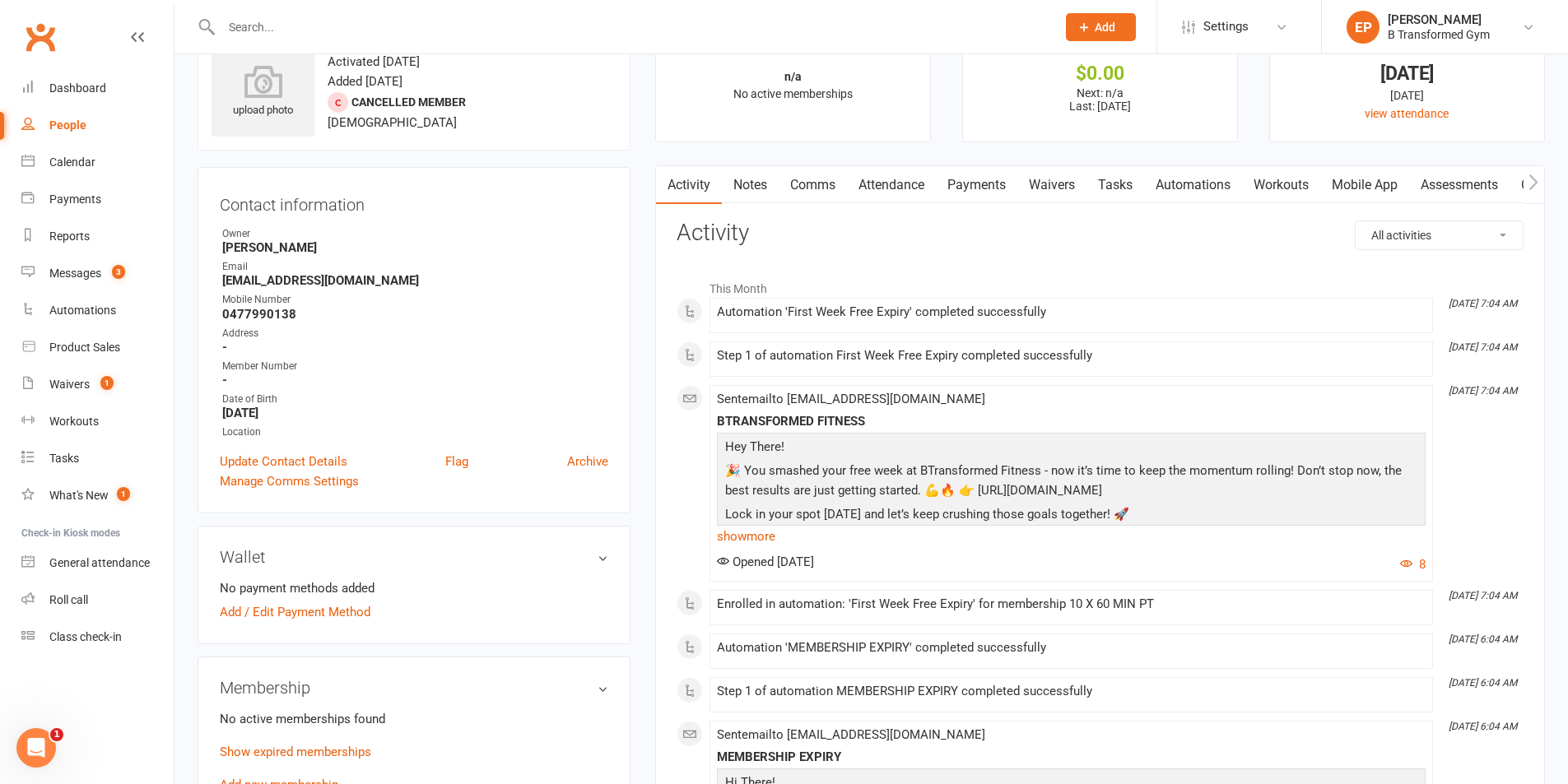
scroll to position [82, 0]
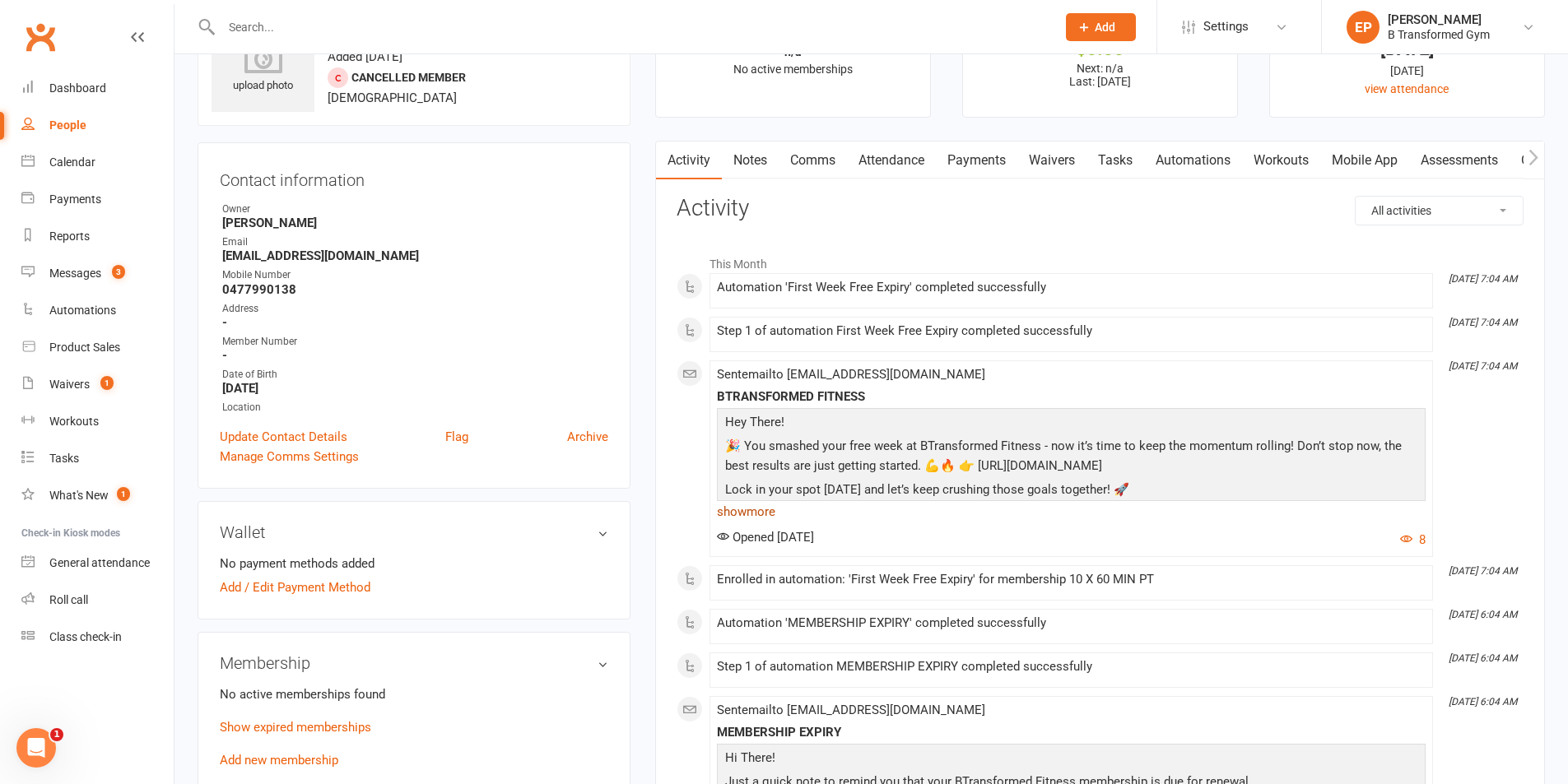
click at [760, 510] on link "show more" at bounding box center [1071, 511] width 709 height 23
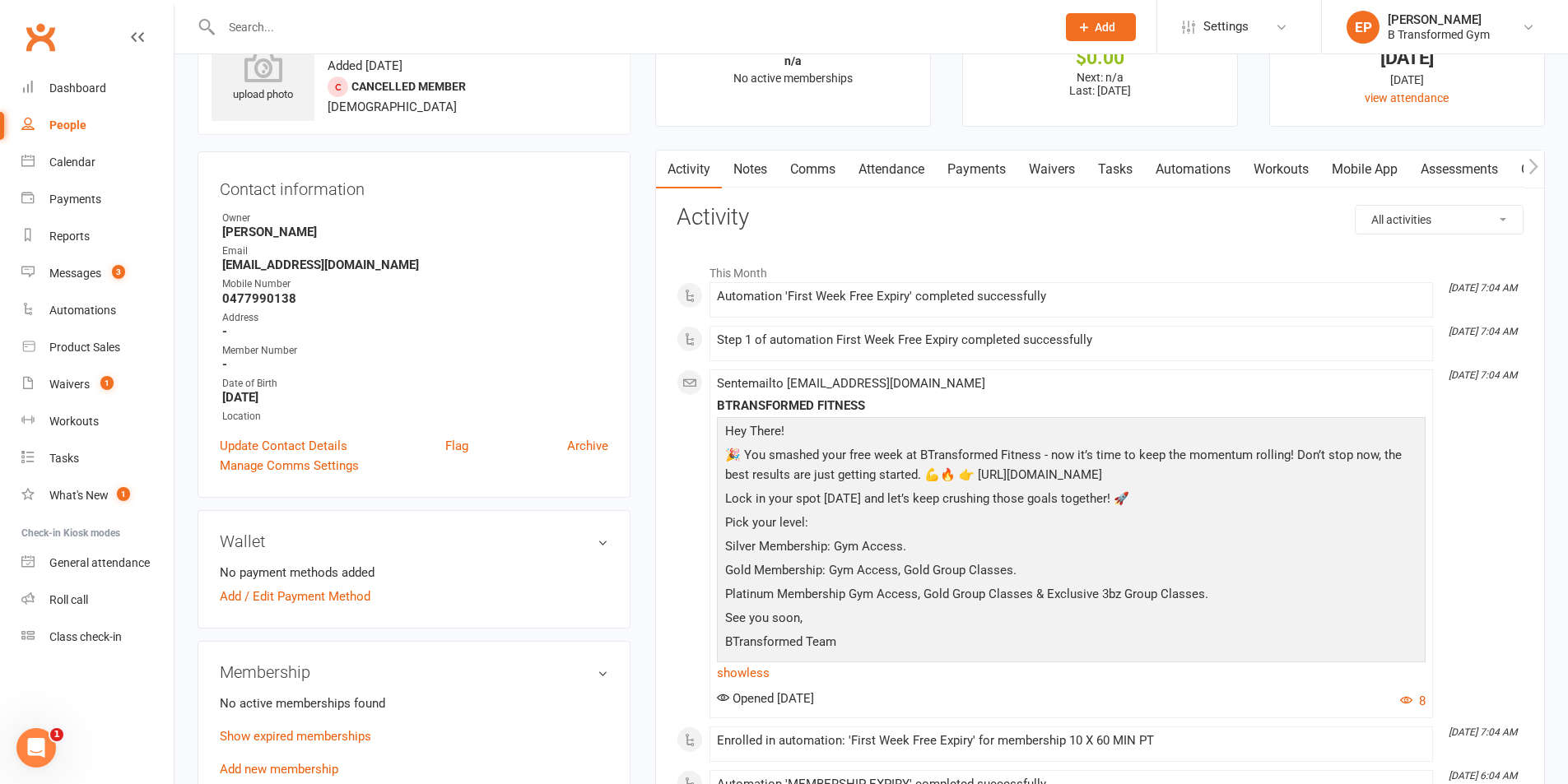
scroll to position [0, 0]
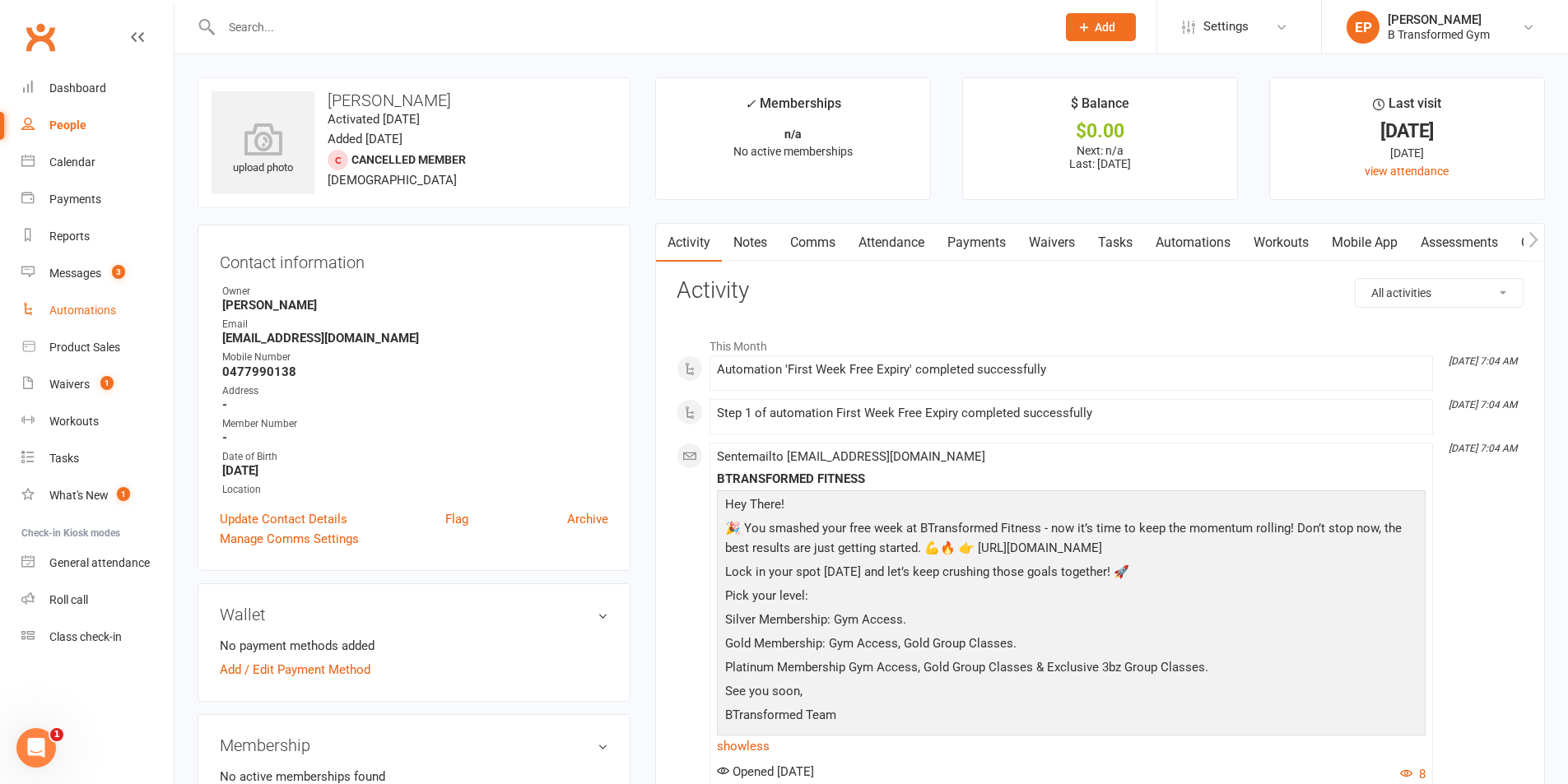
click at [70, 311] on div "Automations" at bounding box center [82, 310] width 67 height 13
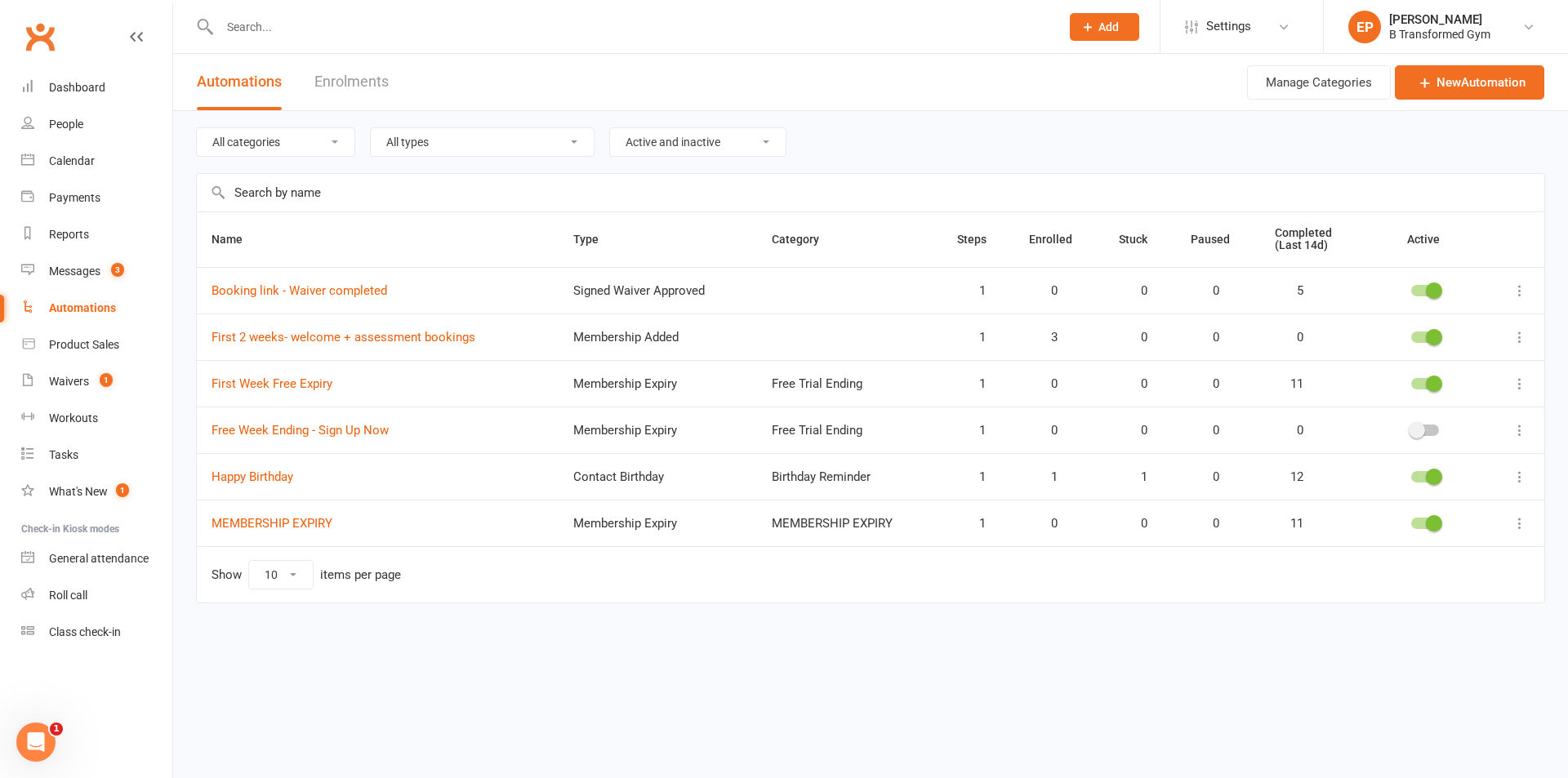
click at [1518, 381] on icon at bounding box center [1519, 383] width 16 height 16
click at [1482, 408] on link "Edit" at bounding box center [1447, 416] width 162 height 33
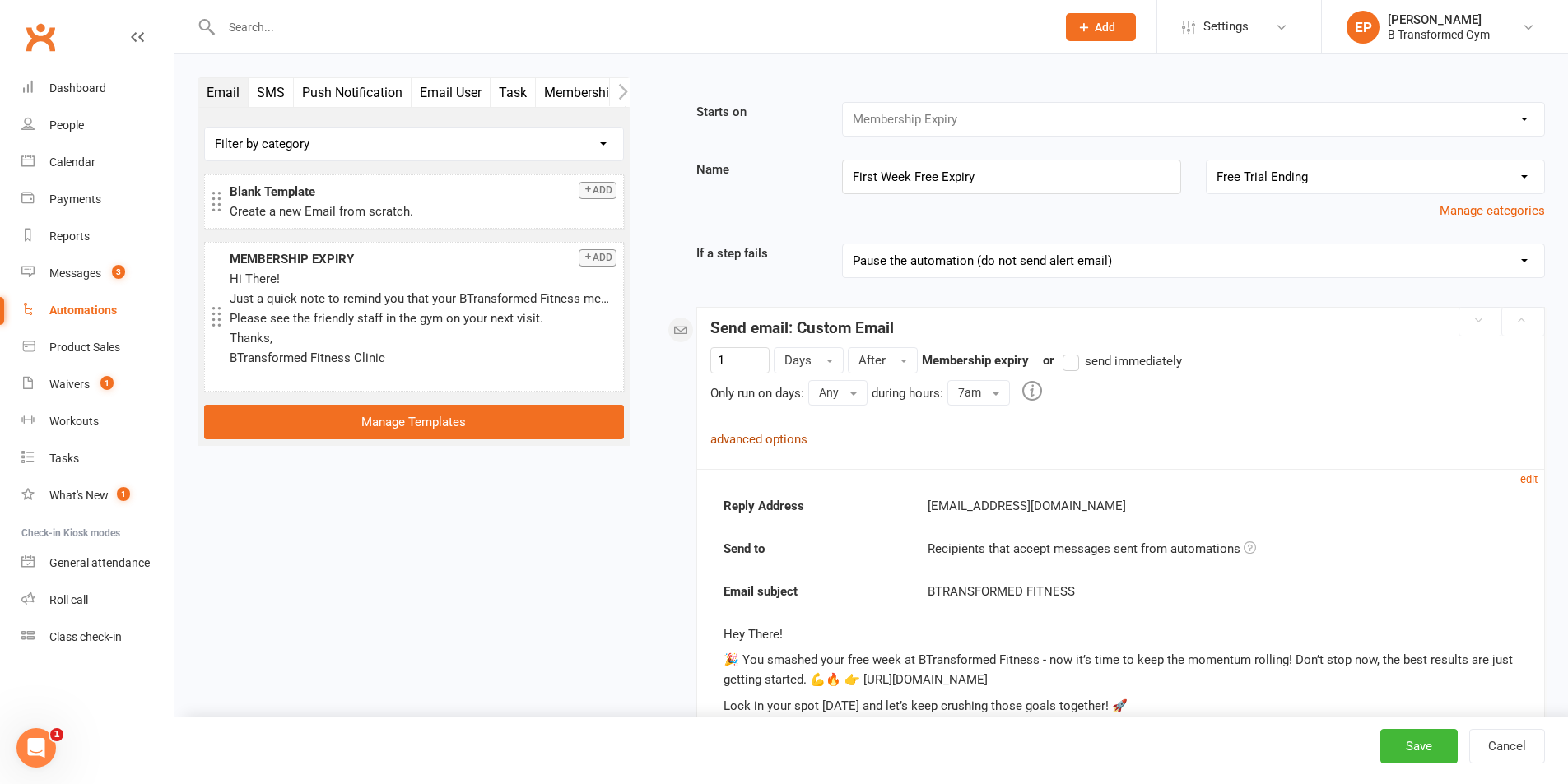
click at [766, 432] on link "advanced options" at bounding box center [759, 440] width 97 height 15
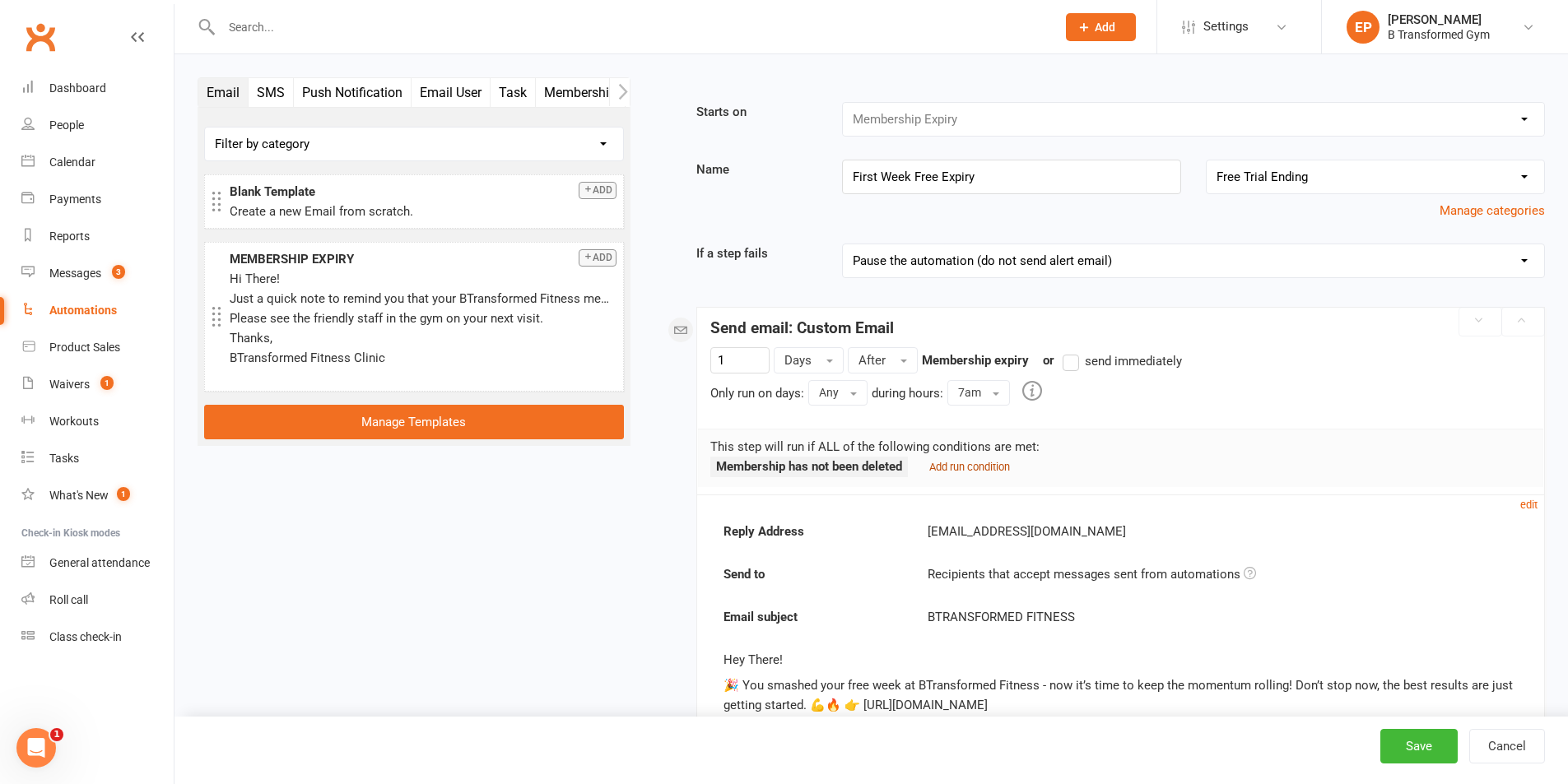
click at [946, 464] on small "Add run condition" at bounding box center [969, 466] width 80 height 12
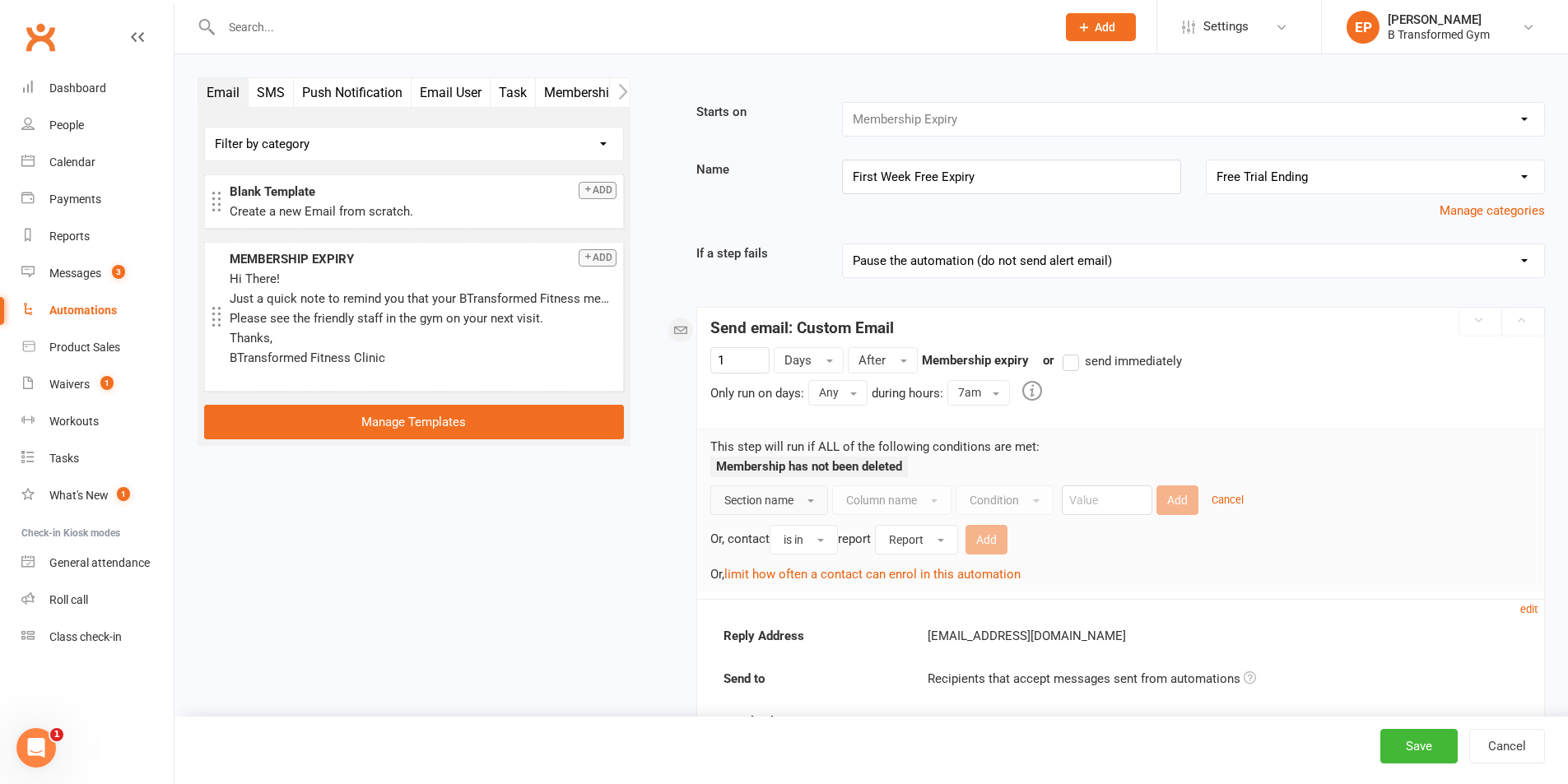
click at [776, 501] on span "Section name" at bounding box center [759, 500] width 69 height 13
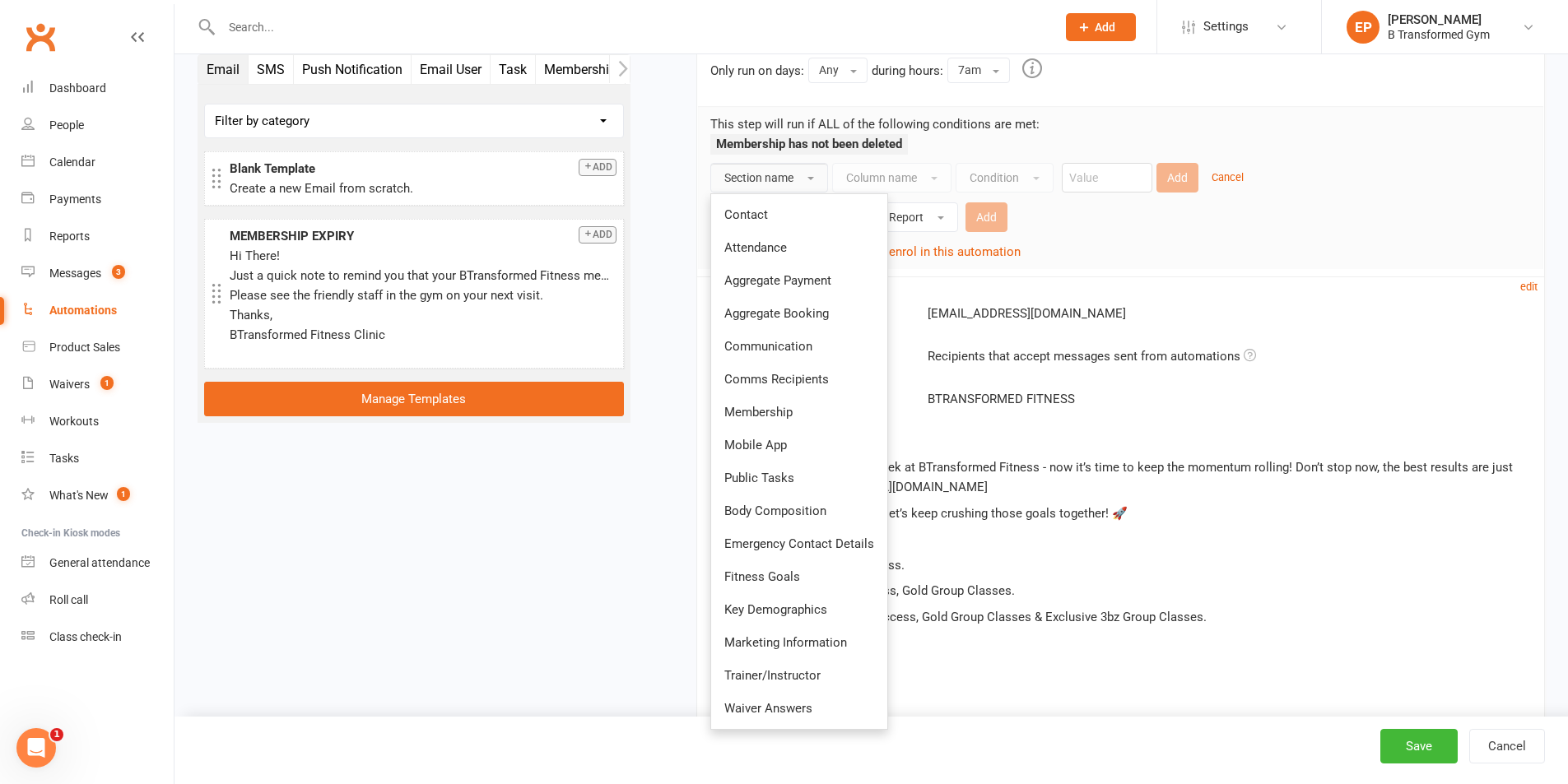
scroll to position [329, 0]
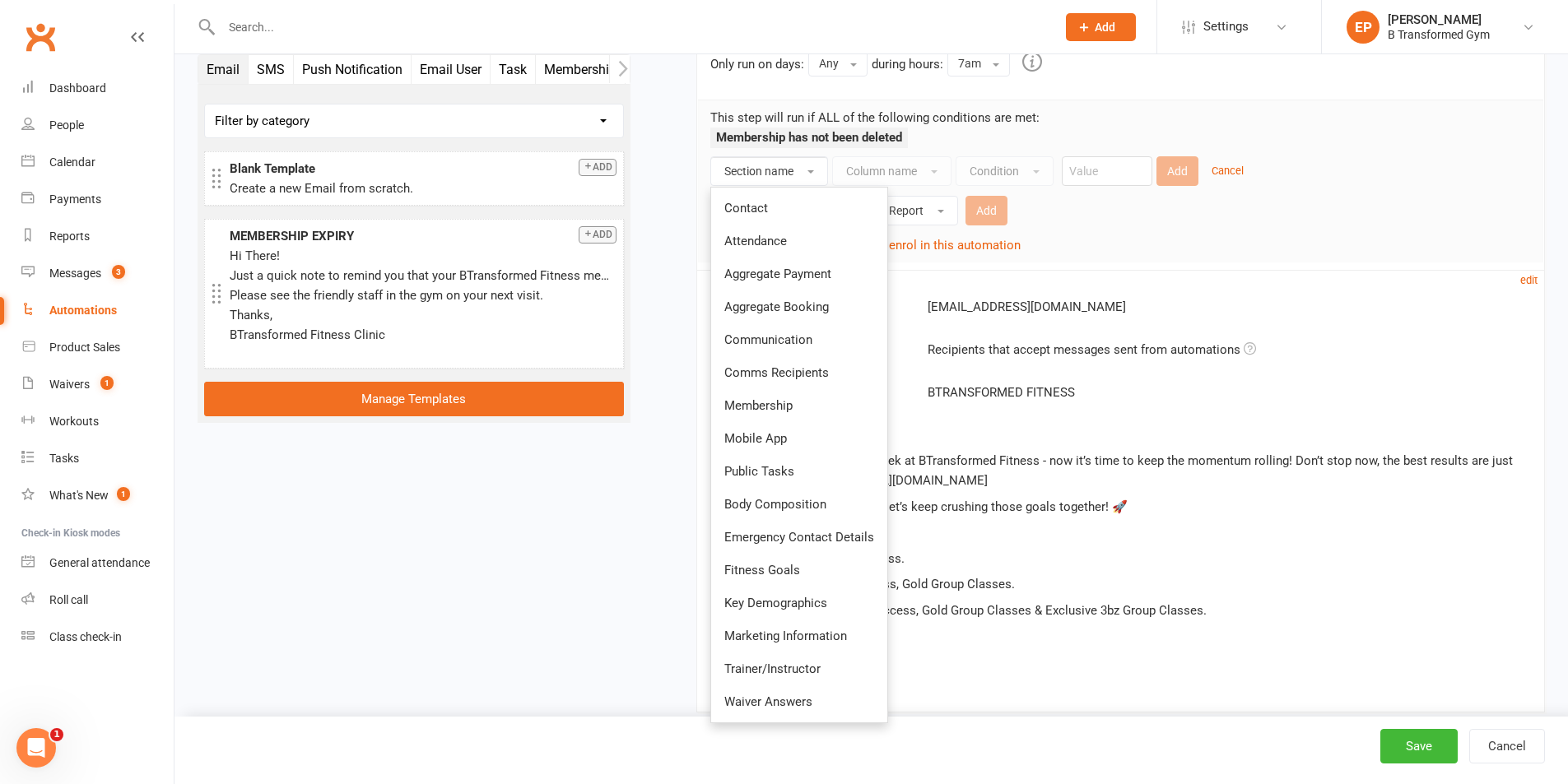
drag, startPoint x: 659, startPoint y: 484, endPoint x: 710, endPoint y: 453, distance: 59.7
click at [659, 485] on div "Starts on Booking Cancelled Booking Due Booking Late-Cancelled Booking Marked A…" at bounding box center [1099, 273] width 890 height 1001
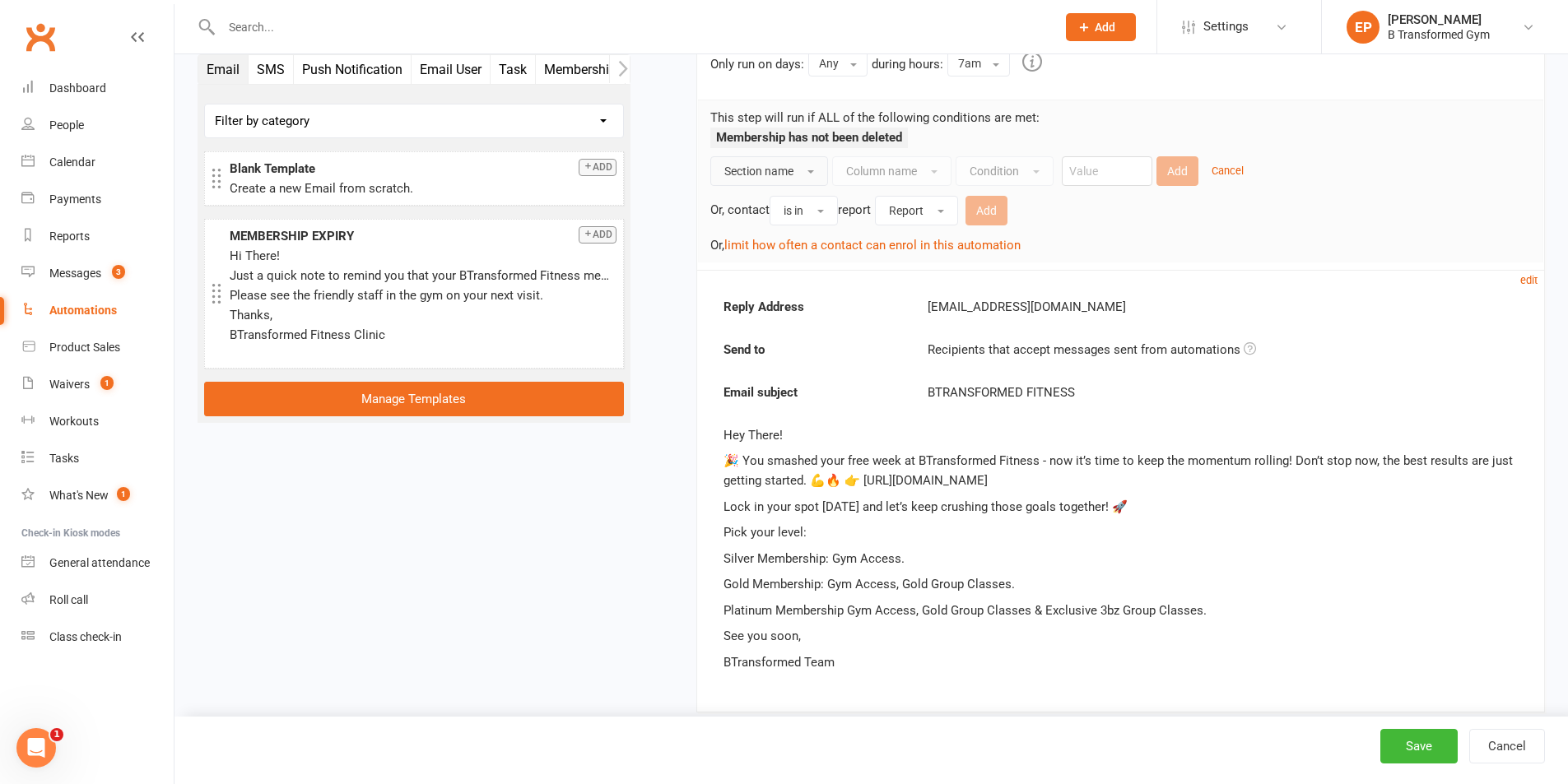
click at [794, 165] on button "Section name" at bounding box center [769, 171] width 118 height 29
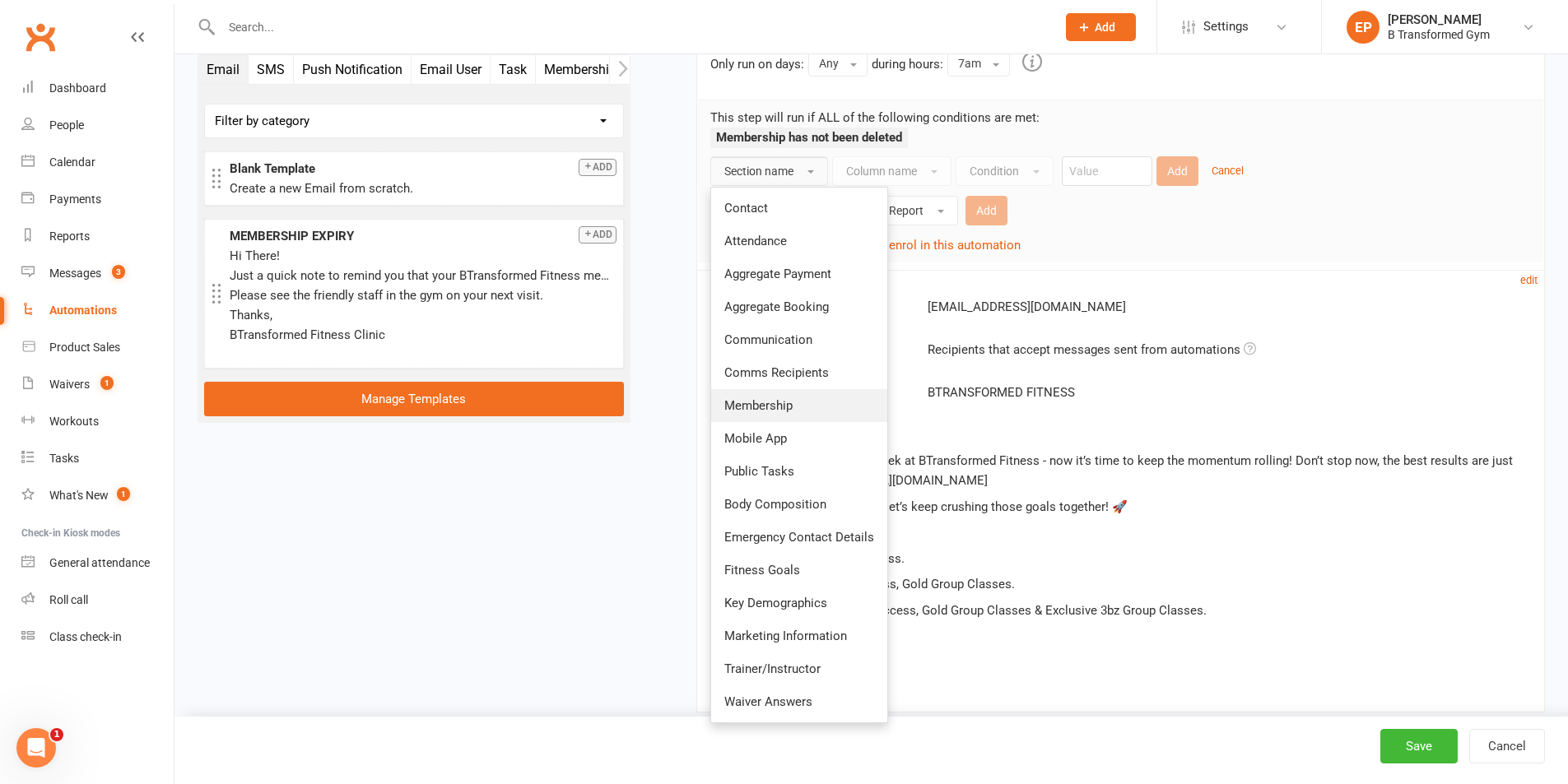
click at [796, 414] on link "Membership" at bounding box center [799, 406] width 176 height 33
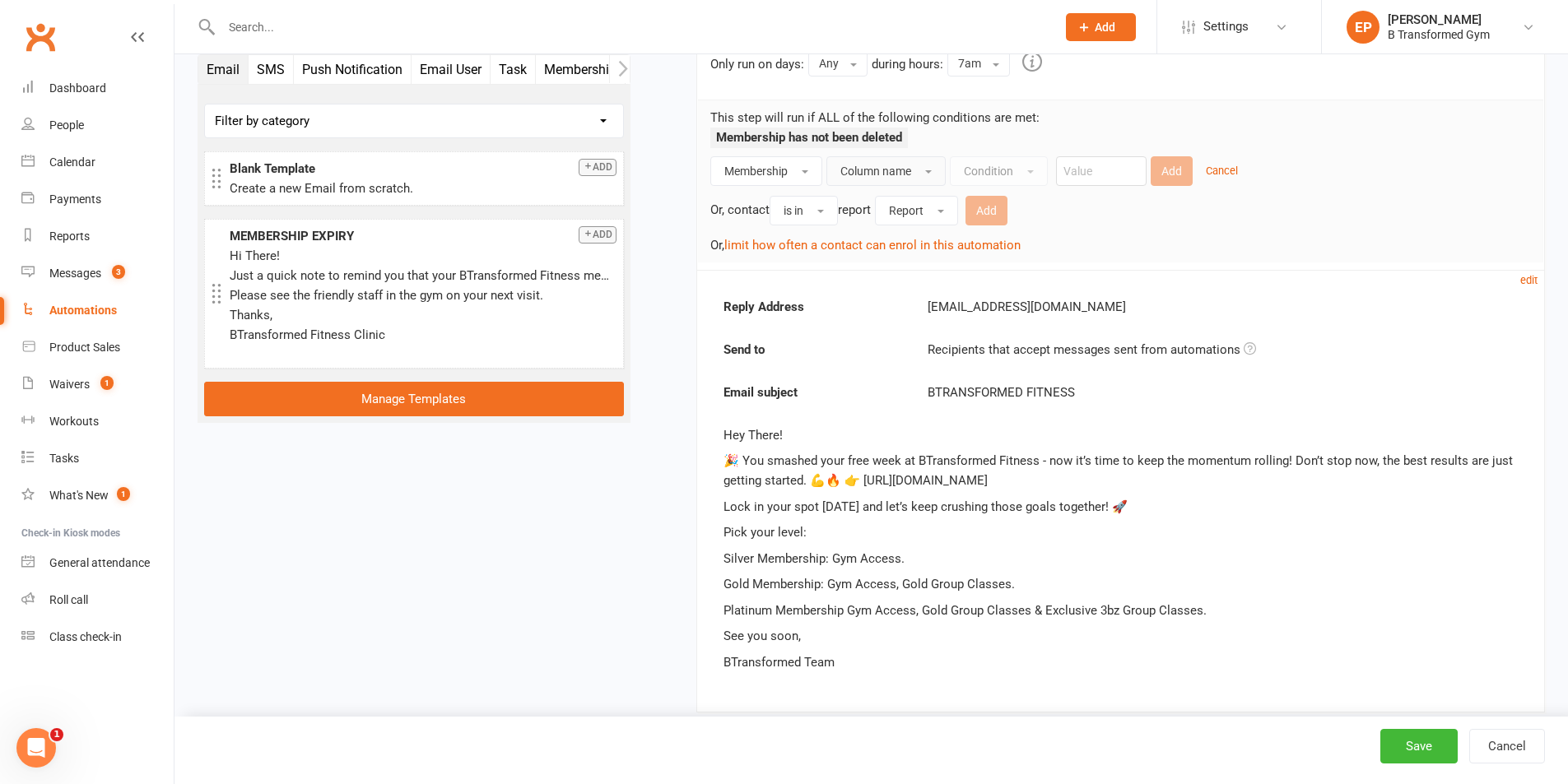
click at [901, 177] on span "Column name" at bounding box center [876, 171] width 71 height 13
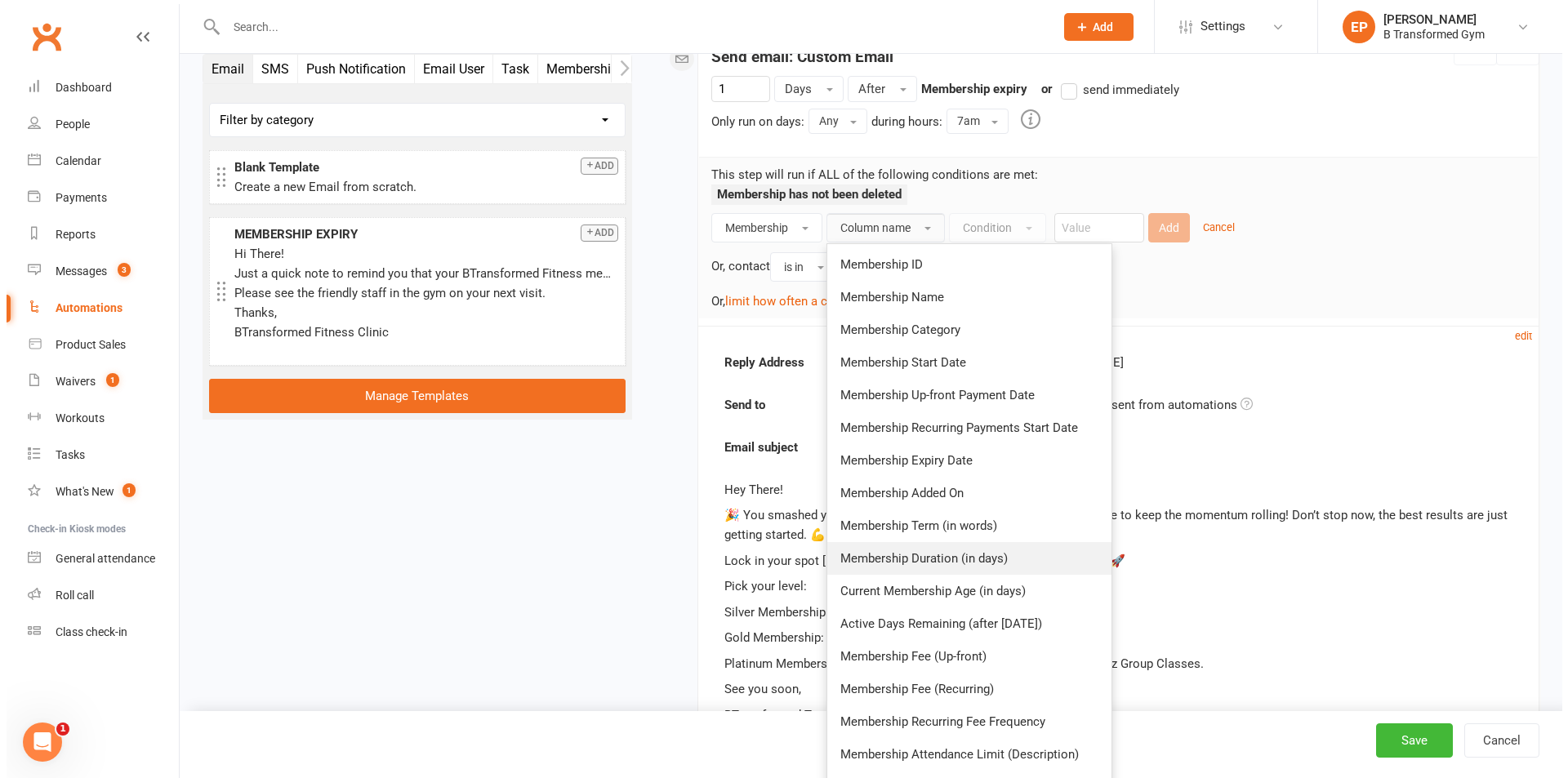
scroll to position [0, 0]
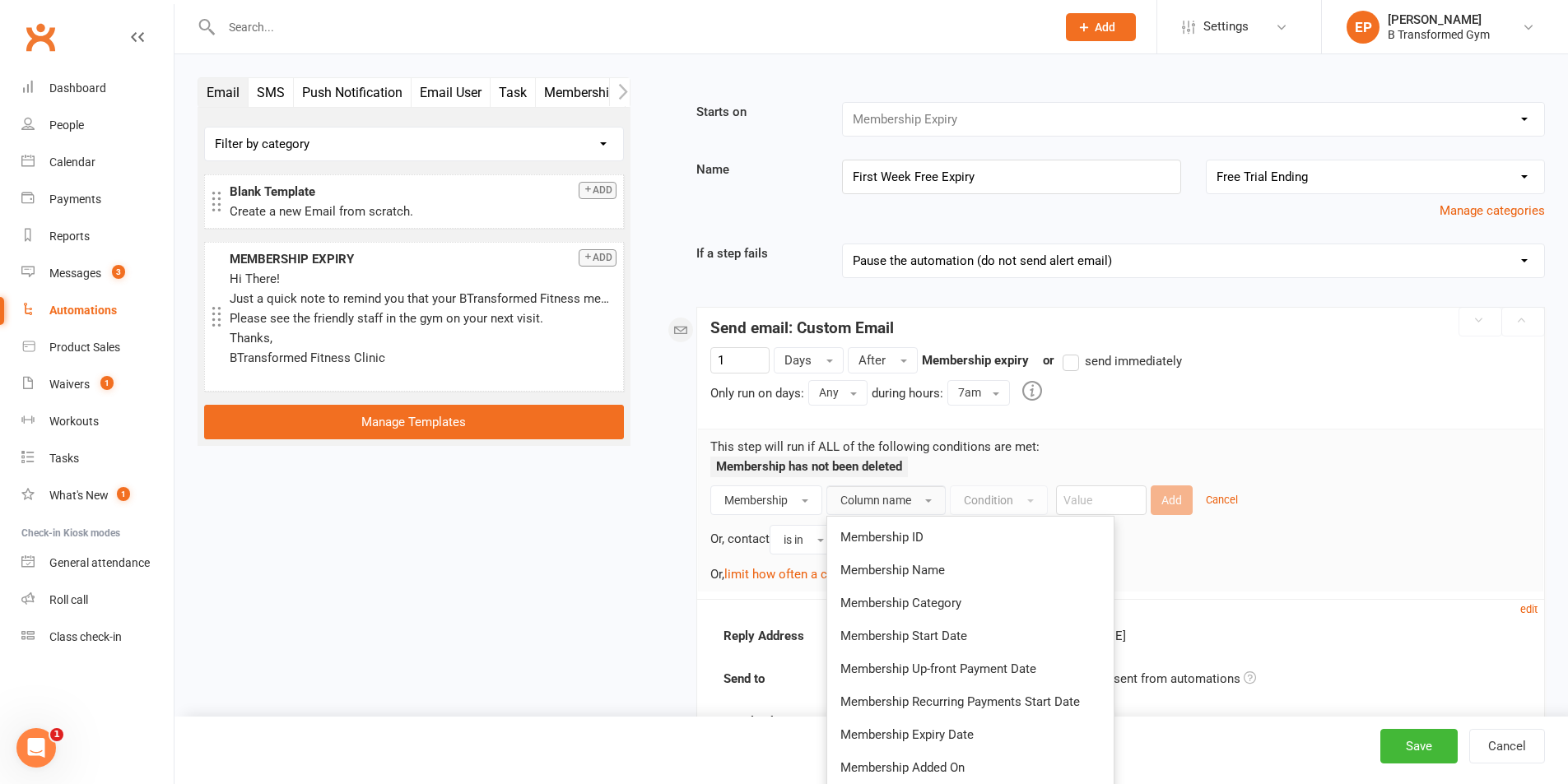
click at [981, 476] on div "Membership has not been deleted" at bounding box center [1121, 471] width 821 height 29
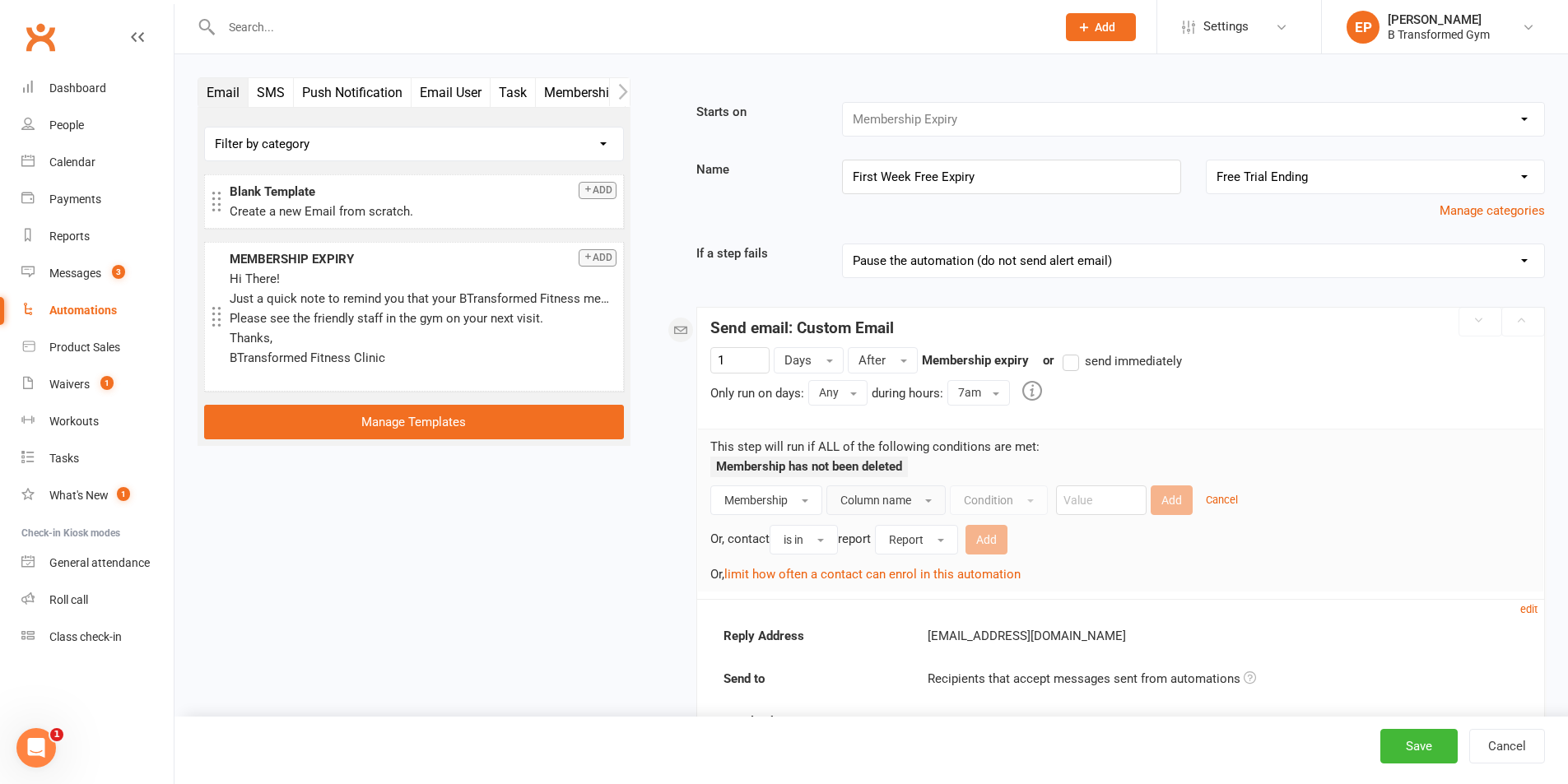
click at [909, 503] on span "Column name" at bounding box center [876, 500] width 71 height 13
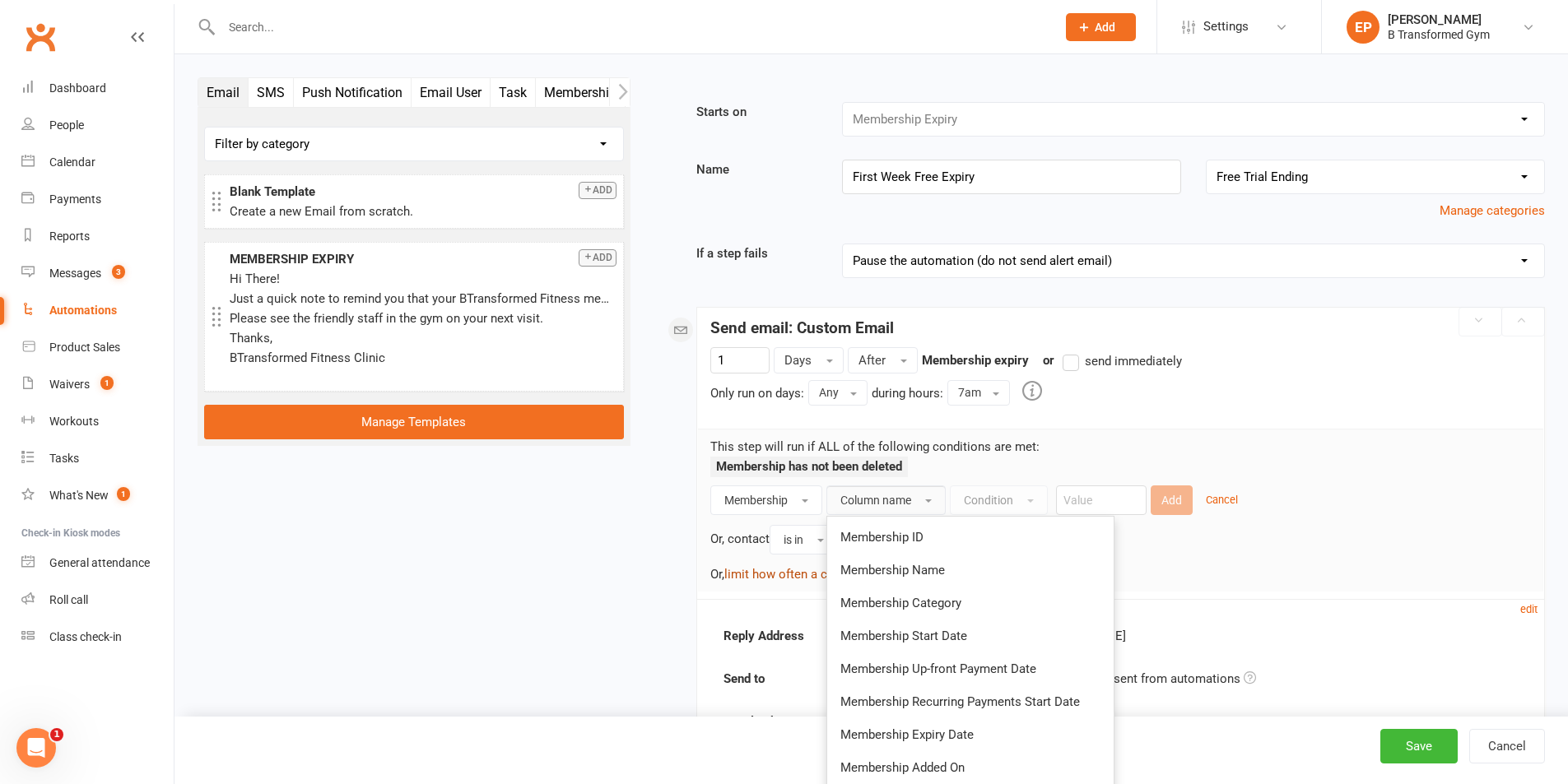
drag, startPoint x: 915, startPoint y: 602, endPoint x: 972, endPoint y: 577, distance: 62.2
click at [916, 602] on span "Membership Category" at bounding box center [901, 604] width 121 height 15
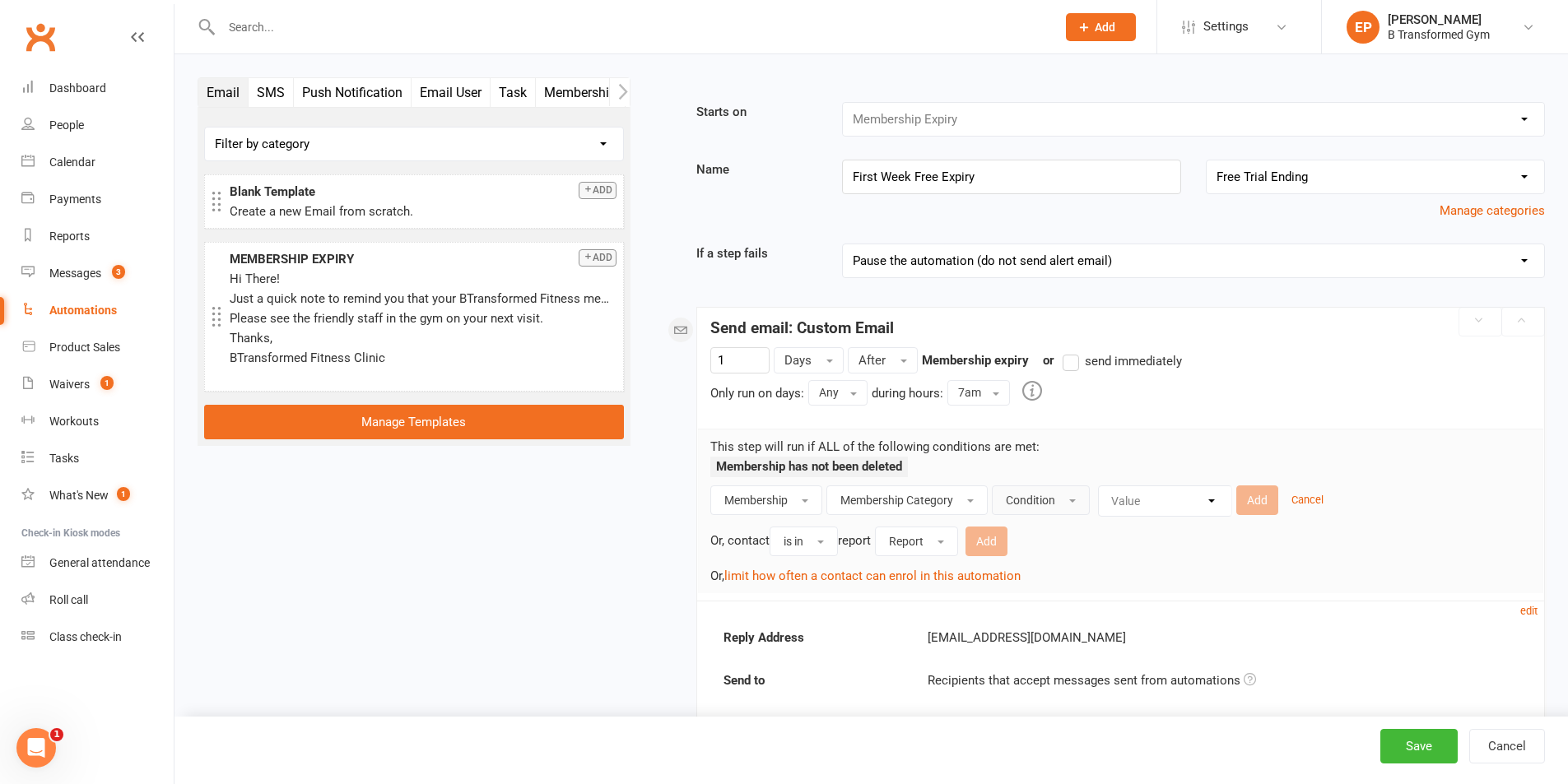
click at [1038, 512] on button "Condition" at bounding box center [1041, 500] width 98 height 29
click at [1181, 506] on div "Value Contractor General Packages Personal Training pre order merch Specialty C…" at bounding box center [1165, 501] width 134 height 31
click at [1508, 759] on button "Cancel" at bounding box center [1507, 746] width 75 height 35
